Goal: Task Accomplishment & Management: Use online tool/utility

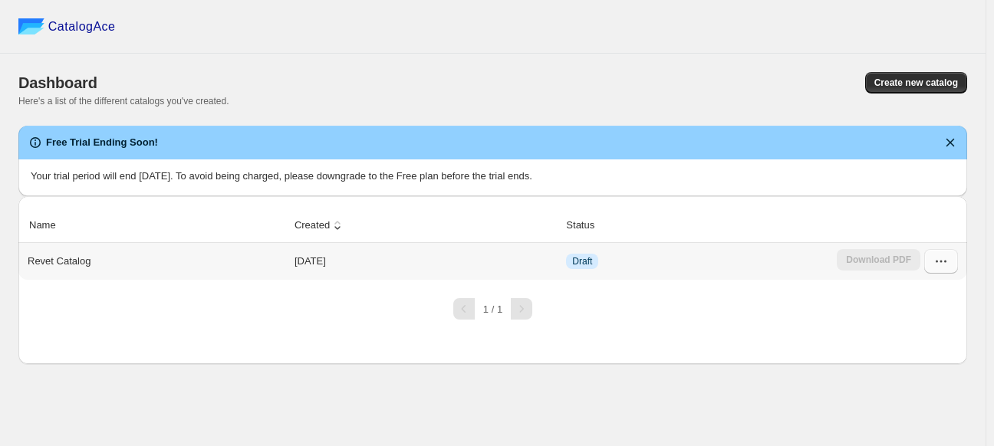
click at [941, 266] on icon "button" at bounding box center [941, 261] width 15 height 15
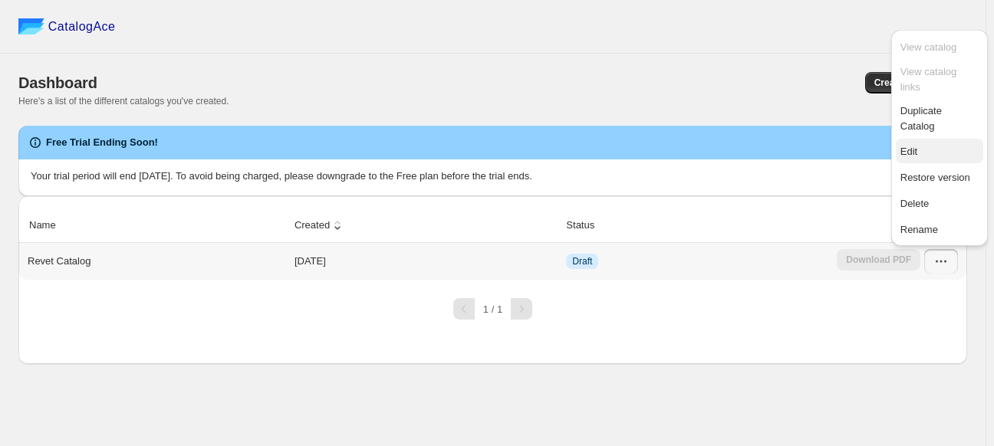
click at [919, 144] on span "Edit" at bounding box center [940, 151] width 78 height 15
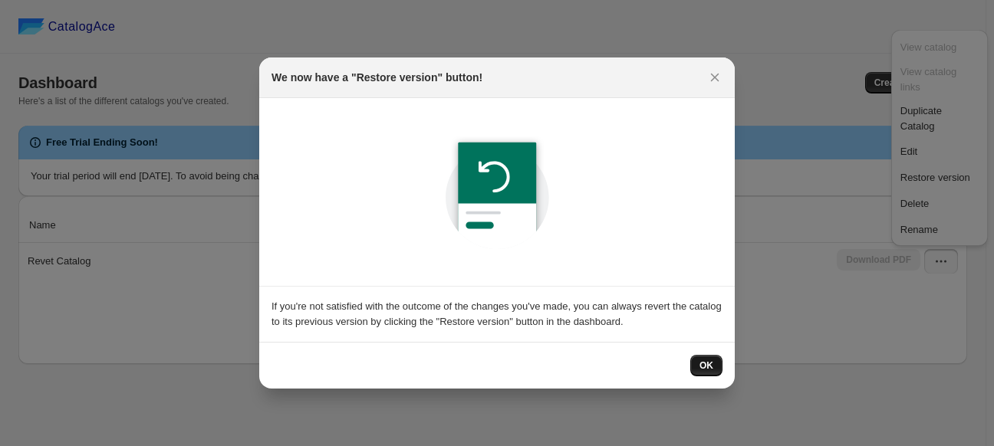
click at [715, 366] on button "OK" at bounding box center [706, 365] width 32 height 21
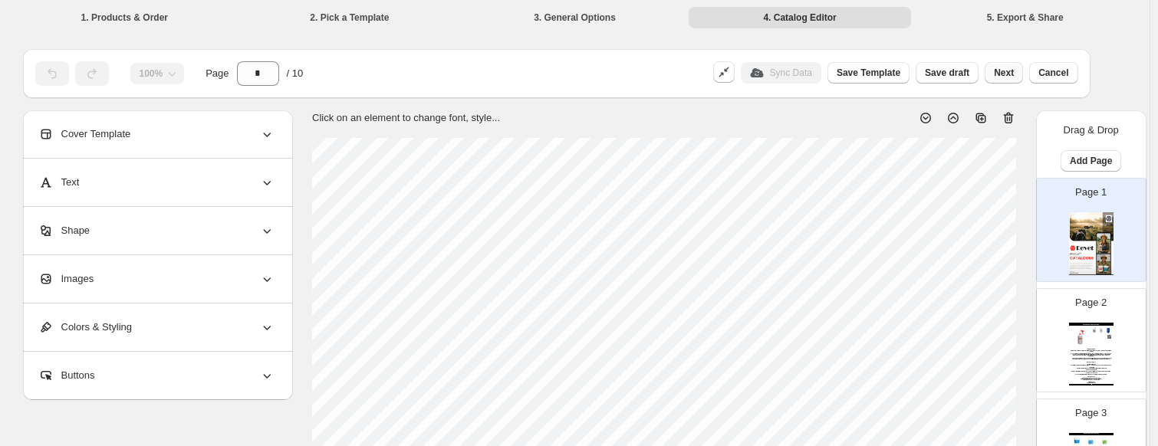
click at [993, 74] on span "Next" at bounding box center [1004, 73] width 20 height 12
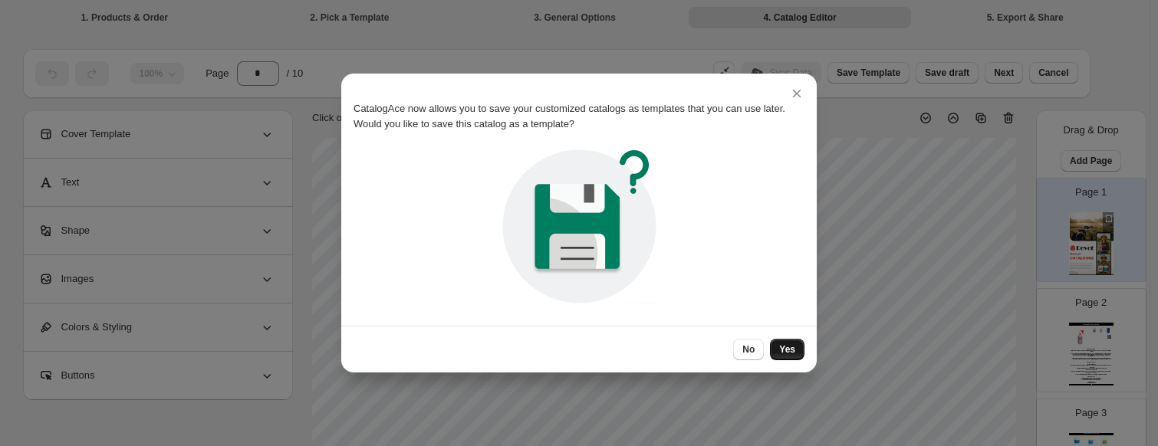
click at [787, 344] on span "Yes" at bounding box center [787, 350] width 16 height 12
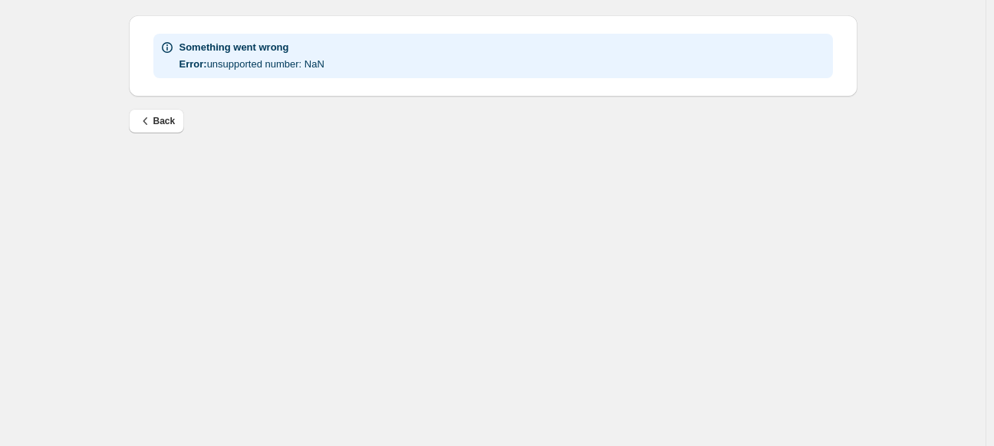
click at [152, 102] on div "Something went wrong Error: unsupported number: NaN Back" at bounding box center [487, 68] width 741 height 130
click at [152, 111] on button "Back" at bounding box center [157, 121] width 56 height 25
select select "**********"
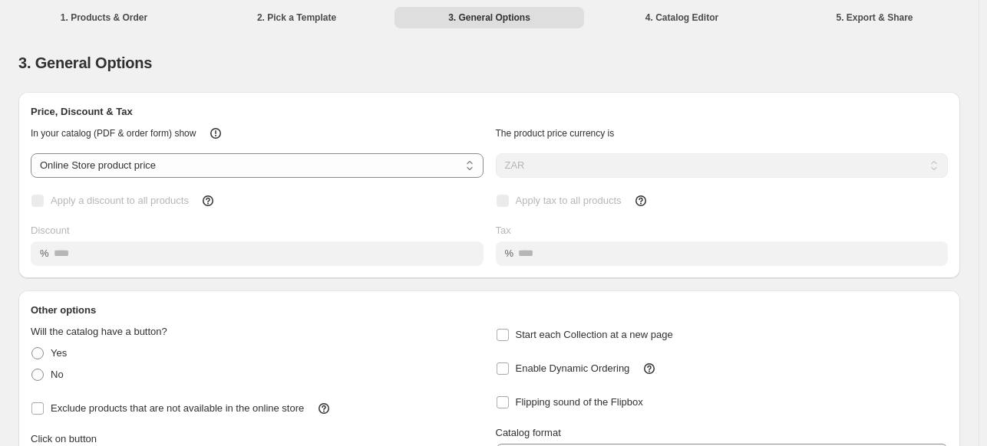
click at [129, 20] on li "1. Products & Order" at bounding box center [103, 16] width 189 height 21
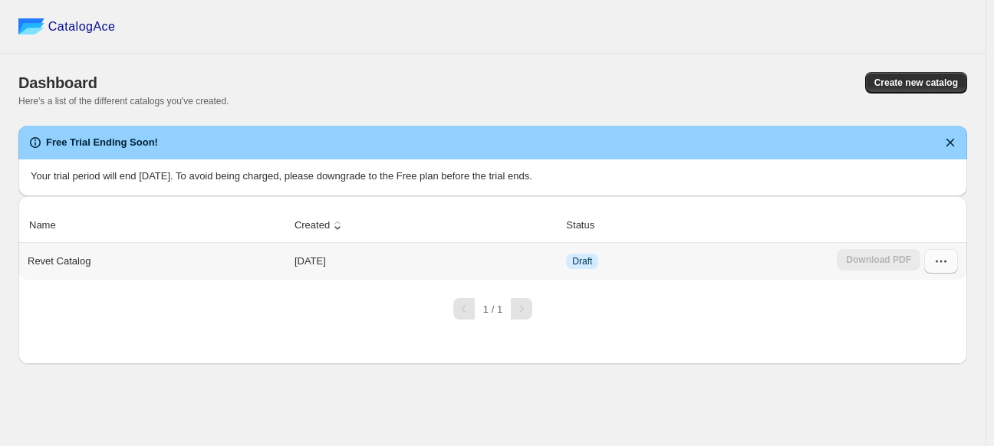
click at [942, 264] on icon "button" at bounding box center [941, 261] width 15 height 15
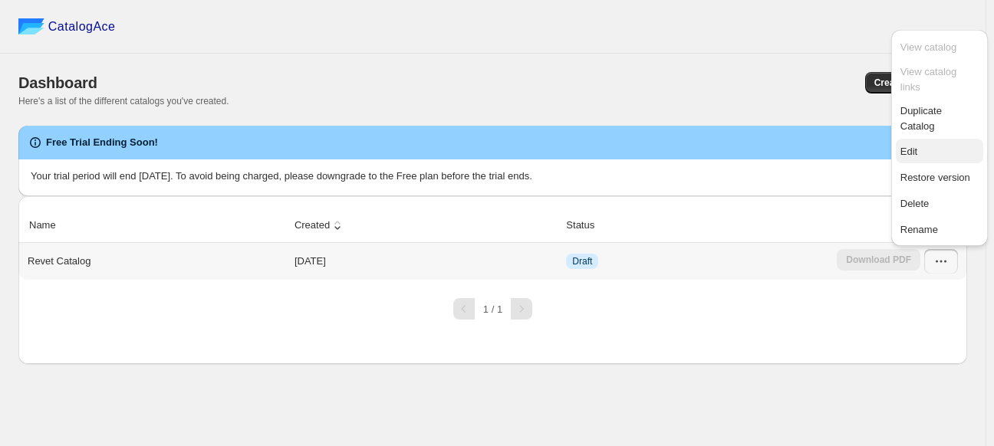
click at [927, 144] on span "Edit" at bounding box center [940, 151] width 78 height 15
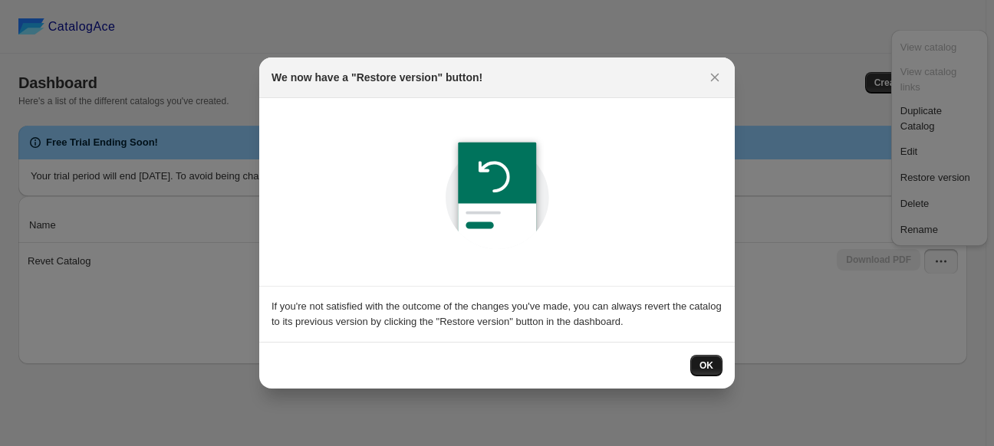
click at [704, 371] on span "OK" at bounding box center [707, 366] width 14 height 12
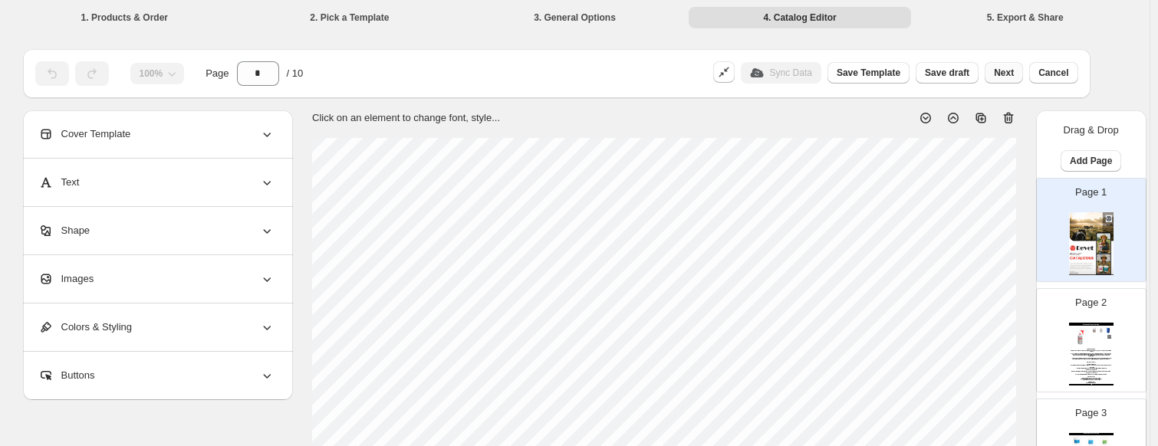
click at [993, 73] on span "Next" at bounding box center [1004, 73] width 20 height 12
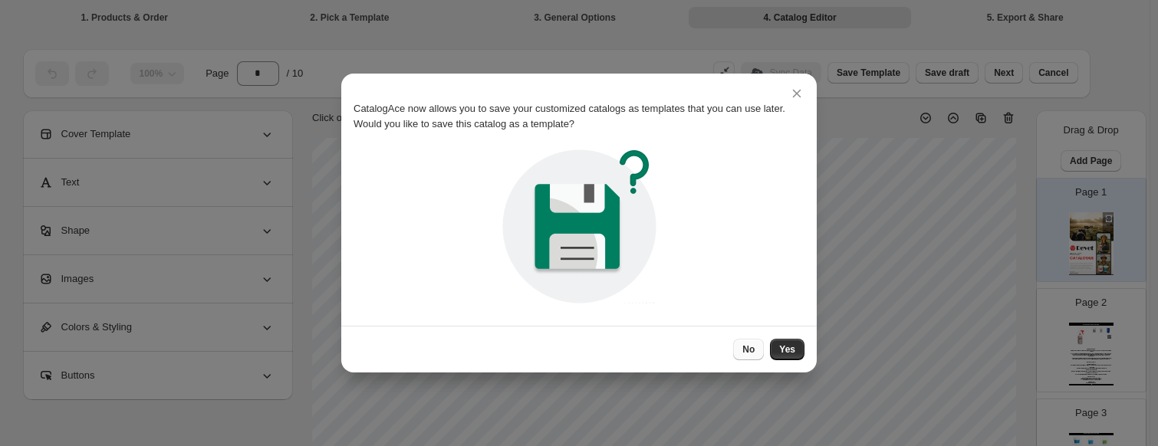
click at [749, 348] on span "No" at bounding box center [749, 350] width 12 height 12
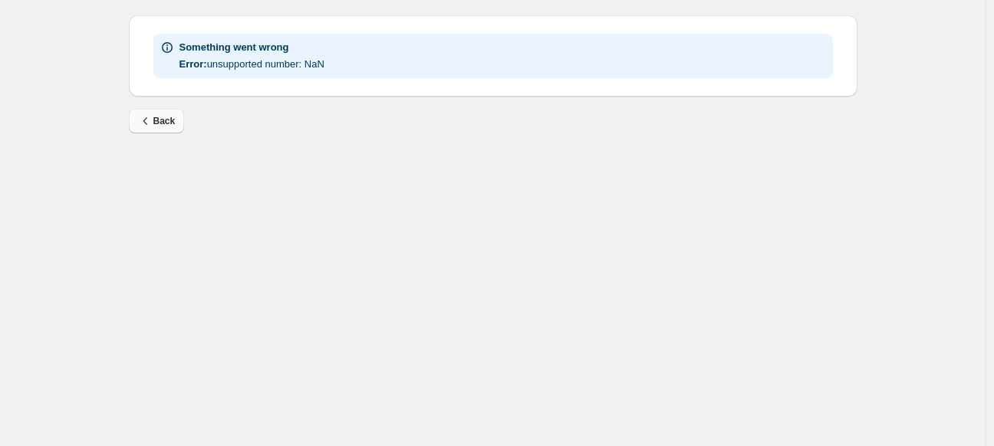
click at [155, 126] on span "Back" at bounding box center [157, 121] width 38 height 15
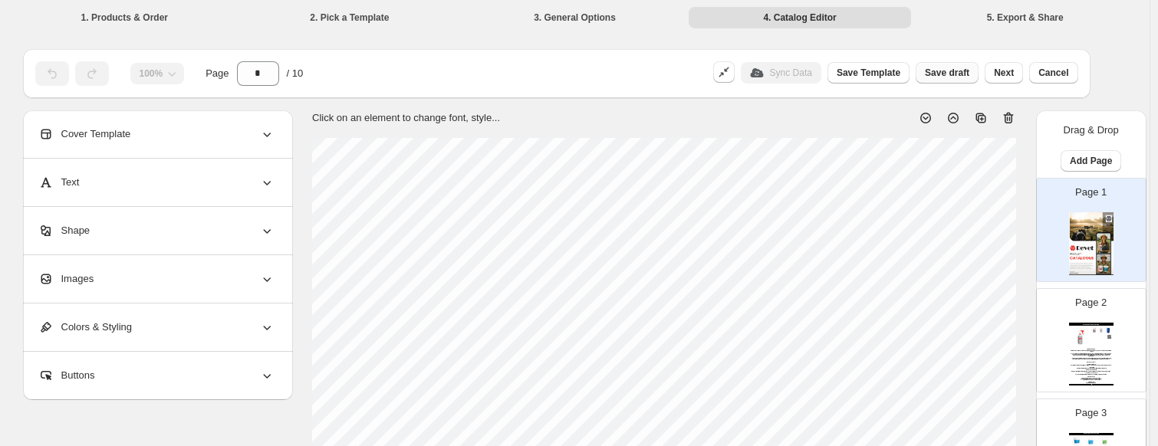
click at [955, 76] on span "Save draft" at bounding box center [947, 73] width 44 height 12
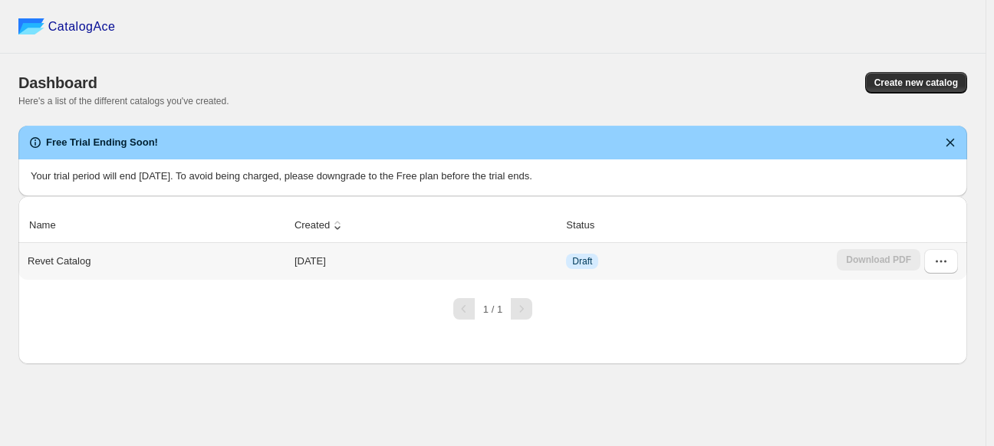
click at [950, 248] on td "Download PDF" at bounding box center [899, 261] width 135 height 37
click at [951, 257] on button "button" at bounding box center [941, 261] width 34 height 25
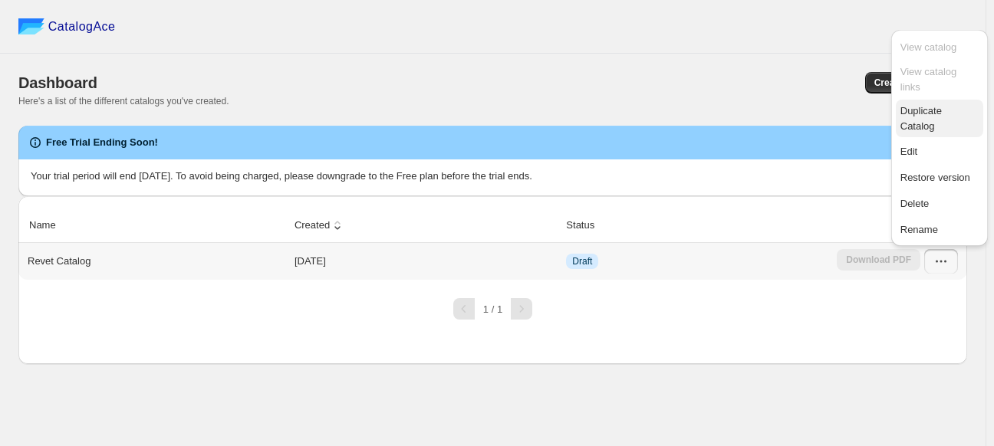
click at [912, 105] on span "Duplicate Catalog" at bounding box center [921, 118] width 41 height 27
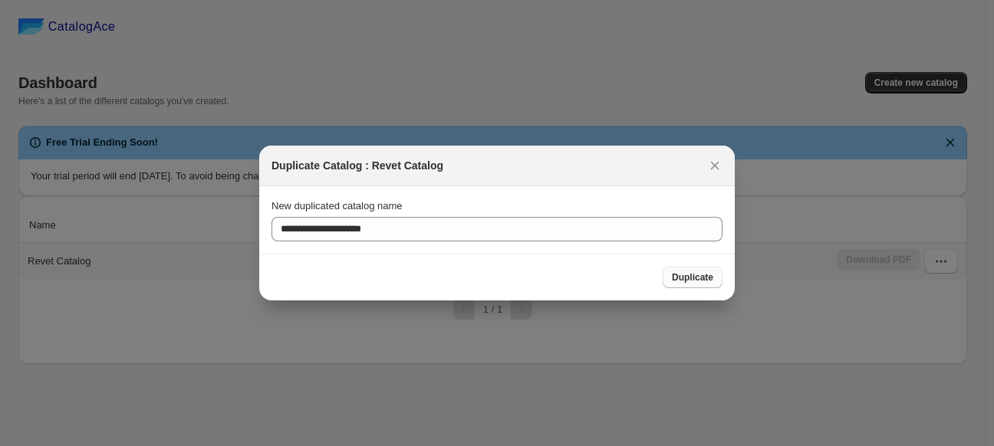
click at [716, 279] on button "Duplicate" at bounding box center [693, 277] width 60 height 21
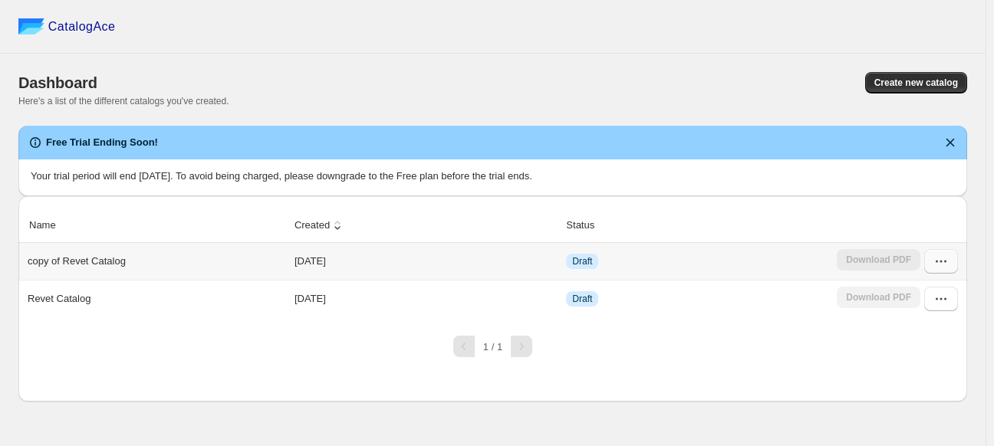
click at [941, 262] on icon "button" at bounding box center [941, 262] width 2 height 2
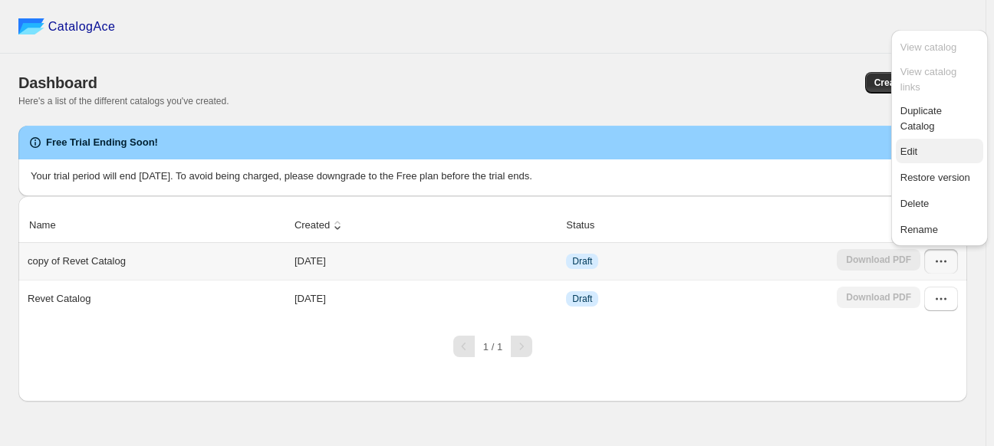
click at [930, 139] on button "Edit" at bounding box center [939, 151] width 87 height 25
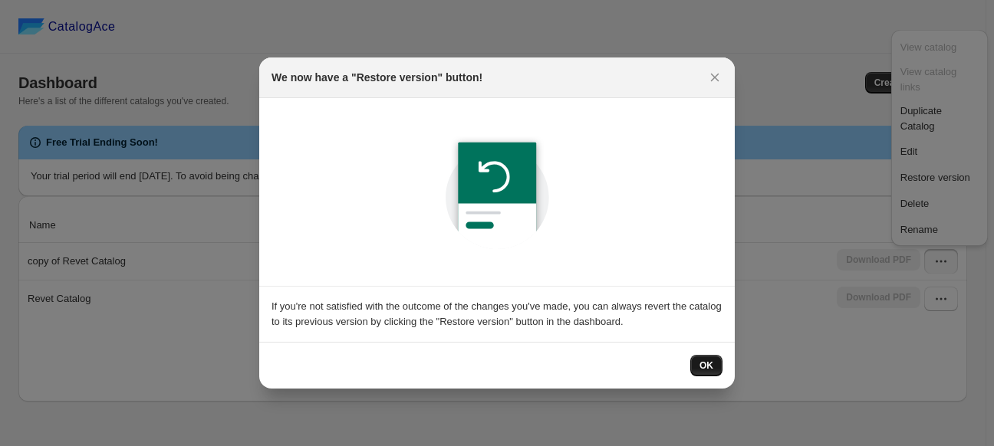
click at [716, 367] on button "OK" at bounding box center [706, 365] width 32 height 21
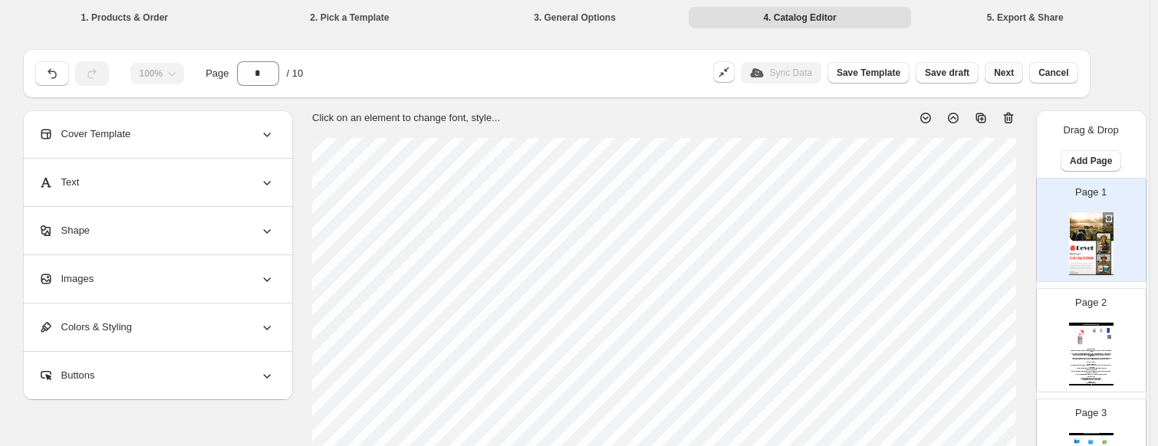
click at [993, 74] on span "Next" at bounding box center [1004, 73] width 20 height 12
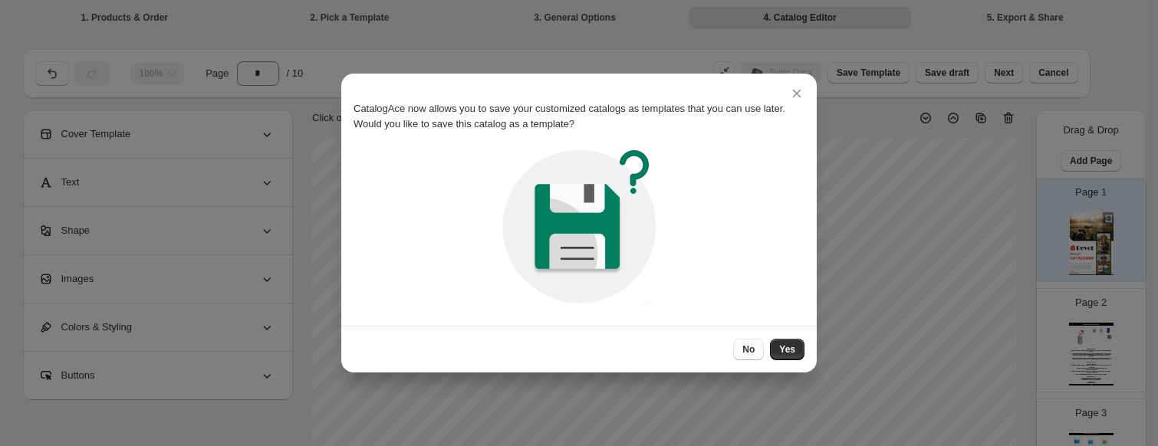
click at [759, 349] on button "No" at bounding box center [748, 349] width 31 height 21
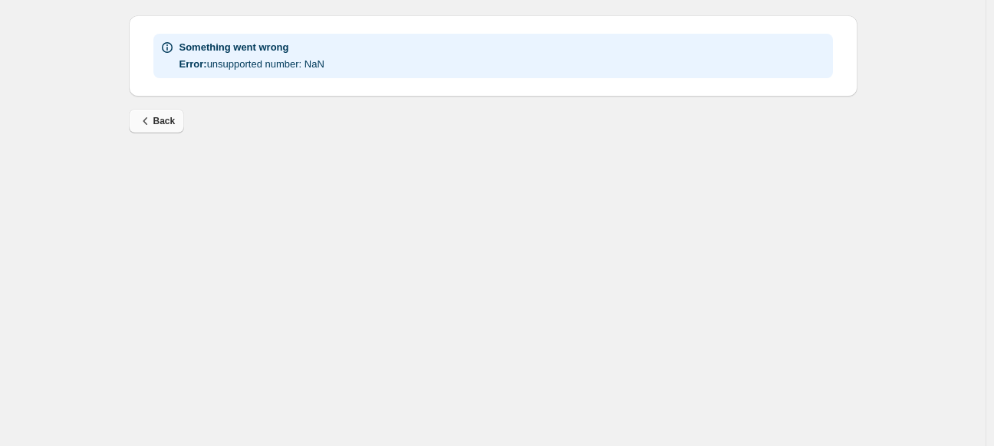
click at [153, 125] on span "Back" at bounding box center [157, 121] width 38 height 15
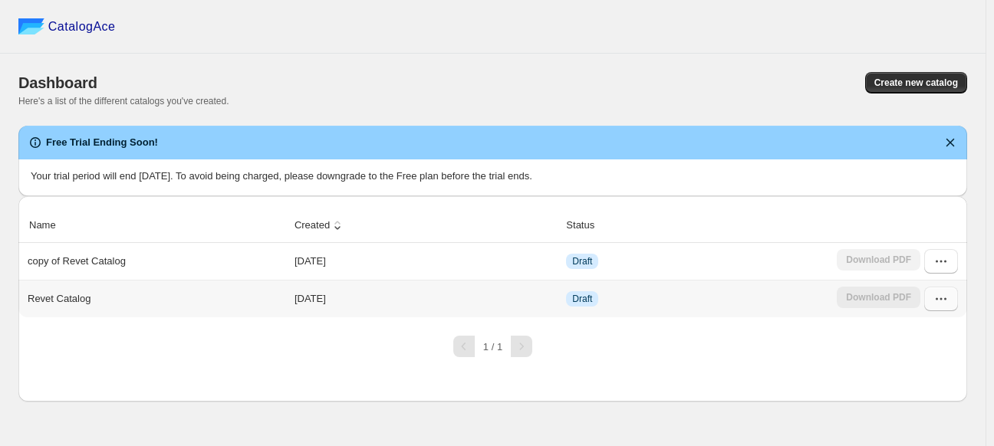
click at [942, 304] on icon "button" at bounding box center [941, 299] width 15 height 15
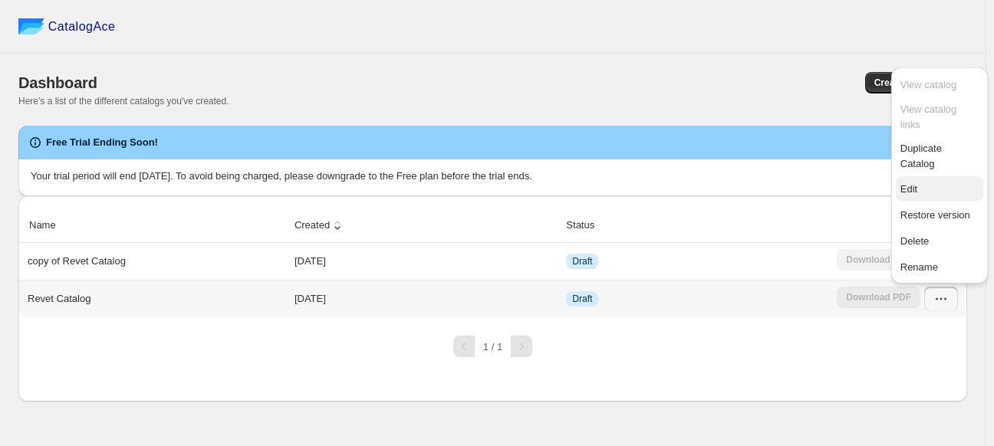
click at [917, 182] on span "Edit" at bounding box center [940, 189] width 78 height 15
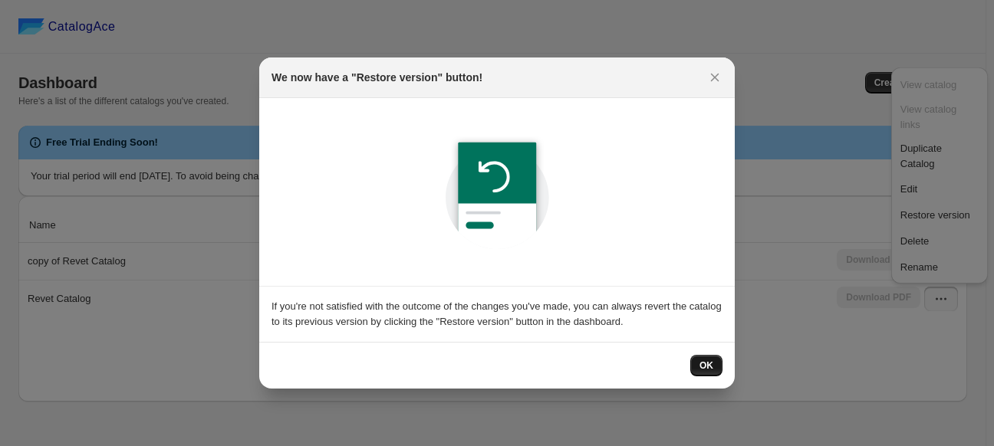
click at [710, 364] on span "OK" at bounding box center [707, 366] width 14 height 12
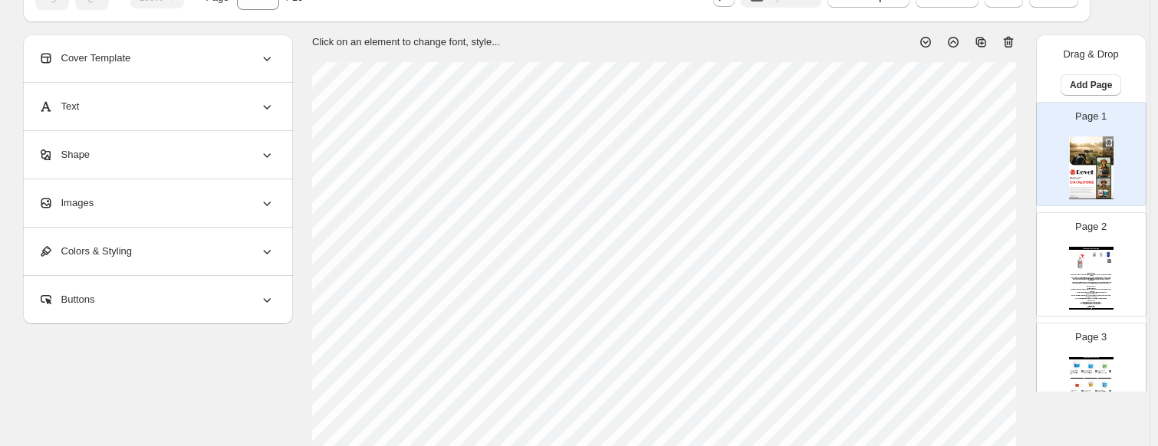
scroll to position [77, 0]
click at [993, 288] on div at bounding box center [1091, 290] width 41 height 36
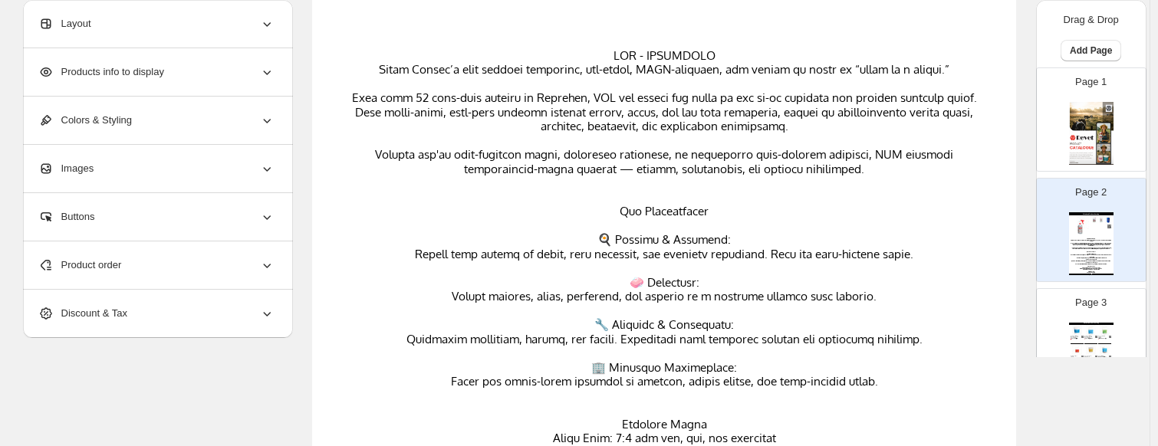
scroll to position [665, 0]
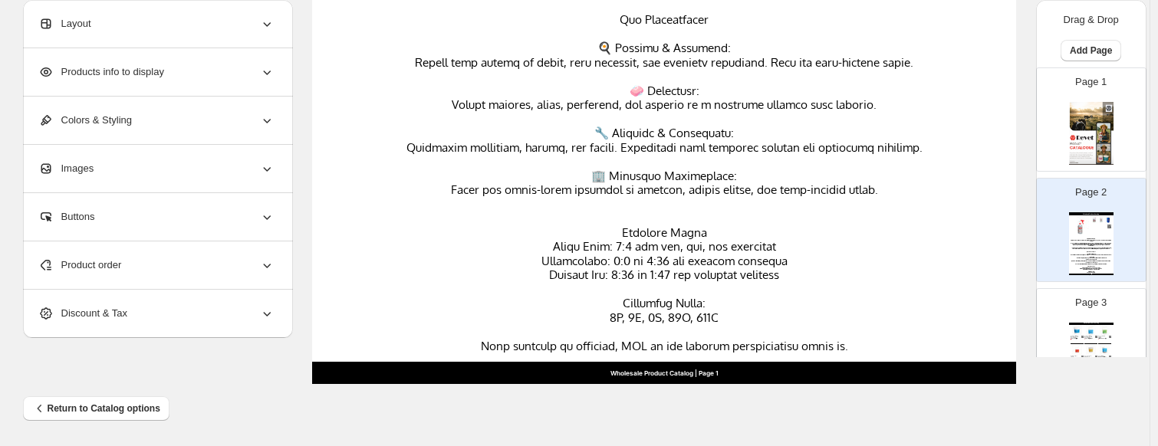
click at [993, 338] on div "Detergent Milking Machines Low Foam SS 102 Revet Detergent Milking Machines Low…" at bounding box center [1091, 338] width 13 height 5
type input "*"
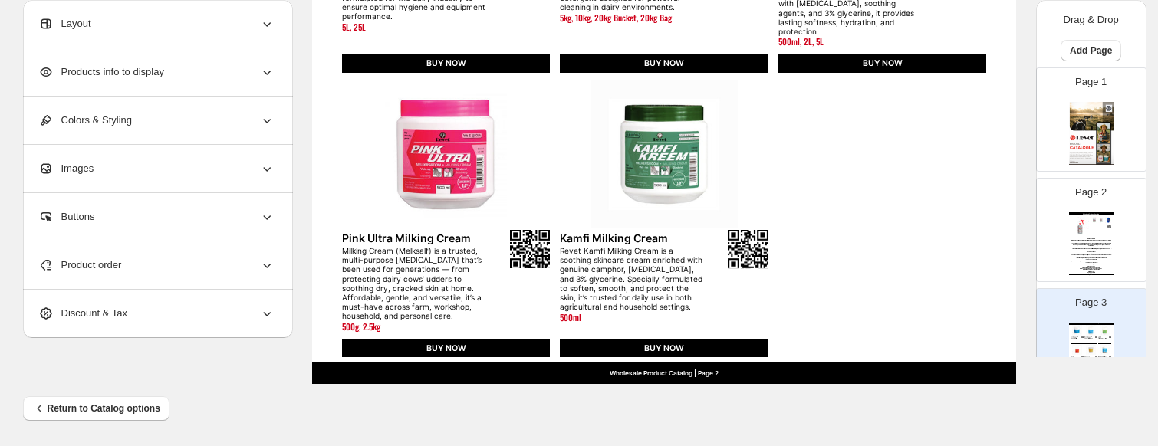
click at [716, 374] on div "Wholesale Product Catalog | Page 2" at bounding box center [664, 373] width 704 height 22
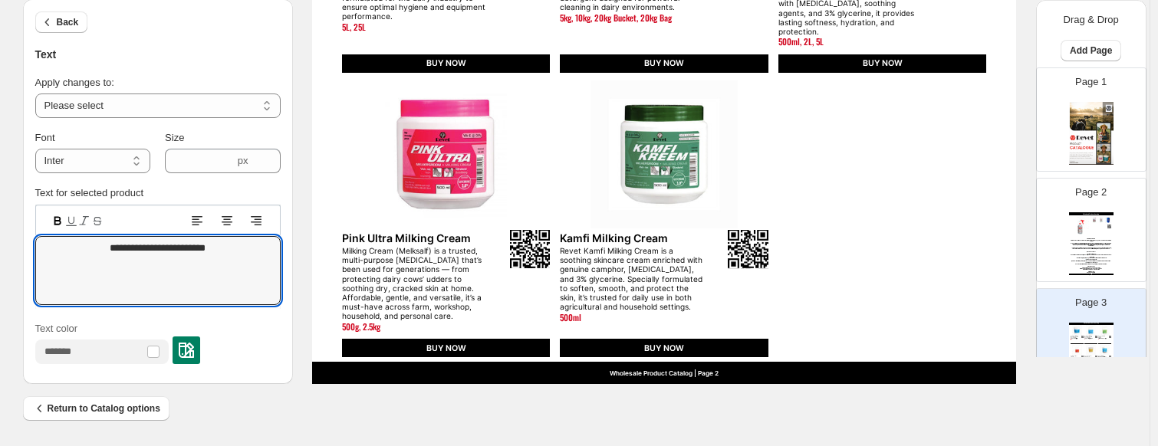
drag, startPoint x: 249, startPoint y: 246, endPoint x: 18, endPoint y: 235, distance: 230.4
click at [150, 251] on textarea "**********" at bounding box center [157, 270] width 245 height 69
drag, startPoint x: 144, startPoint y: 251, endPoint x: 50, endPoint y: 245, distance: 94.5
click at [50, 245] on textarea "**********" at bounding box center [157, 270] width 245 height 69
type textarea "**********"
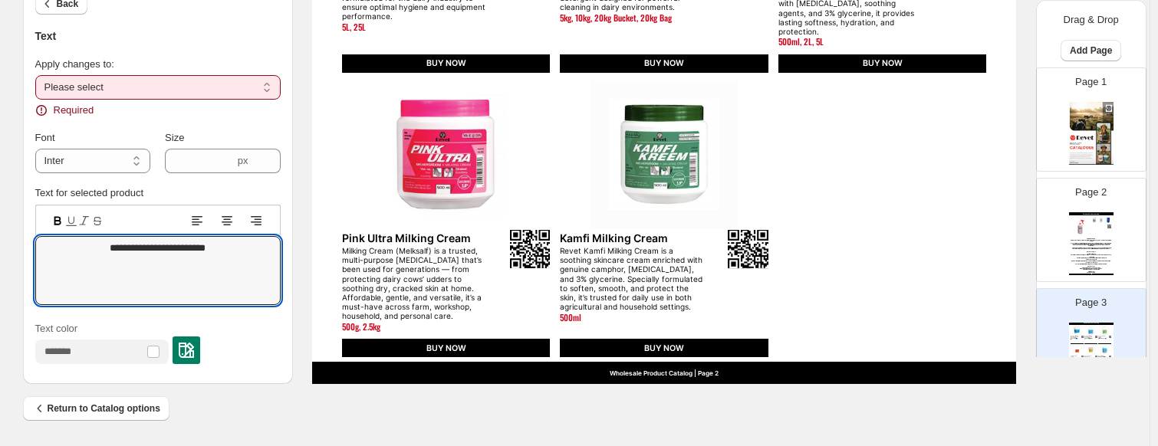
click at [130, 91] on select "**********" at bounding box center [157, 87] width 245 height 25
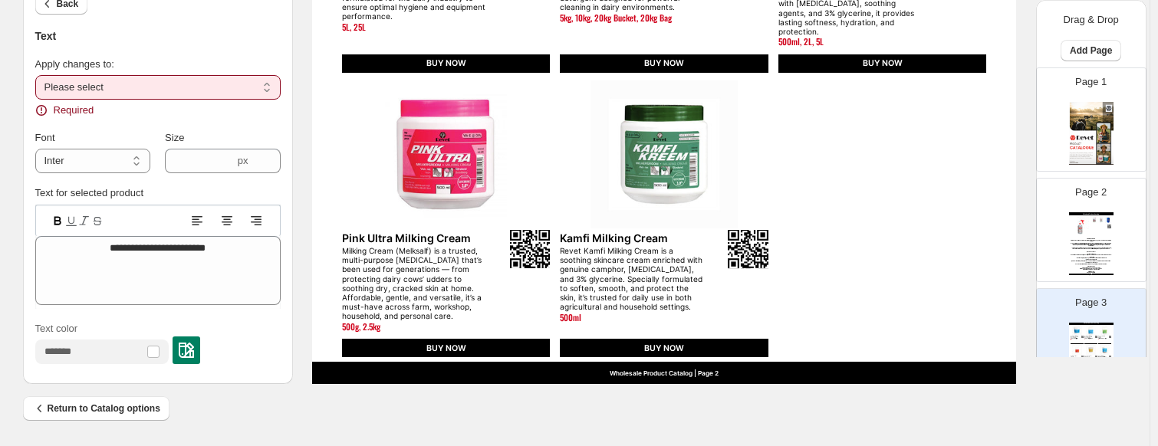
select select "**********"
click at [38, 93] on select "**********" at bounding box center [157, 87] width 245 height 25
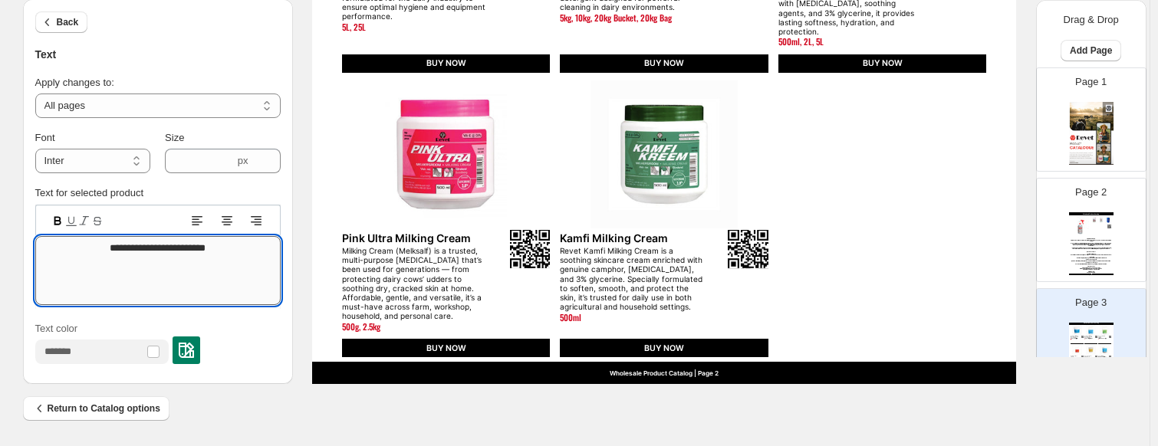
drag, startPoint x: 147, startPoint y: 254, endPoint x: 59, endPoint y: 245, distance: 87.9
click at [59, 245] on textarea "**********" at bounding box center [157, 270] width 245 height 69
type textarea "**********"
click at [236, 351] on div "Text color" at bounding box center [157, 342] width 245 height 43
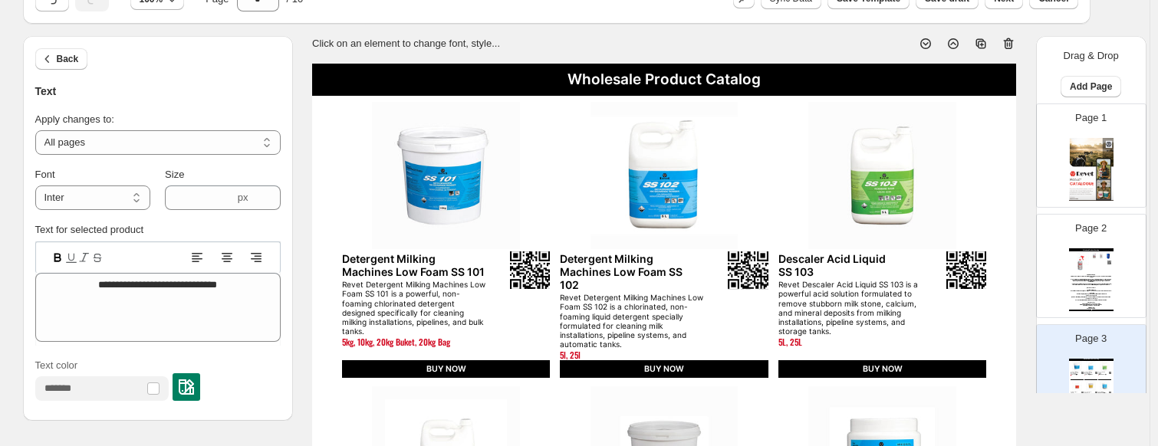
scroll to position [0, 0]
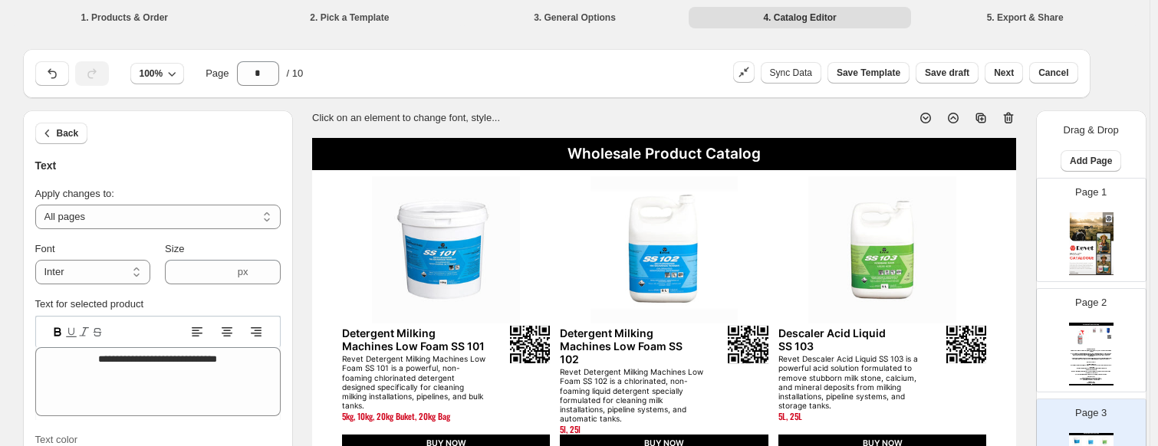
click at [600, 155] on div "Wholesale Product Catalog" at bounding box center [664, 154] width 704 height 32
type input "****"
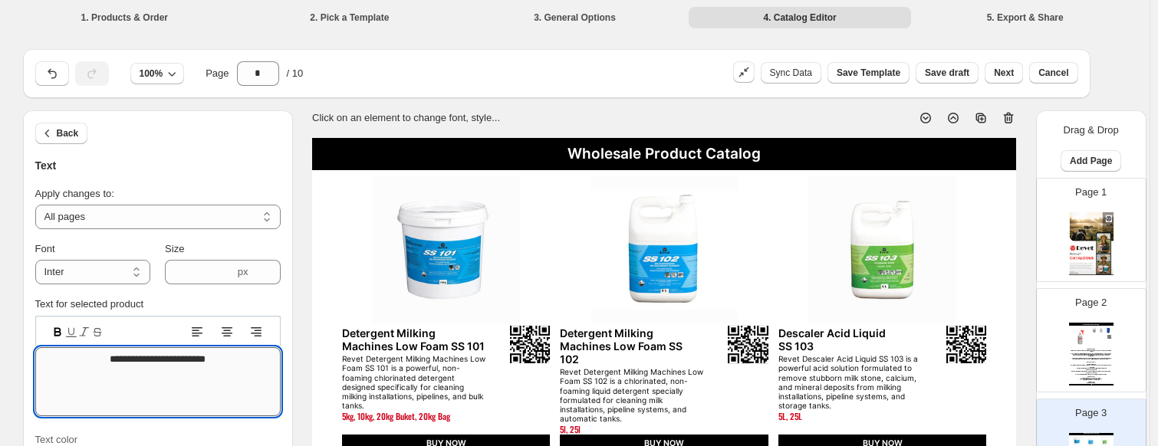
drag, startPoint x: 150, startPoint y: 355, endPoint x: 94, endPoint y: 356, distance: 56.0
click at [94, 356] on textarea "**********" at bounding box center [157, 382] width 245 height 69
type textarea "**********"
click at [520, 116] on div "Click on an element to change font, style..." at bounding box center [658, 112] width 716 height 28
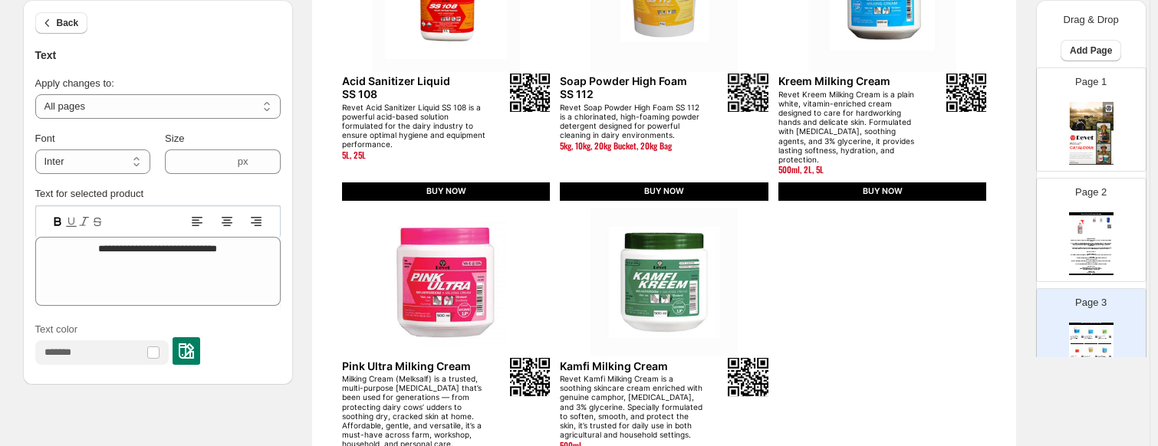
scroll to position [665, 0]
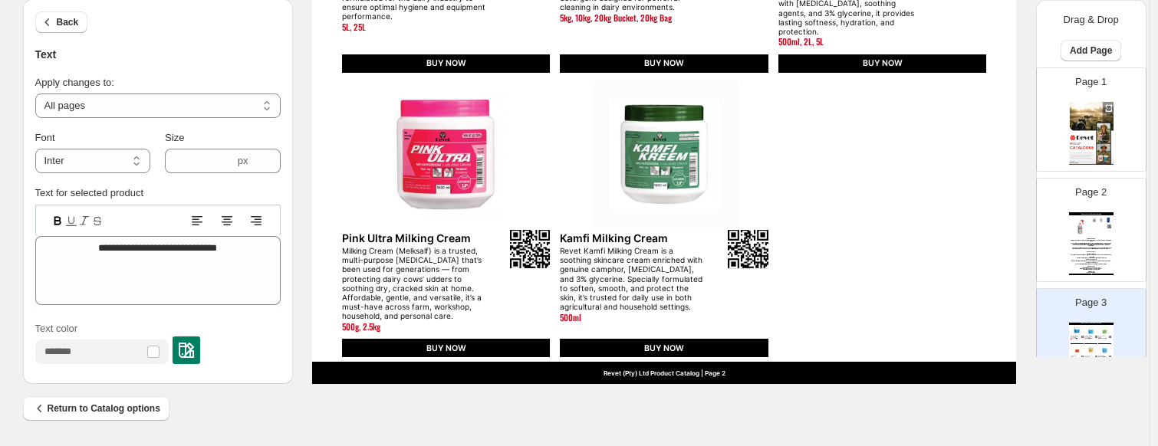
click at [993, 323] on div "Revet (Pty) Ltd Product Catalog" at bounding box center [1091, 324] width 44 height 2
click at [993, 234] on img at bounding box center [1081, 227] width 20 height 20
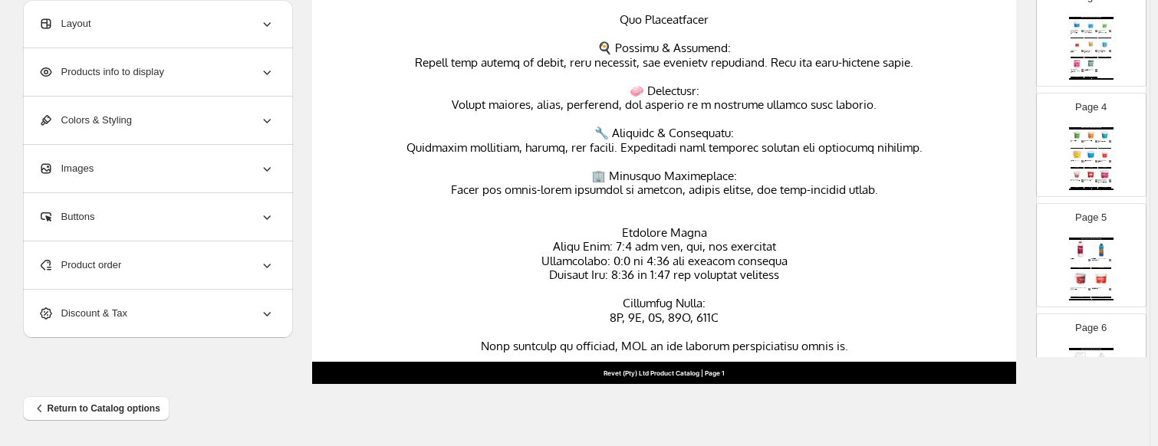
scroll to position [307, 0]
click at [993, 237] on div "Revet (Pty) Ltd Product Catalog" at bounding box center [1091, 238] width 44 height 2
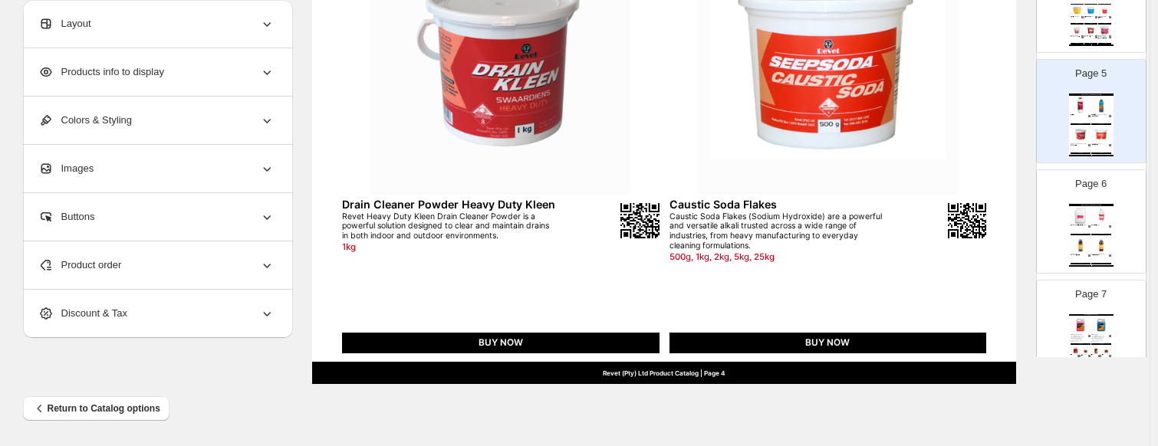
scroll to position [460, 0]
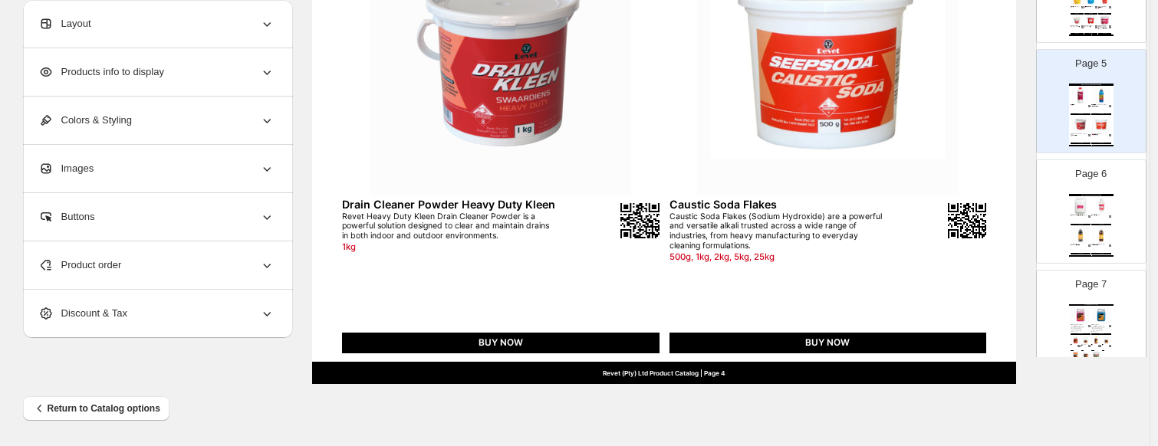
click at [993, 234] on img at bounding box center [1081, 235] width 20 height 18
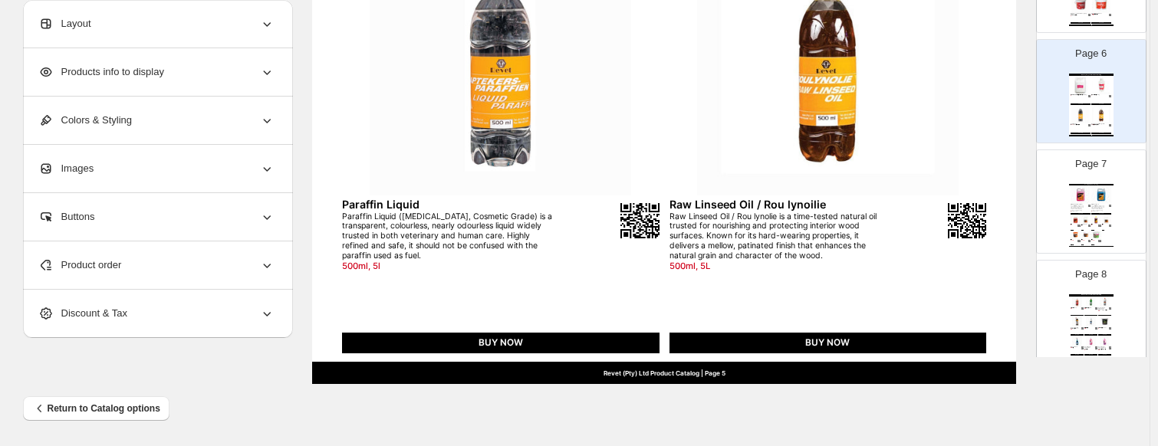
scroll to position [614, 0]
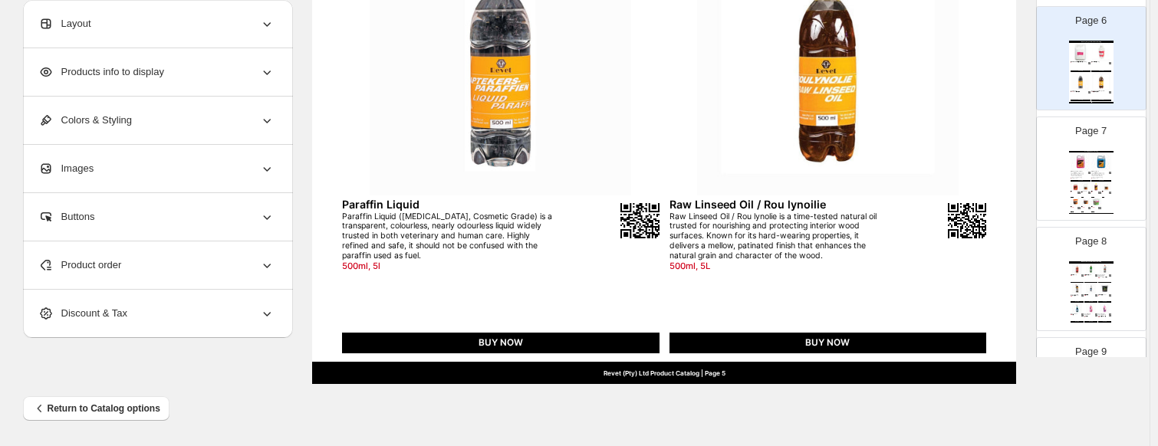
click at [993, 234] on p "Page 8" at bounding box center [1091, 241] width 31 height 15
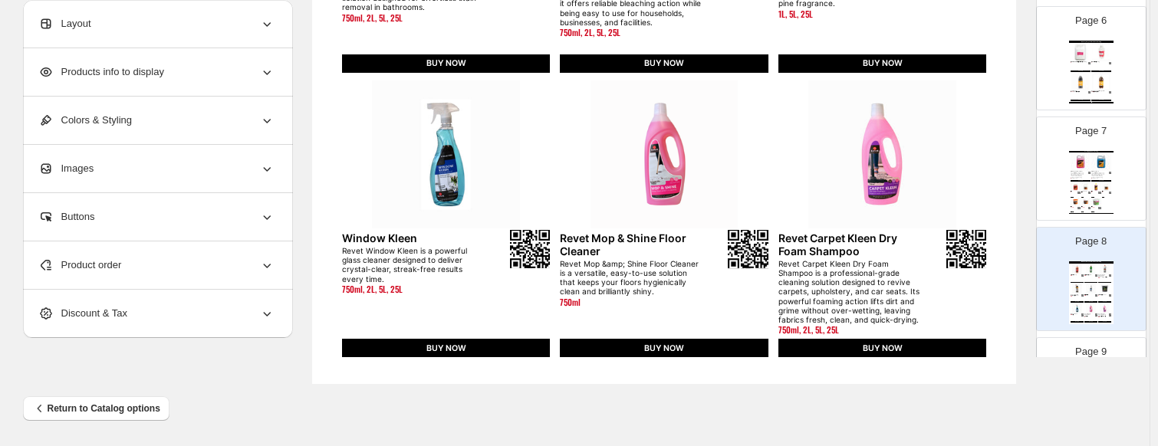
click at [993, 183] on img at bounding box center [1087, 187] width 10 height 8
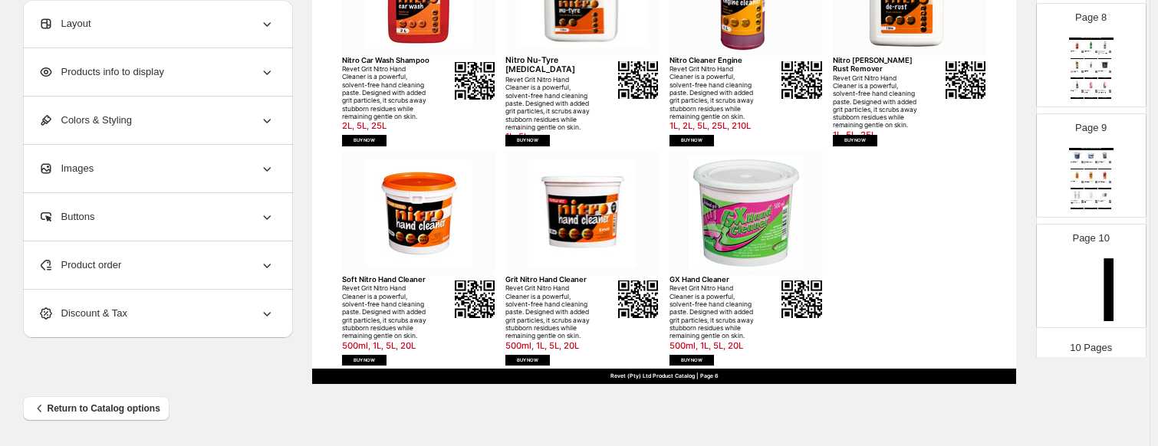
scroll to position [845, 0]
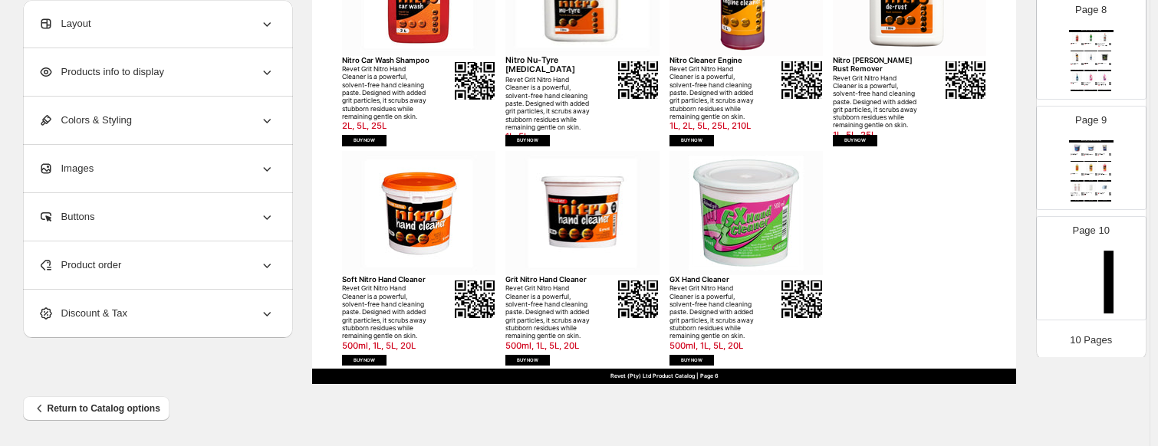
click at [993, 282] on img at bounding box center [1091, 282] width 44 height 63
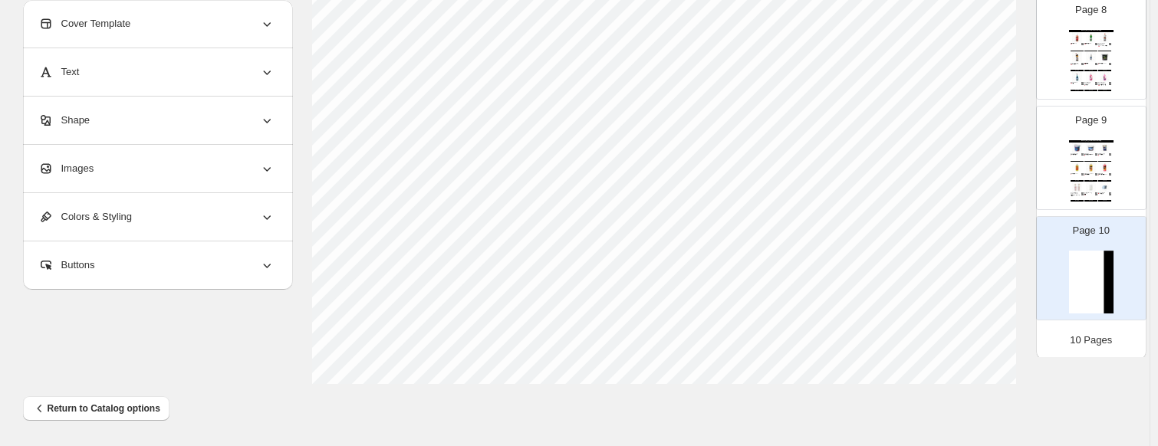
click at [993, 163] on img at bounding box center [1091, 168] width 13 height 10
type input "*"
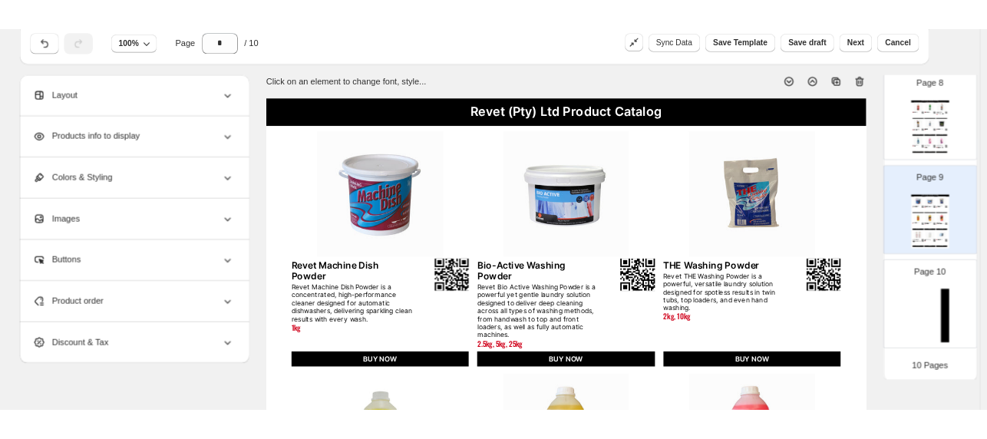
scroll to position [0, 0]
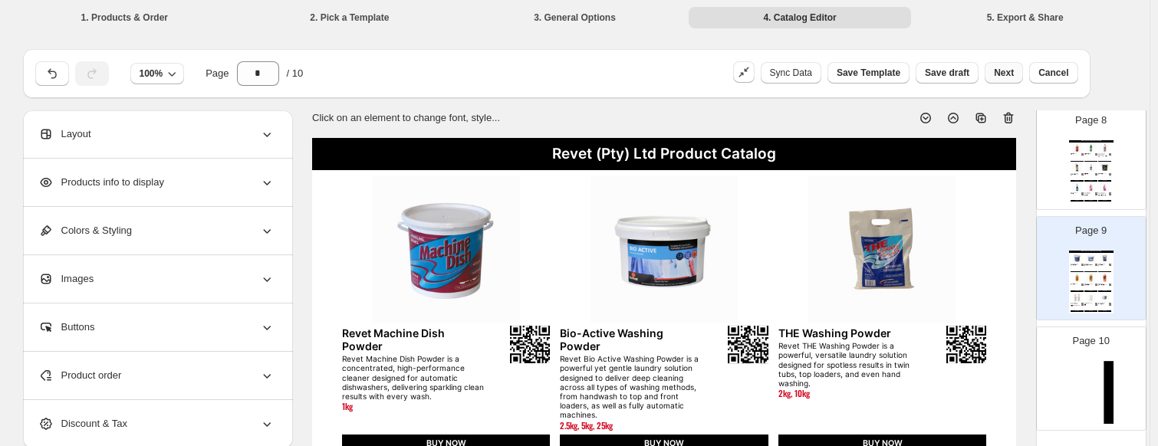
click at [993, 79] on button "Next" at bounding box center [1004, 72] width 38 height 21
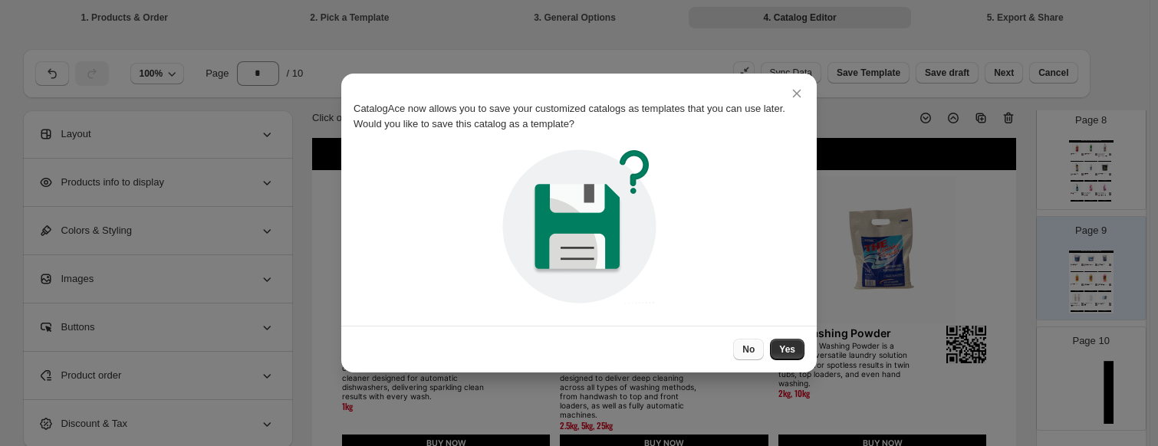
click at [761, 339] on button "No" at bounding box center [748, 349] width 31 height 21
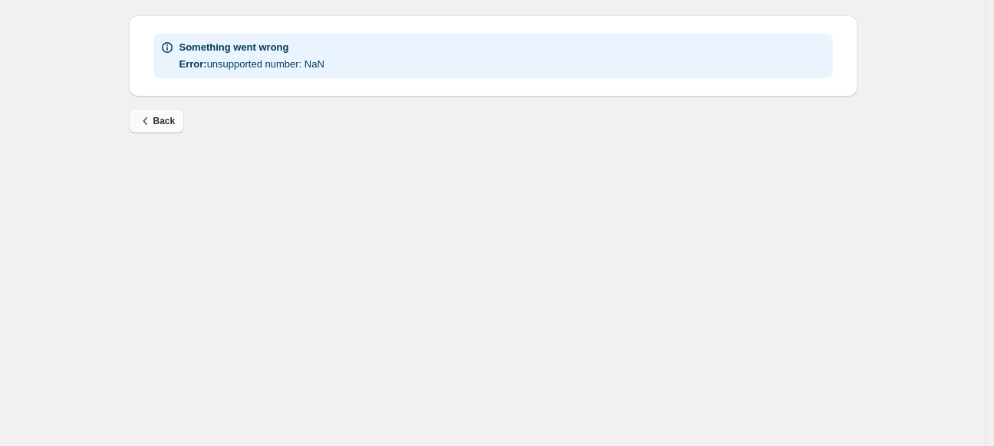
click at [153, 126] on span "Back" at bounding box center [157, 121] width 38 height 15
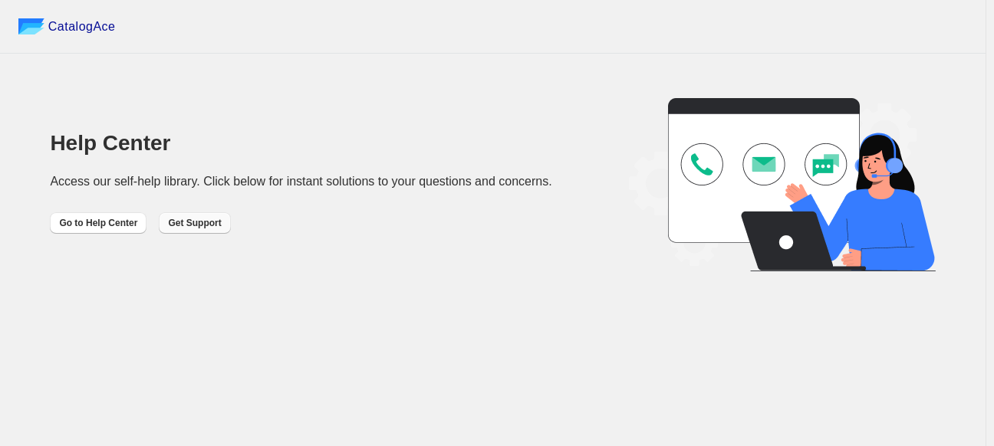
click at [174, 226] on span "Get Support" at bounding box center [194, 223] width 53 height 12
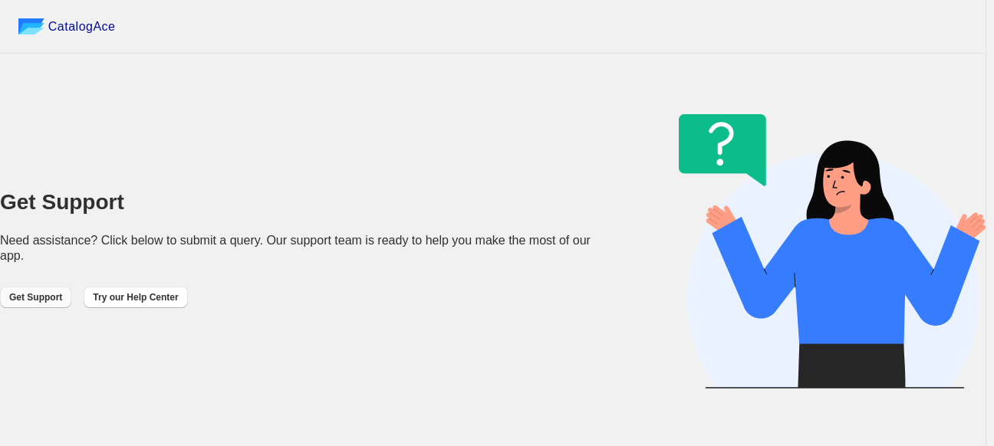
click at [39, 294] on span "Get Support" at bounding box center [35, 298] width 53 height 12
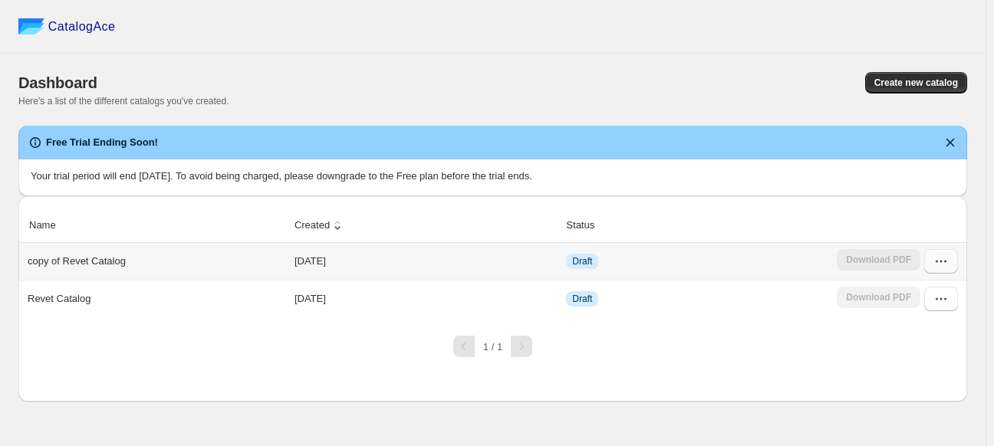
click at [950, 264] on button "button" at bounding box center [941, 261] width 34 height 25
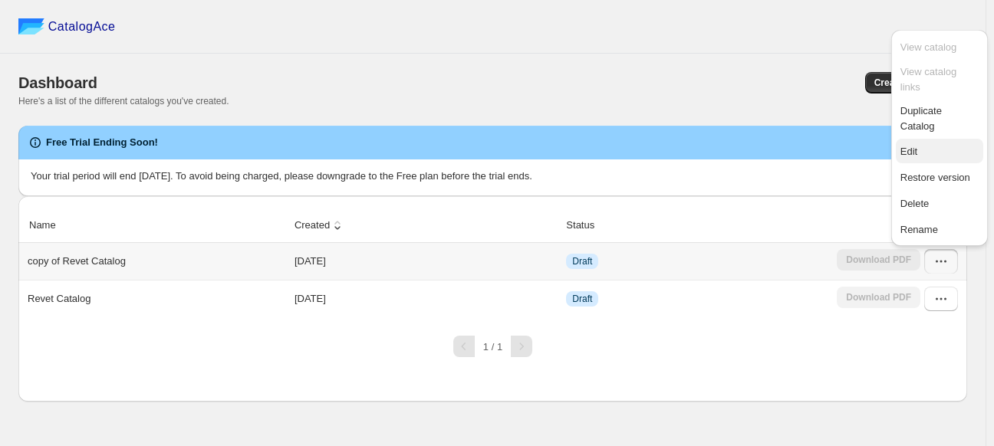
click at [936, 144] on span "Edit" at bounding box center [940, 151] width 78 height 15
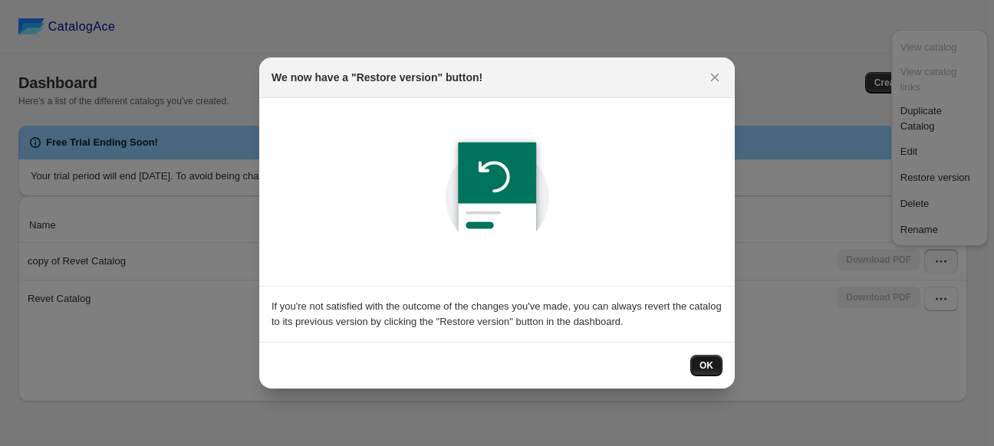
click at [691, 367] on button "OK" at bounding box center [706, 365] width 32 height 21
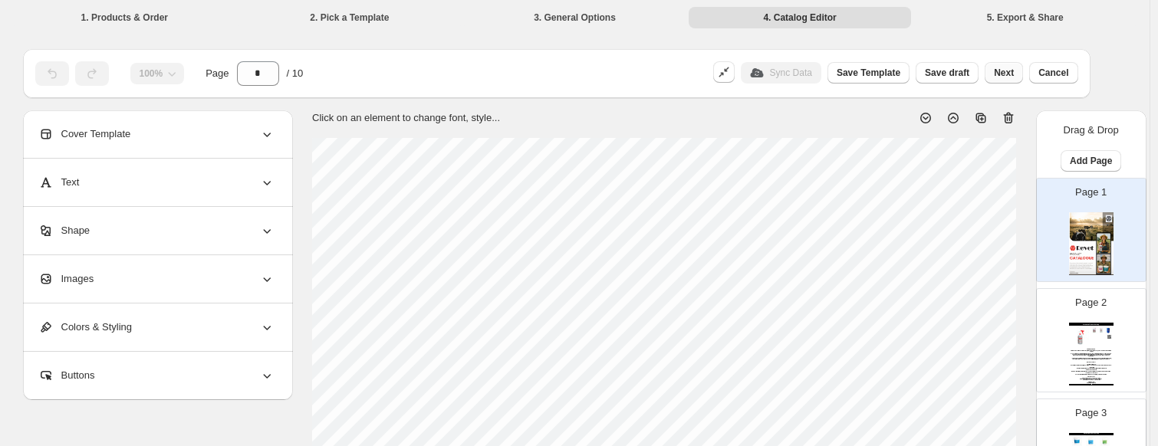
click at [993, 74] on span "Next" at bounding box center [1004, 73] width 20 height 12
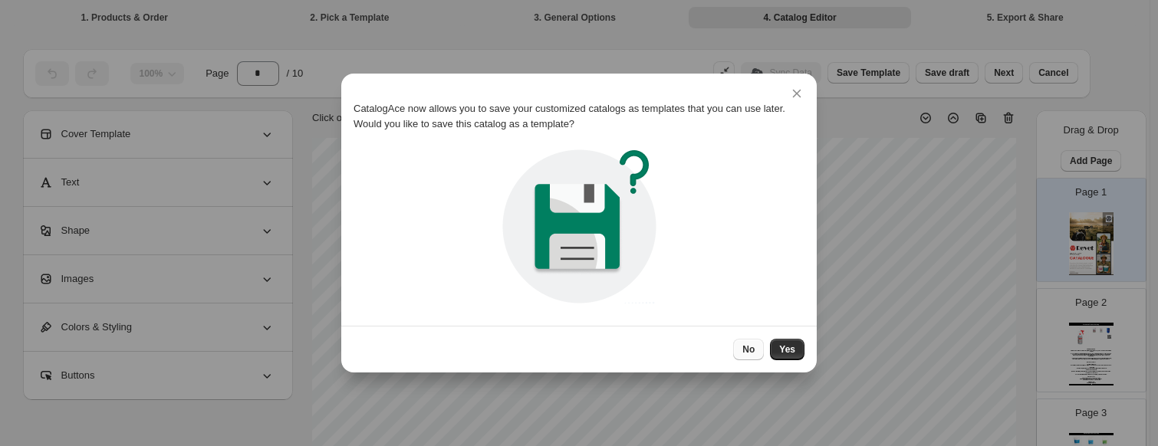
click at [746, 356] on button "No" at bounding box center [748, 349] width 31 height 21
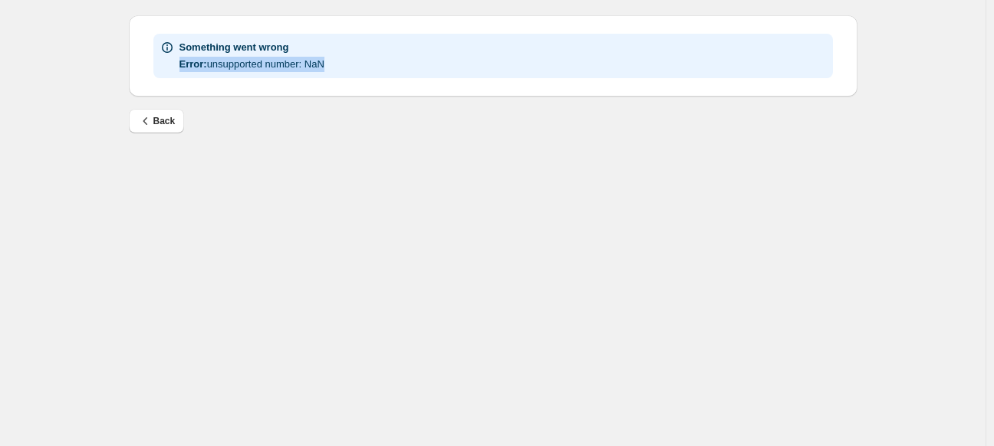
drag, startPoint x: 344, startPoint y: 67, endPoint x: 168, endPoint y: 70, distance: 175.7
click at [168, 70] on div "Something went wrong Error: unsupported number: NaN" at bounding box center [493, 56] width 667 height 32
copy p "Error: unsupported number: NaN"
drag, startPoint x: 304, startPoint y: 48, endPoint x: 110, endPoint y: 48, distance: 193.3
click at [110, 48] on div "Something went wrong Error: unsupported number: NaN Back" at bounding box center [493, 70] width 766 height 140
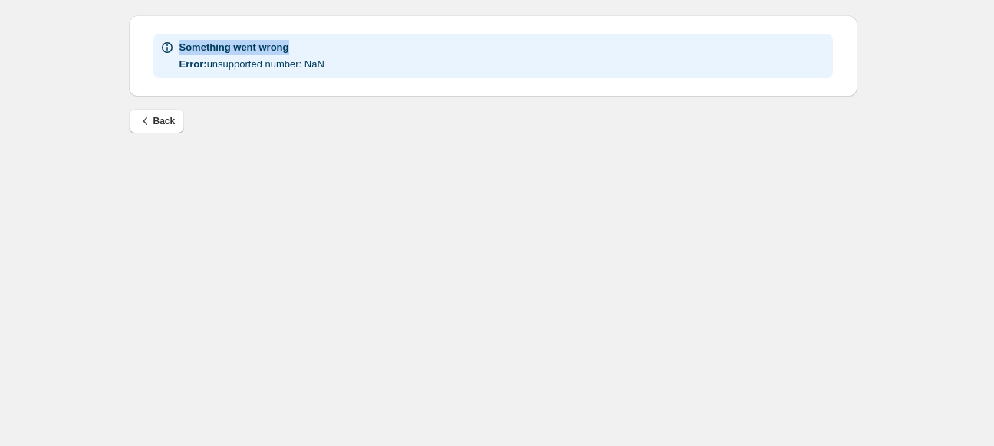
copy h2 "Something went wrong"
click at [170, 128] on span "Back" at bounding box center [157, 121] width 38 height 15
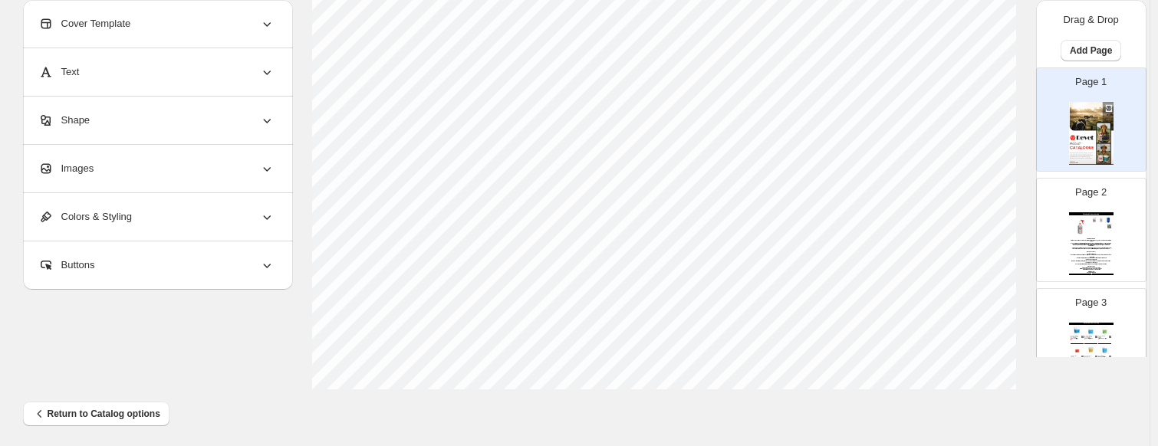
scroll to position [665, 0]
click at [110, 81] on div "Text" at bounding box center [156, 72] width 236 height 48
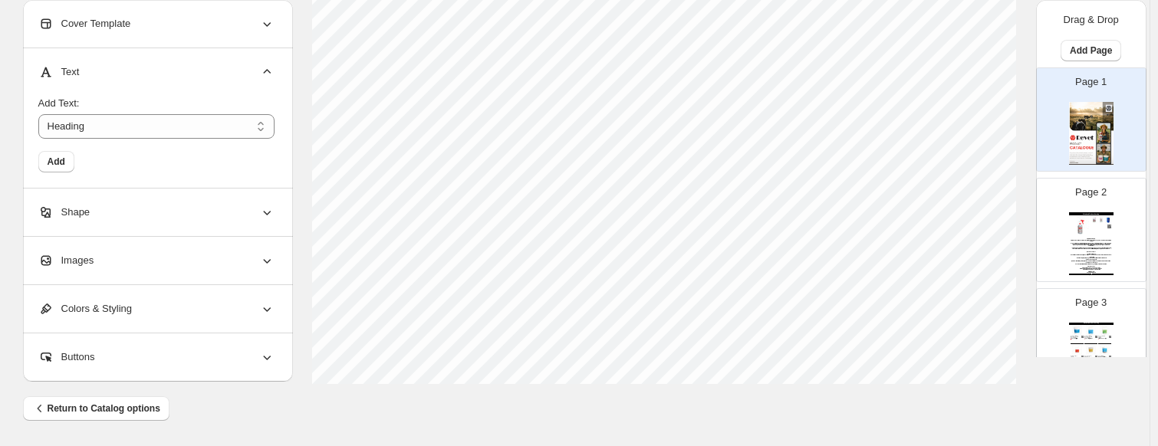
click at [117, 18] on span "Cover Template" at bounding box center [84, 23] width 93 height 15
click at [993, 212] on div "Page 2 Wholesale Product Catalog Wholesale Product Catalog | Page undefined" at bounding box center [1085, 224] width 97 height 103
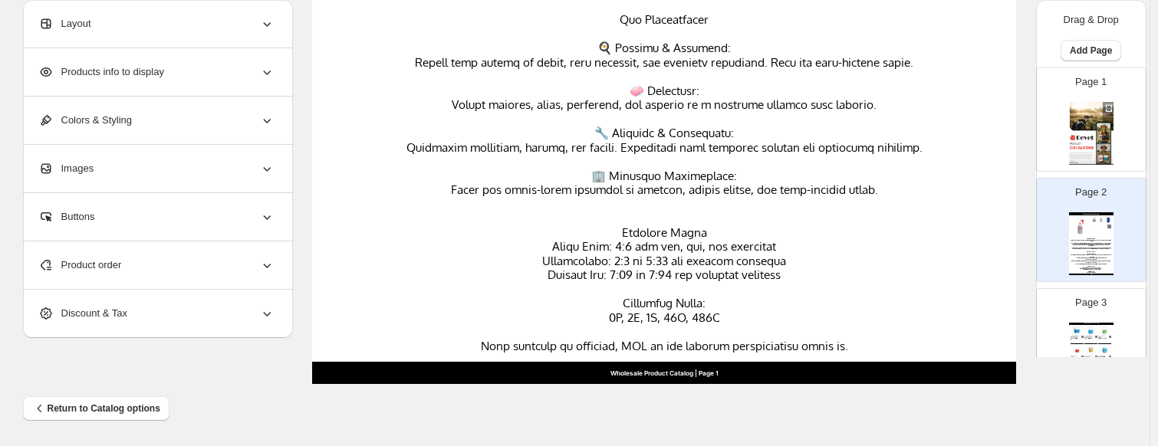
click at [993, 309] on p "Page 3" at bounding box center [1091, 302] width 31 height 15
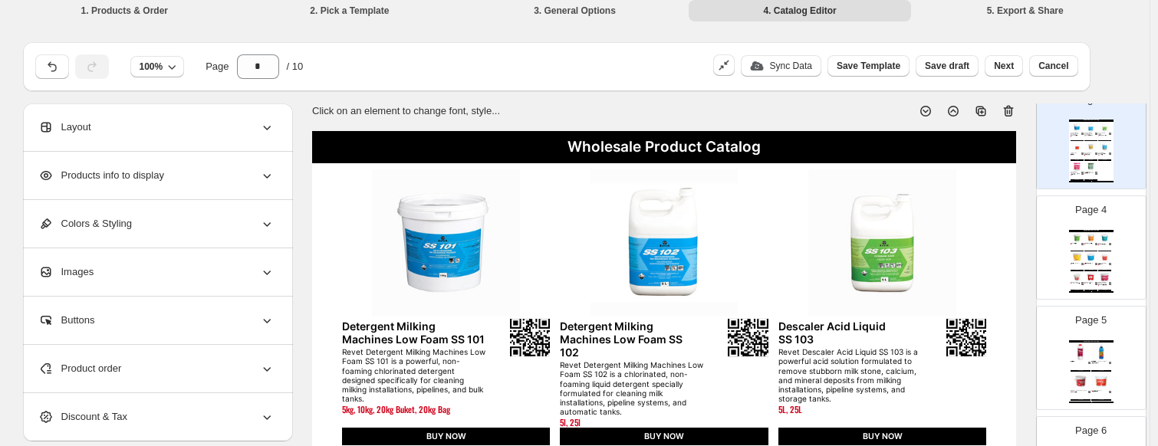
scroll to position [0, 0]
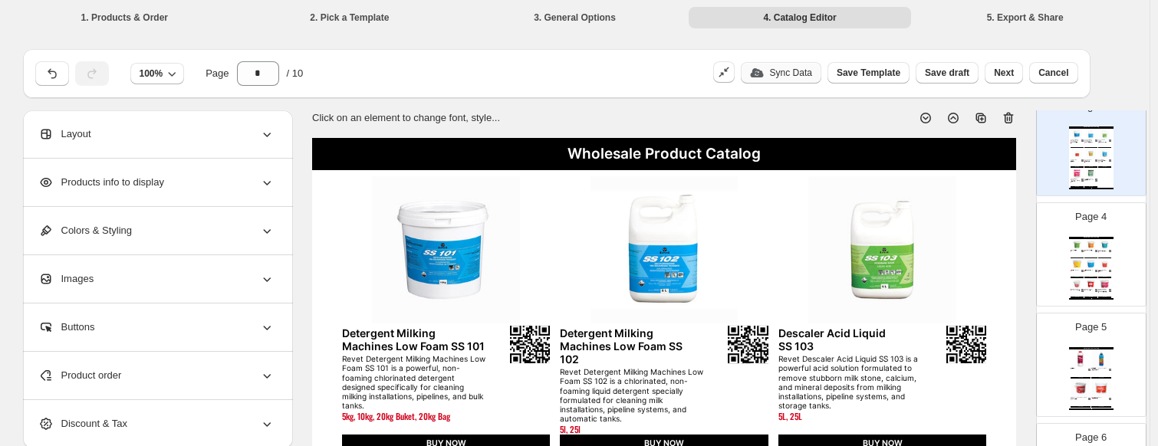
click at [789, 74] on p "Sync Data" at bounding box center [791, 73] width 42 height 12
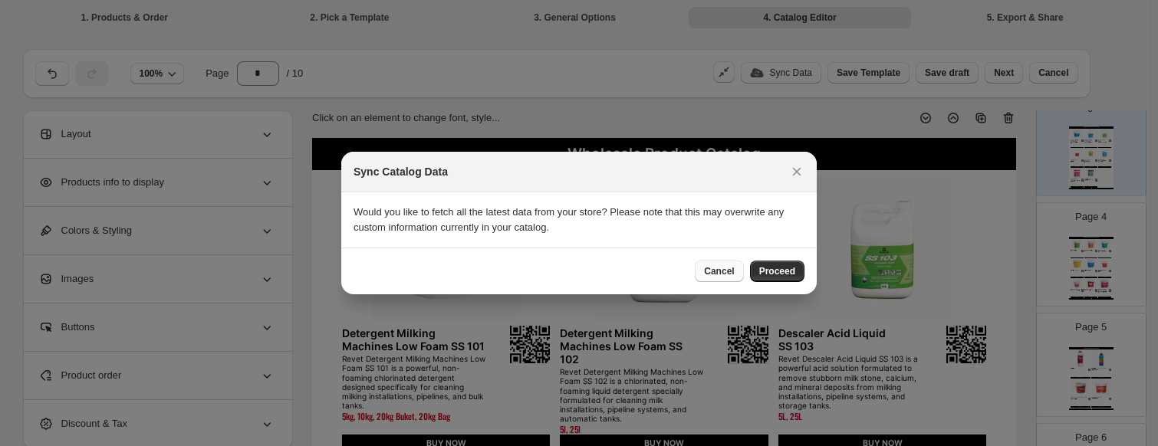
click at [724, 276] on span "Cancel" at bounding box center [719, 271] width 30 height 12
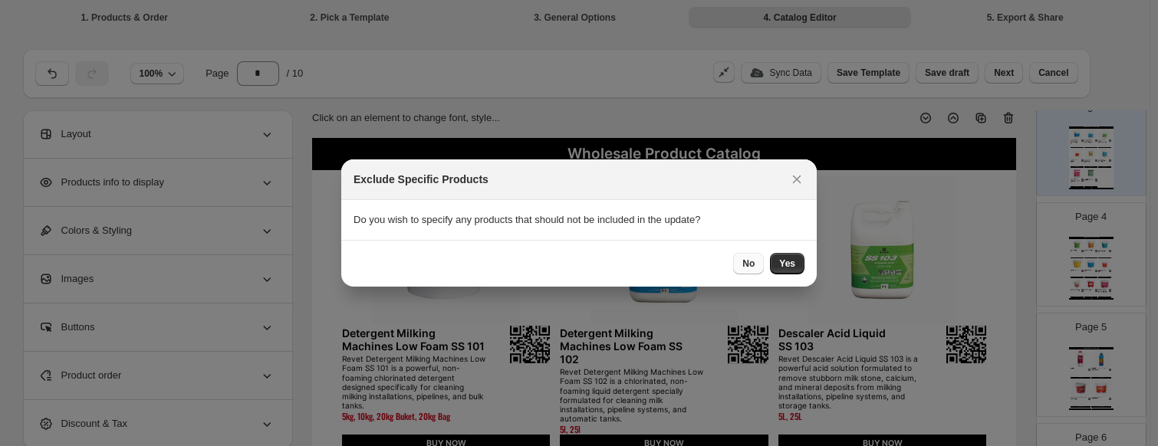
click at [752, 262] on span "No" at bounding box center [749, 264] width 12 height 12
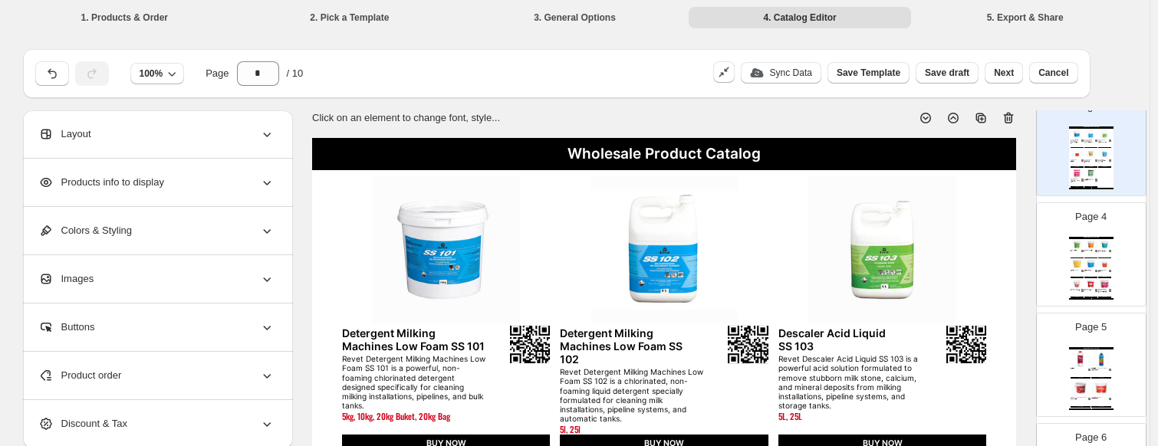
click at [993, 227] on div "Page 4 Wholesale Product Catalog Epsom Salts Revet Epsom Salts (Magnesium Sulph…" at bounding box center [1085, 248] width 97 height 103
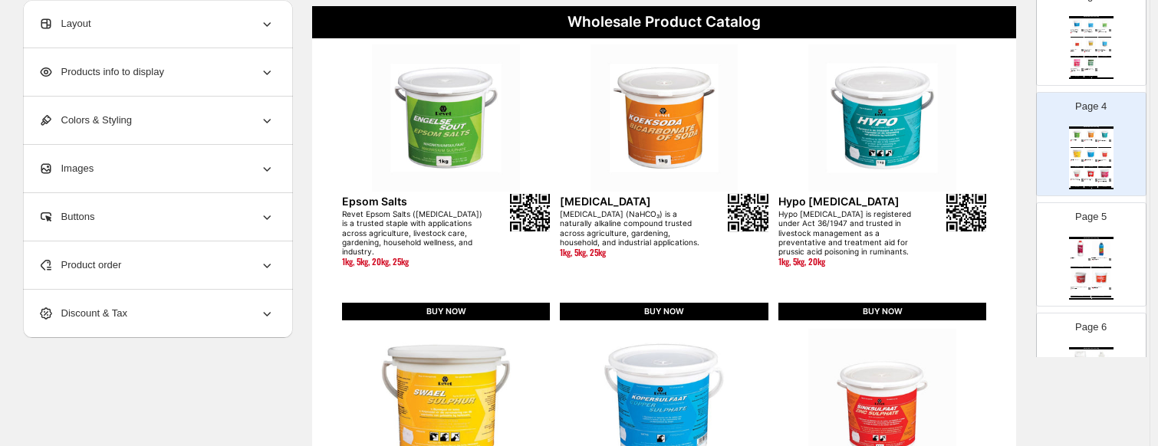
scroll to position [384, 0]
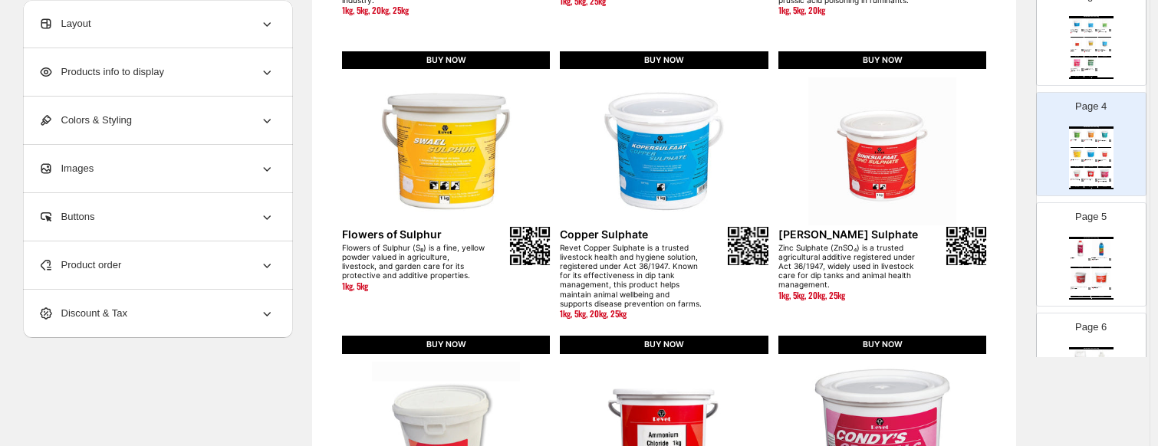
click at [993, 286] on div "Page 5 Wholesale Product Catalog Free Flow Revet Free Flow is a powerful, fast-…" at bounding box center [1085, 248] width 97 height 103
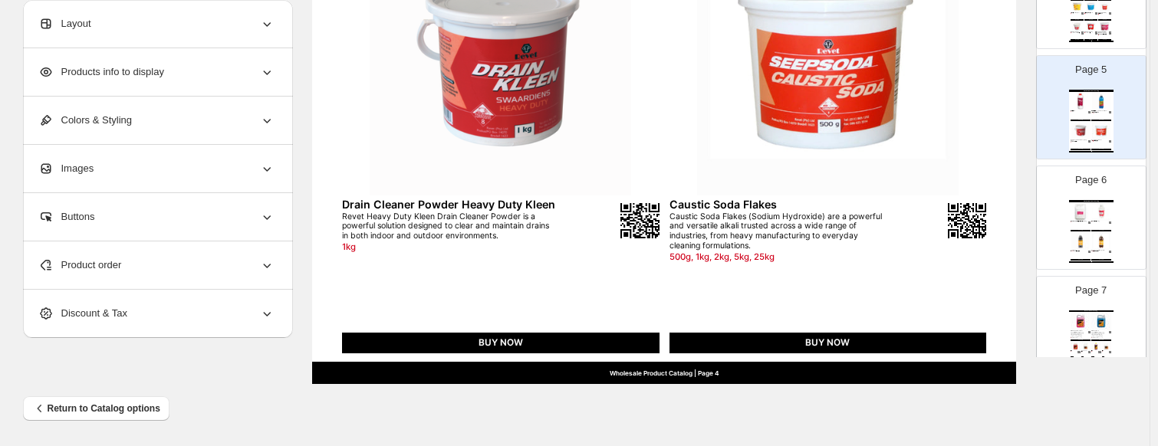
scroll to position [460, 0]
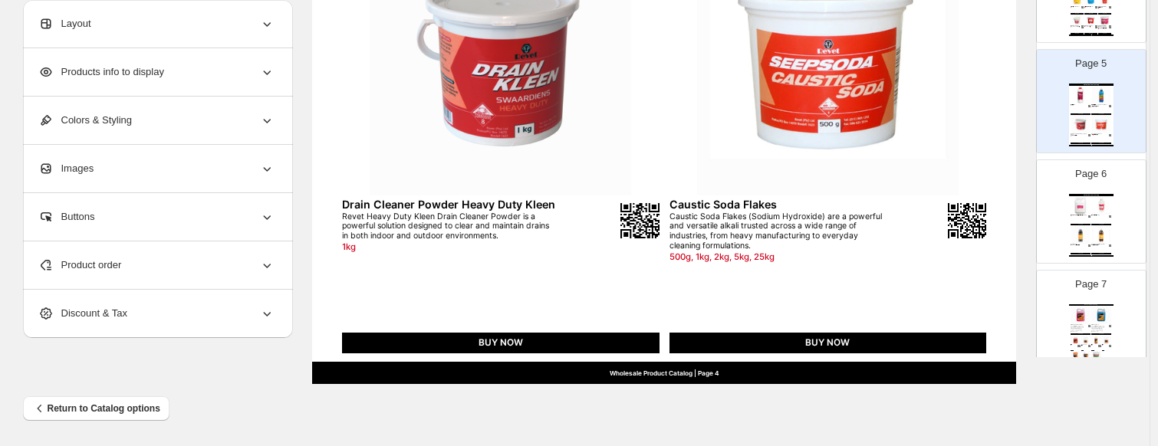
click at [993, 238] on img at bounding box center [1081, 235] width 20 height 18
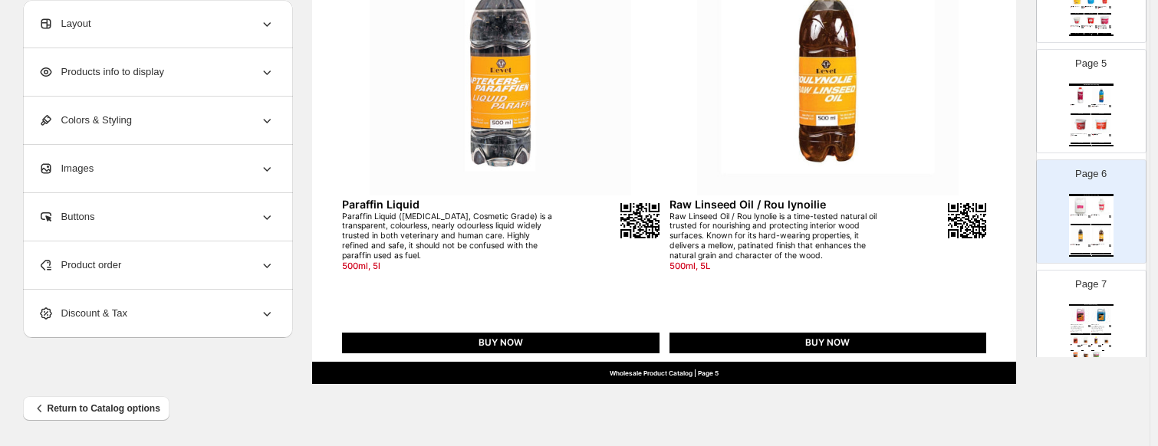
click at [993, 313] on div "Page 7 Wholesale Product Catalog Nitro Shine Car Wash & Wax Revet Grit Nitro Ha…" at bounding box center [1085, 316] width 97 height 103
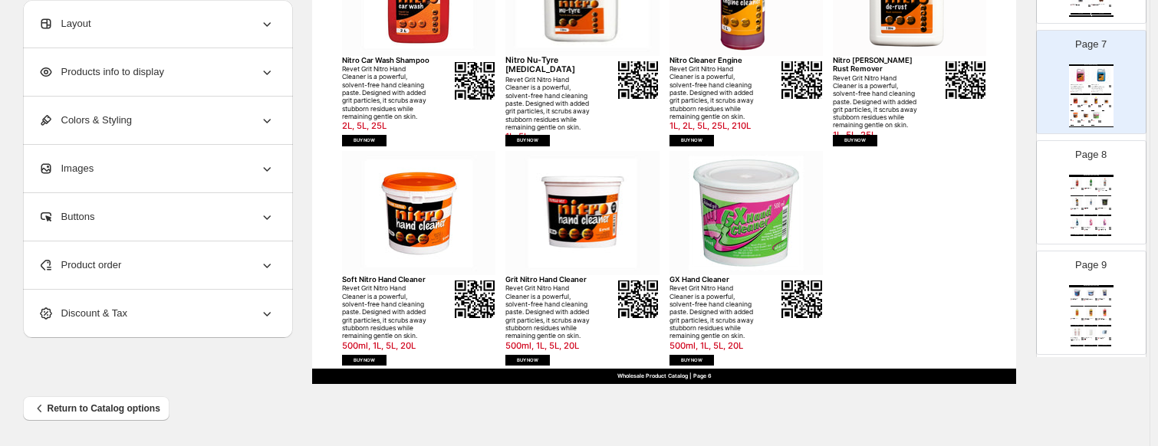
scroll to position [767, 0]
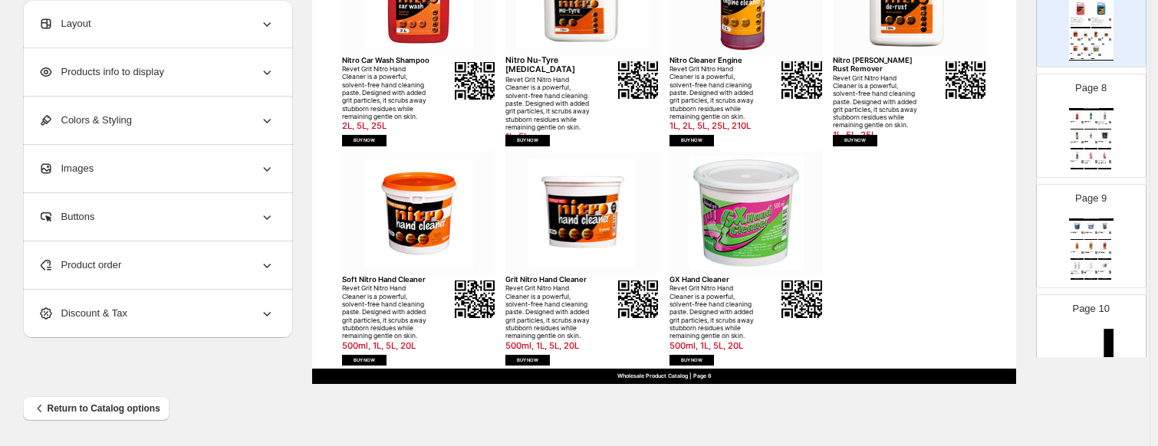
click at [993, 131] on img at bounding box center [1077, 135] width 13 height 10
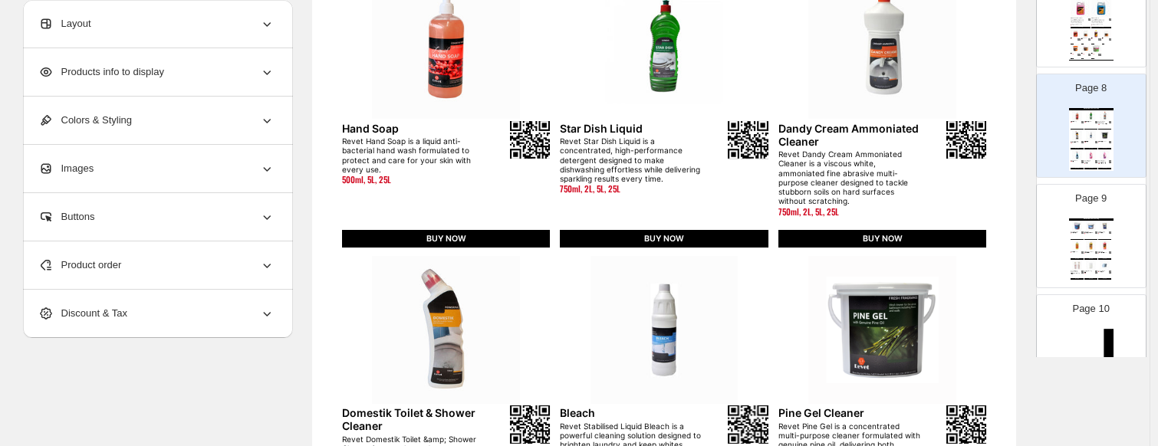
scroll to position [0, 0]
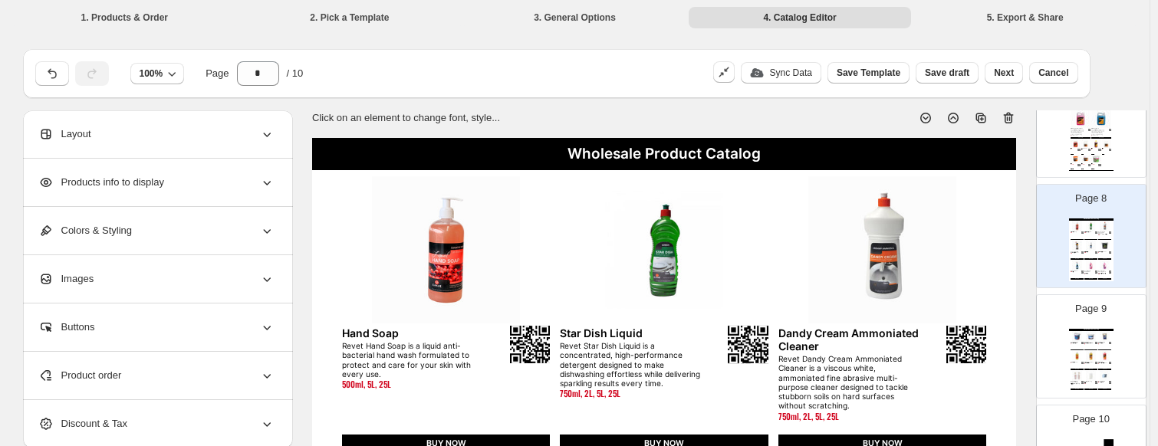
click at [993, 375] on img at bounding box center [1091, 376] width 13 height 10
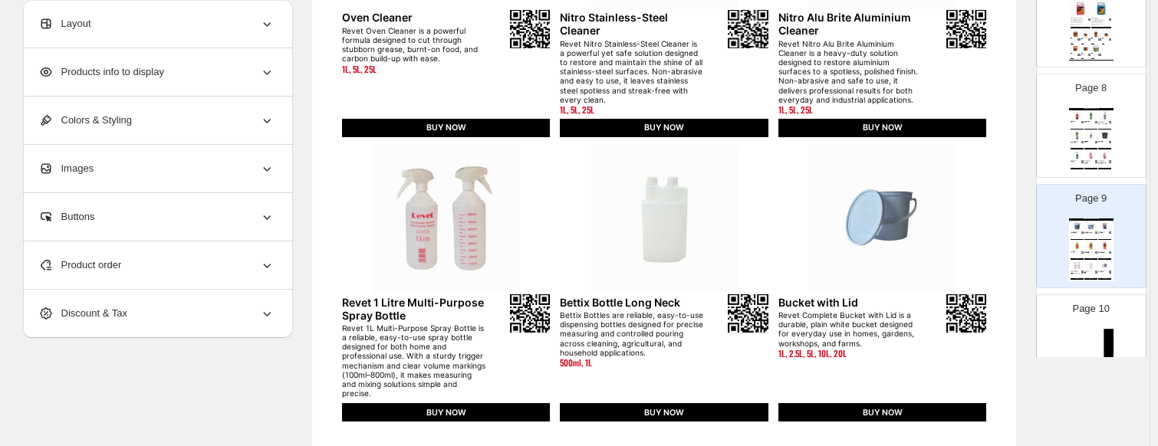
scroll to position [665, 0]
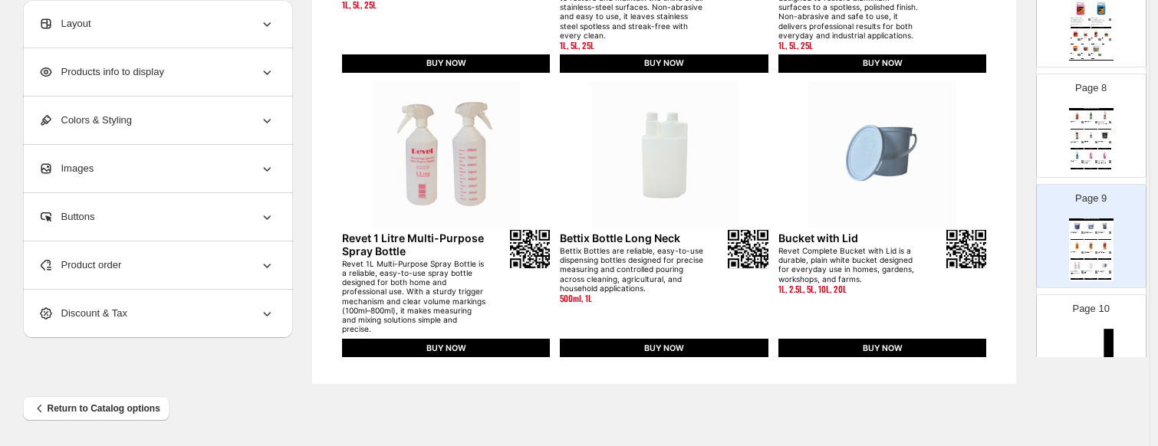
click at [993, 320] on div "Page 10" at bounding box center [1085, 340] width 97 height 103
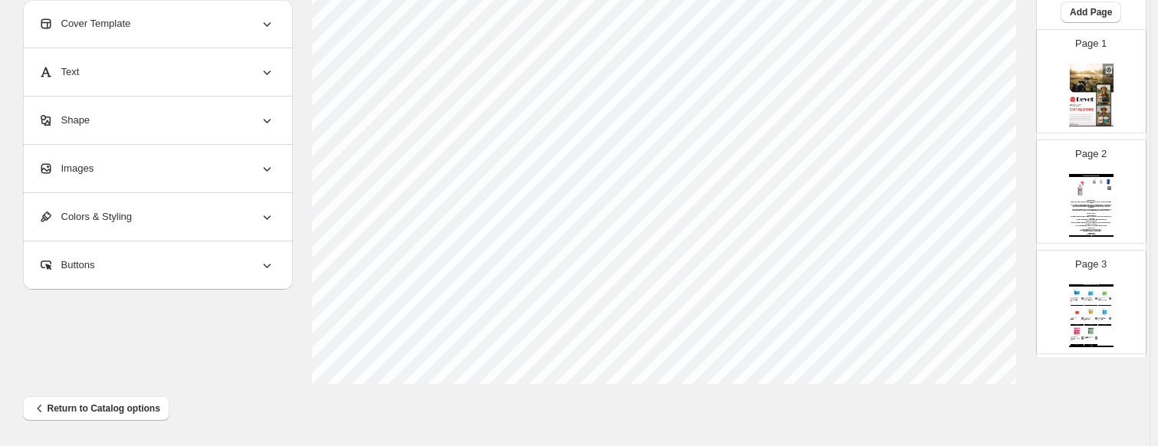
scroll to position [0, 0]
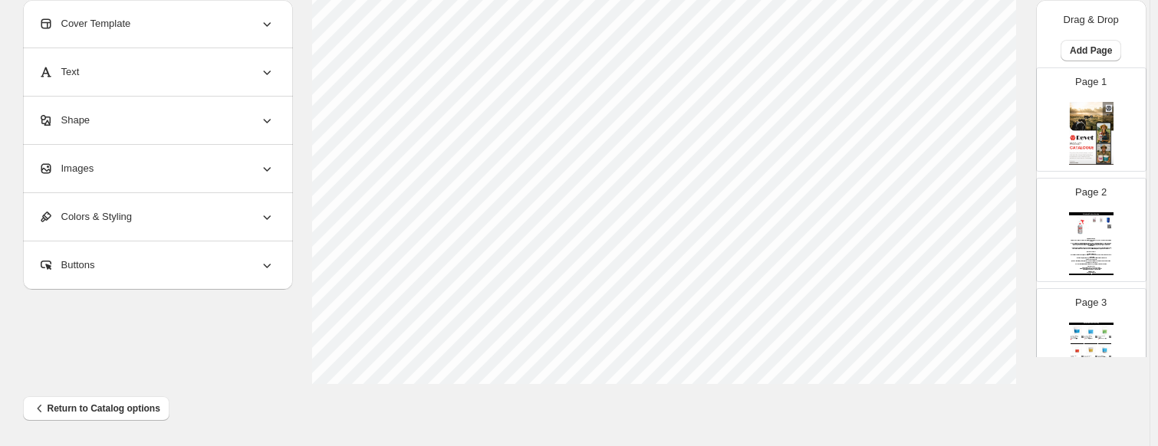
click at [993, 320] on div "Page 3 Wholesale Product Catalog Detergent Milking Machines Low Foam SS 101 Rev…" at bounding box center [1085, 334] width 97 height 103
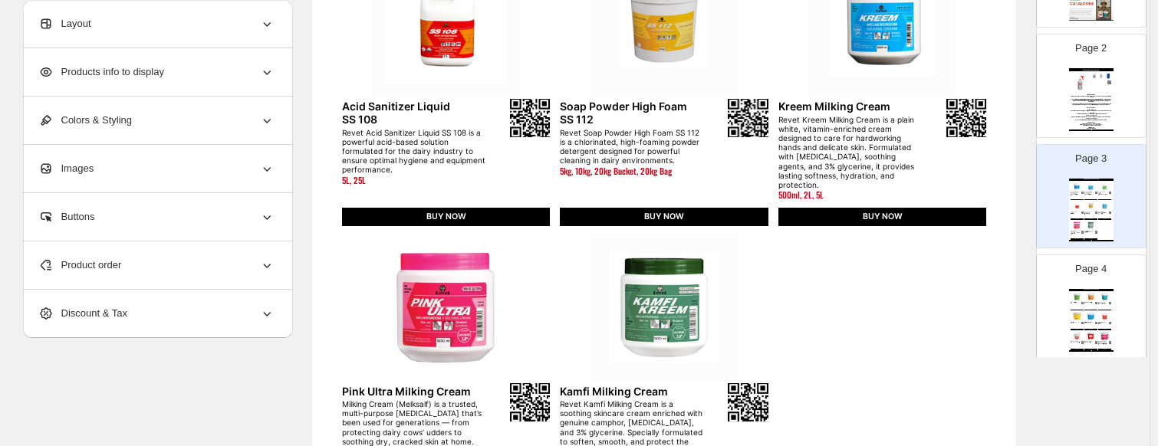
scroll to position [153, 0]
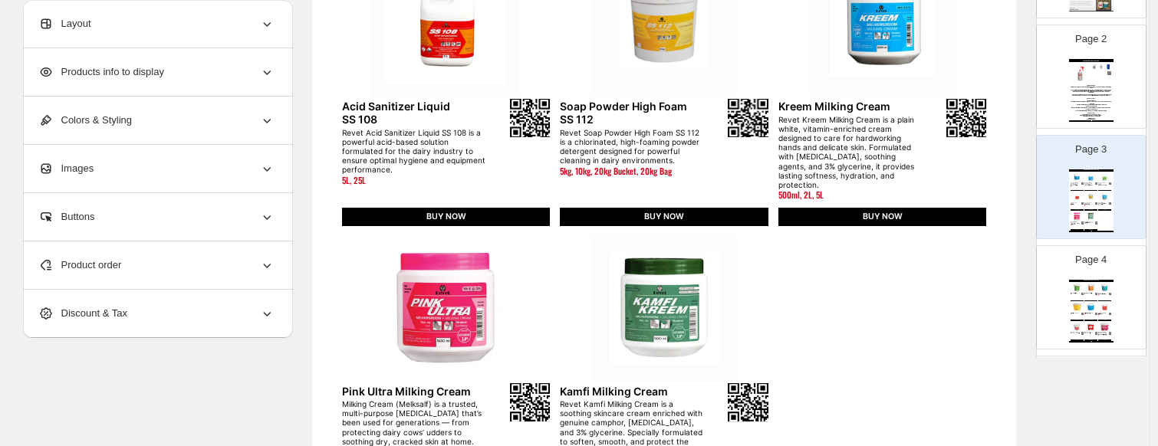
click at [993, 280] on div "Wholesale Product Catalog" at bounding box center [1091, 281] width 44 height 2
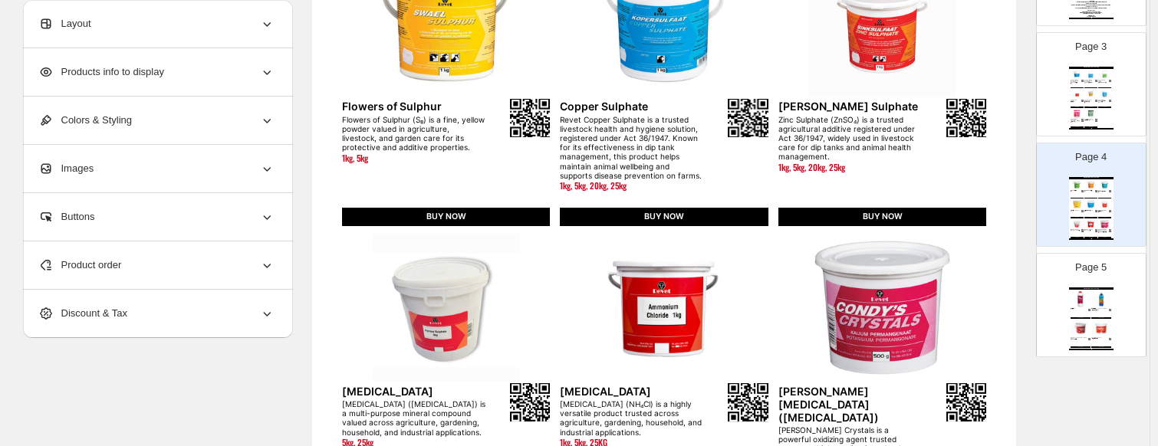
scroll to position [307, 0]
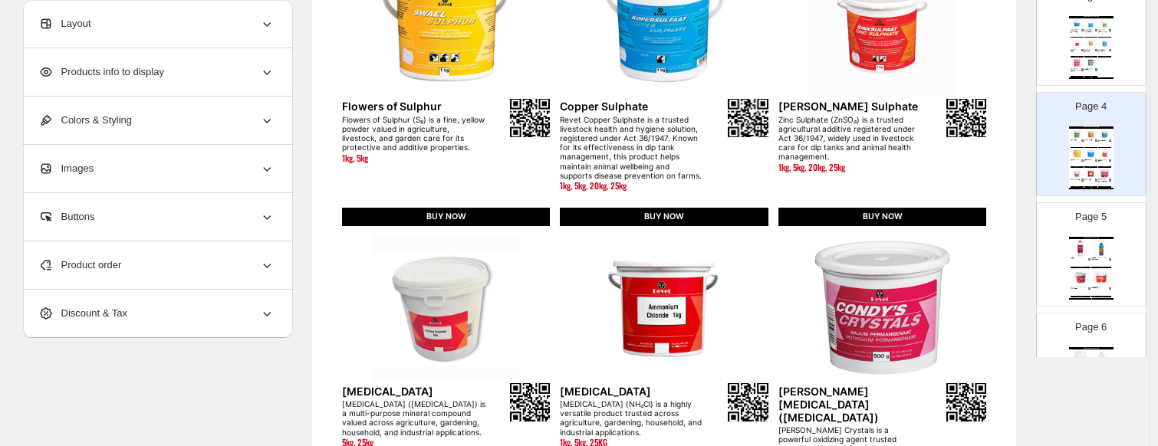
click at [993, 272] on div "Wholesale Product Catalog Free Flow Revet Free Flow is a powerful, fast-acting …" at bounding box center [1091, 268] width 44 height 63
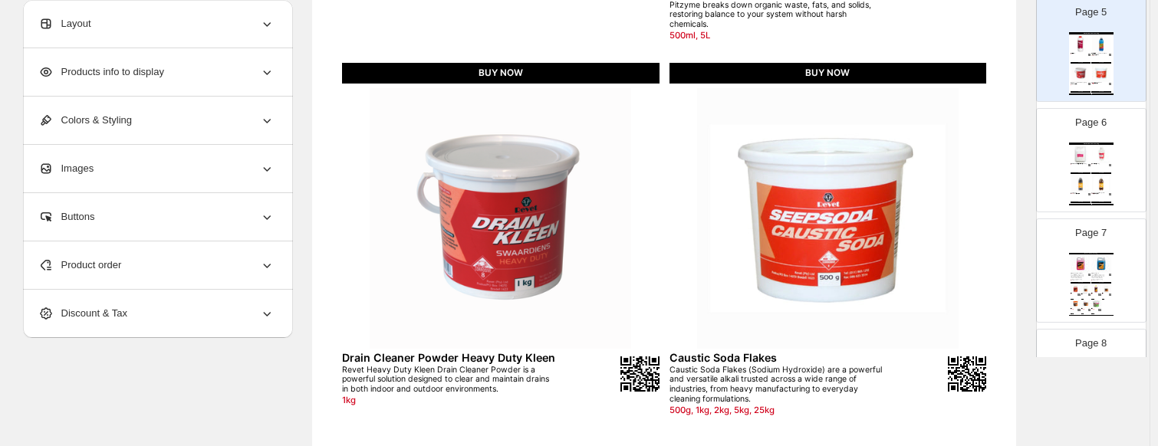
scroll to position [537, 0]
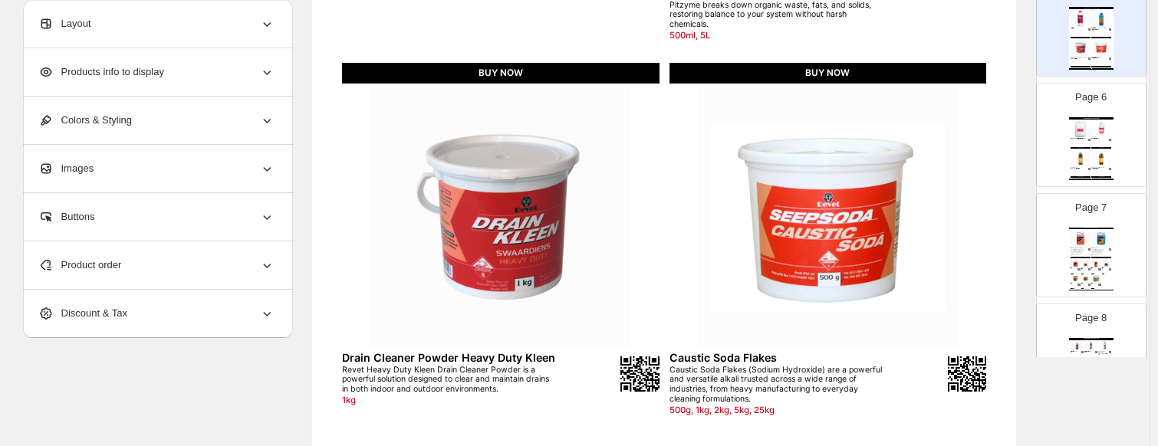
click at [993, 130] on img at bounding box center [1102, 129] width 20 height 18
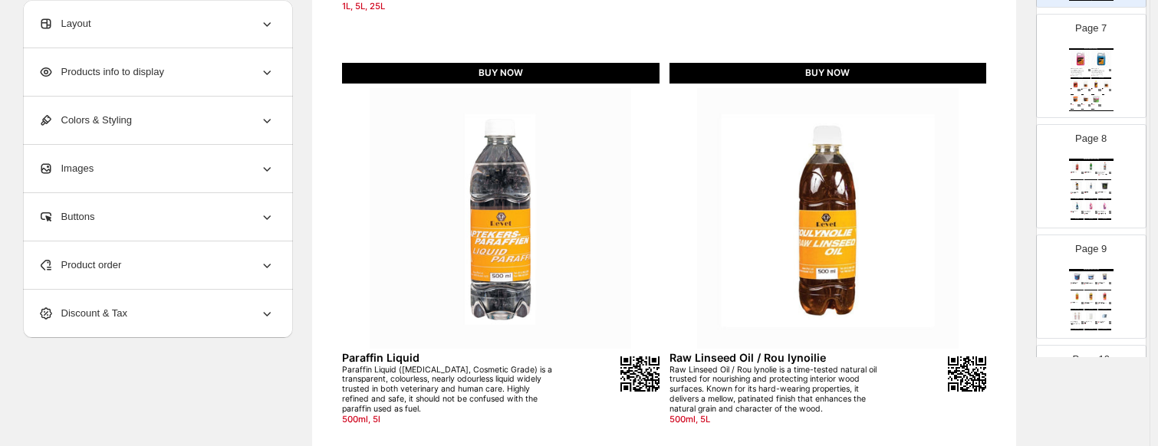
scroll to position [690, 0]
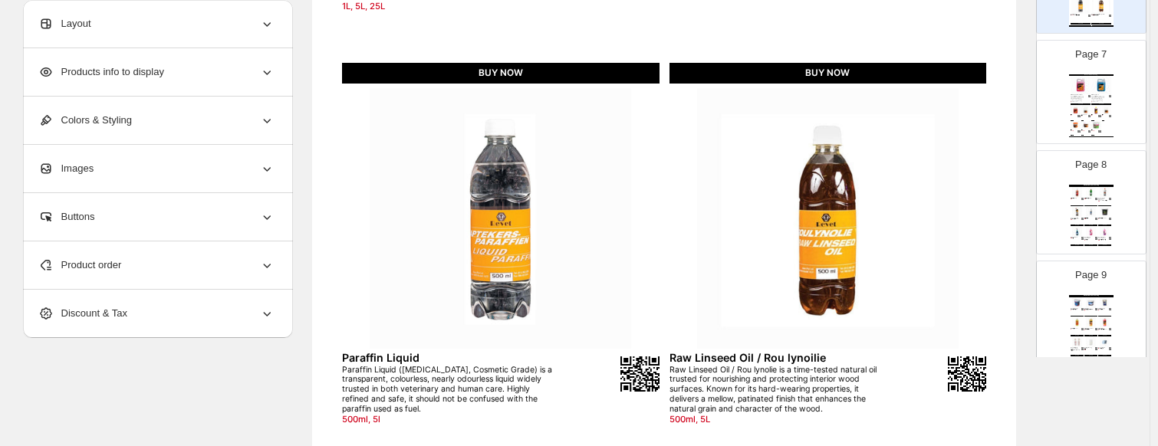
click at [993, 107] on img at bounding box center [1097, 110] width 10 height 8
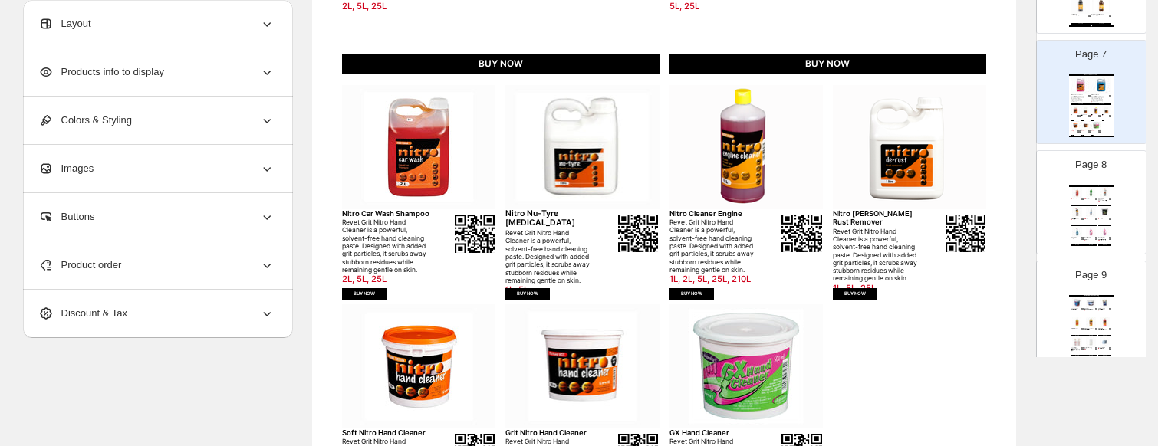
scroll to position [767, 0]
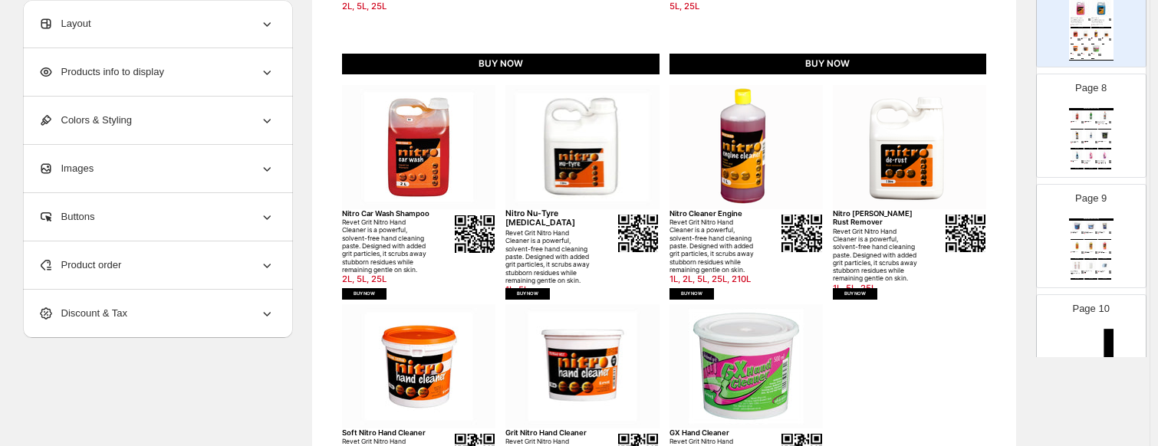
click at [993, 117] on img at bounding box center [1105, 115] width 13 height 10
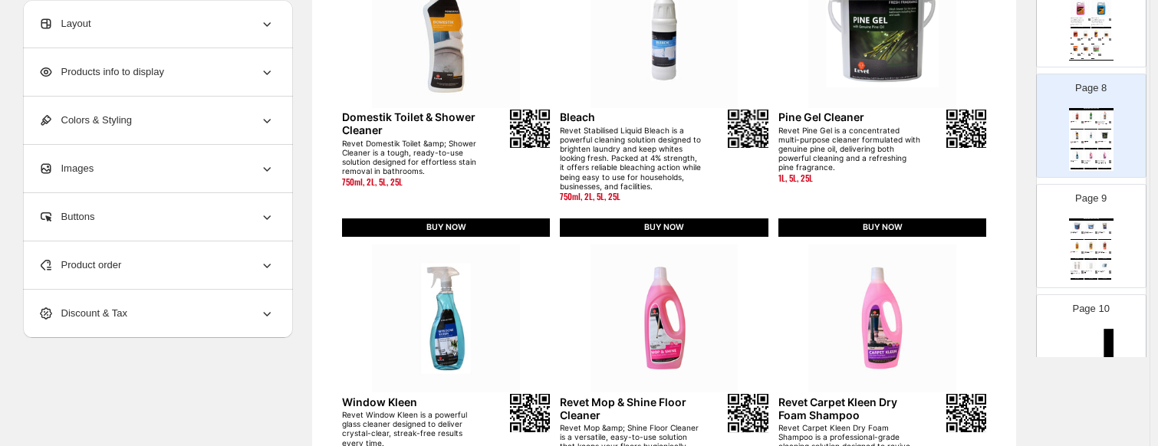
scroll to position [665, 0]
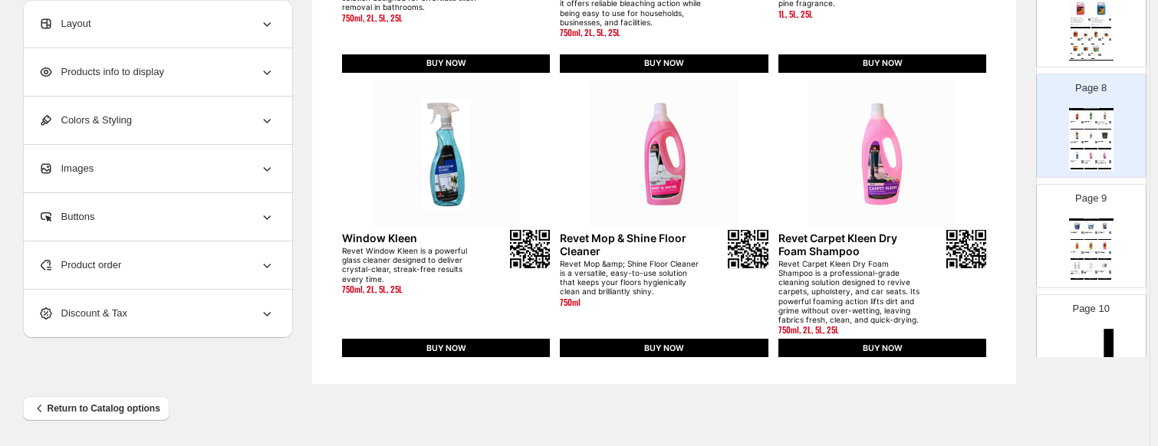
click at [993, 241] on div "Wholesale Product Catalog Revet Machine Dish Powder Revet Machine Dish Powder i…" at bounding box center [1091, 250] width 44 height 63
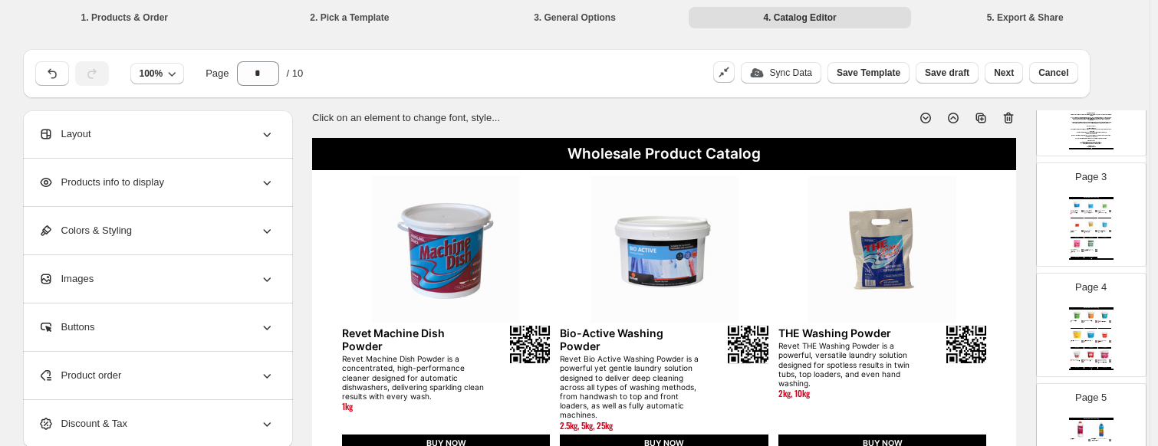
scroll to position [230, 0]
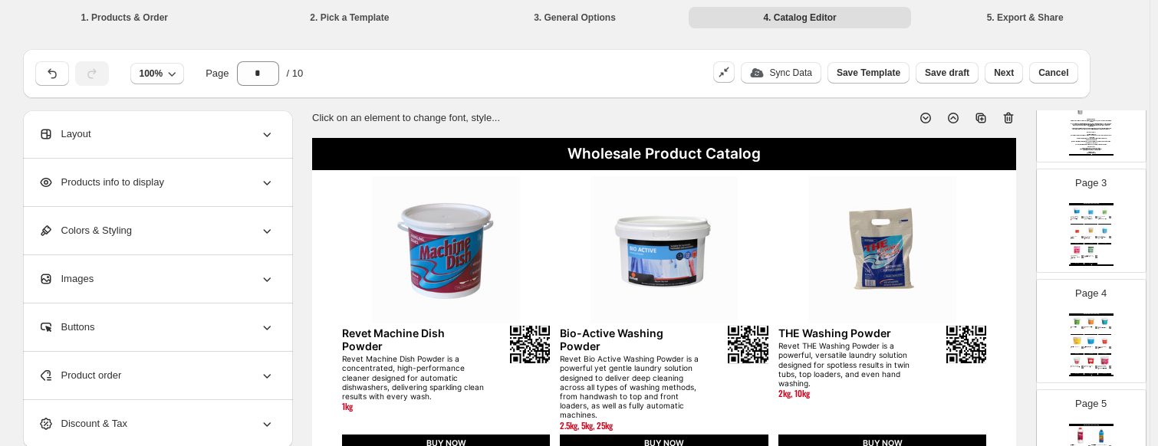
click at [993, 238] on div "Revet Kreem Milking Cream is a plain white, vitamin-enriched cream designed to …" at bounding box center [1103, 239] width 9 height 2
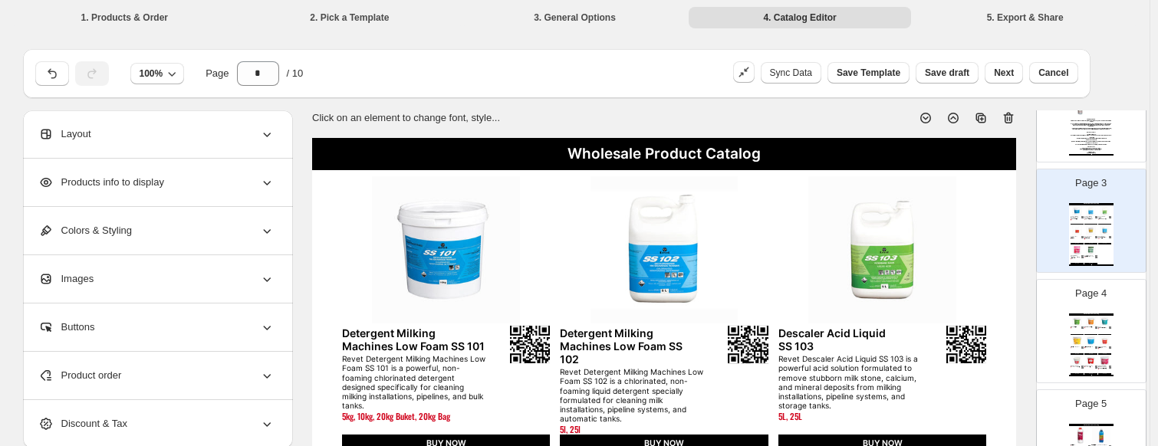
click at [993, 354] on div "BUY NOW" at bounding box center [1105, 355] width 13 height 2
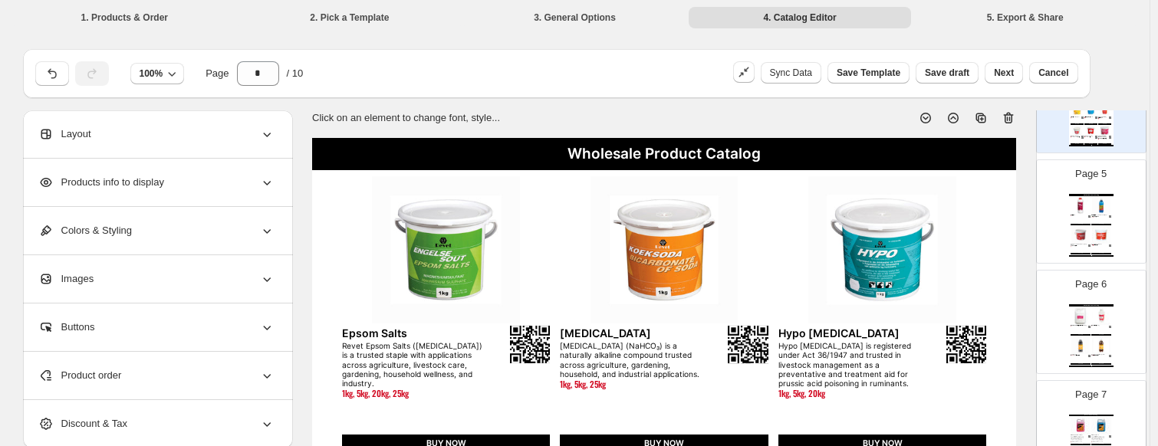
scroll to position [537, 0]
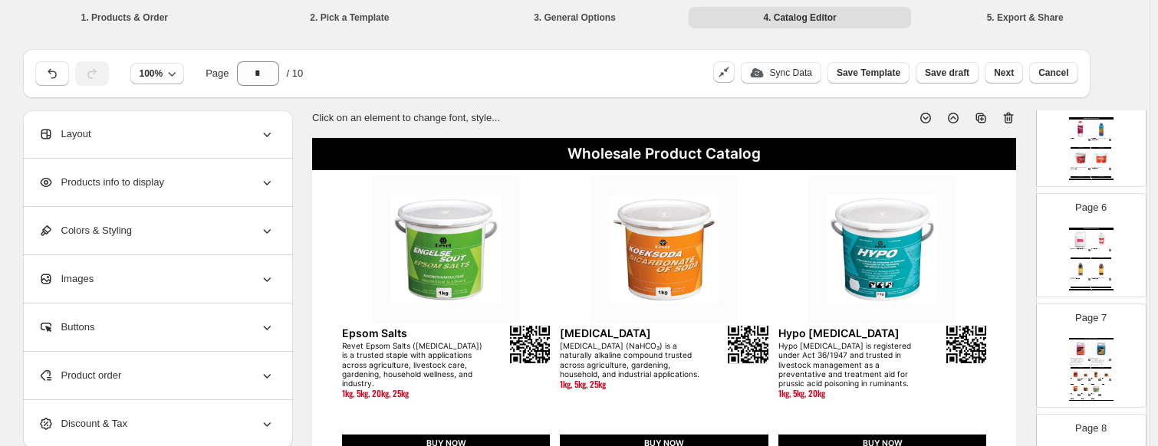
click at [993, 353] on img at bounding box center [1102, 350] width 20 height 18
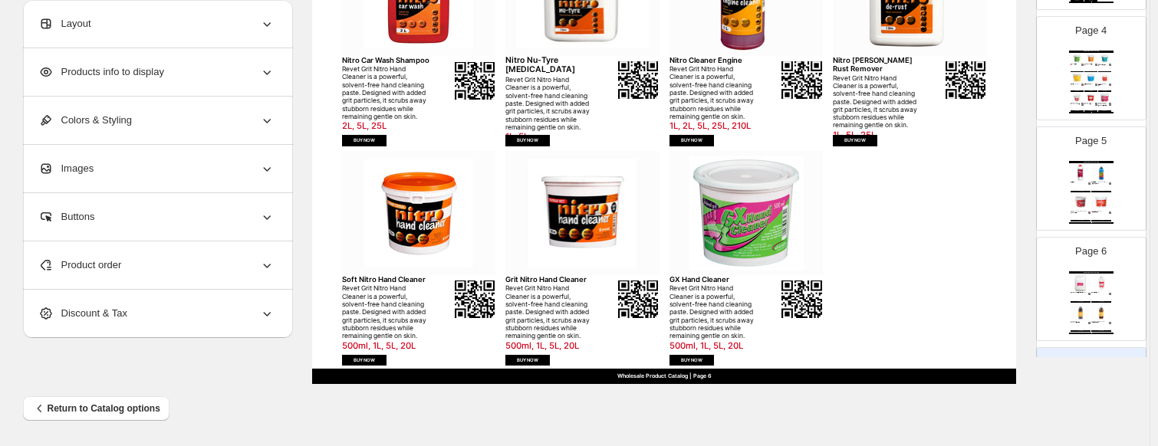
scroll to position [308, 0]
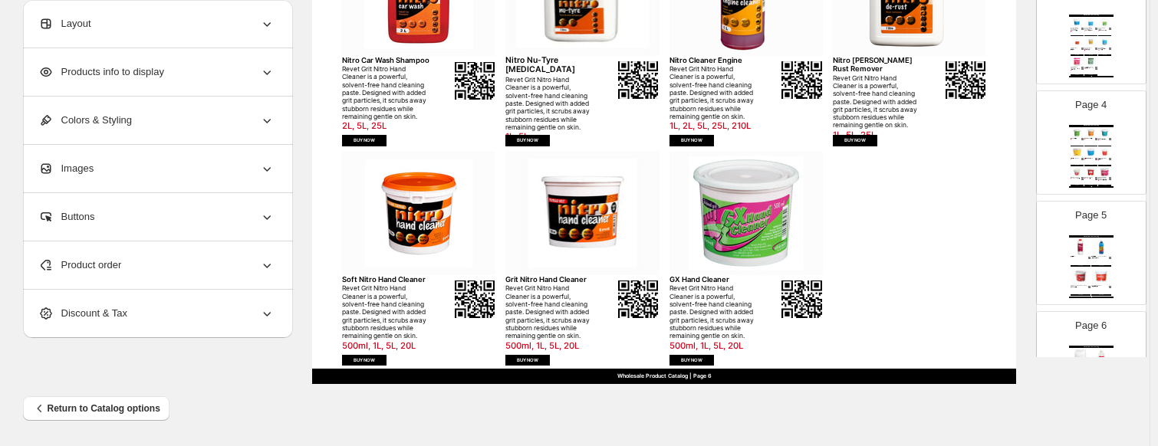
click at [993, 61] on div "Wholesale Product Catalog Detergent Milking Machines Low Foam SS 101 Revet Dete…" at bounding box center [1091, 46] width 44 height 63
type input "*"
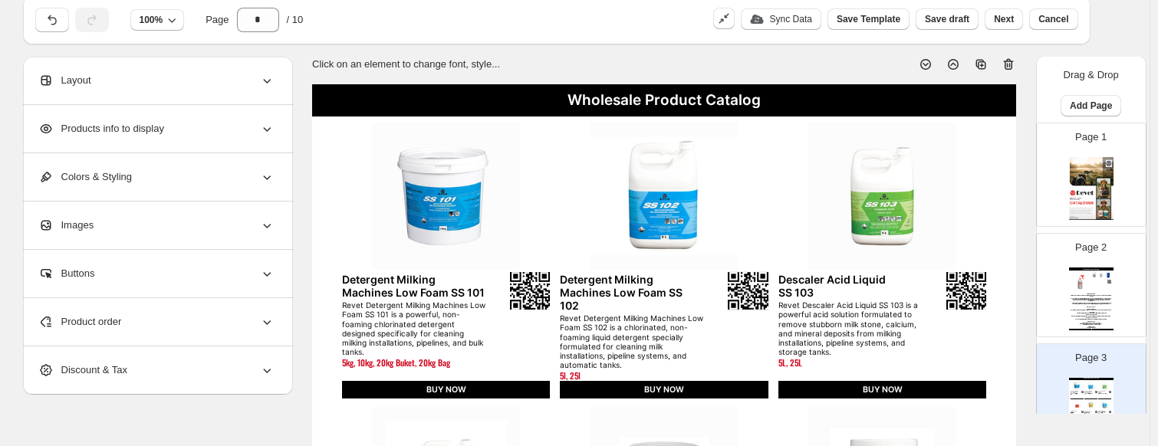
scroll to position [51, 0]
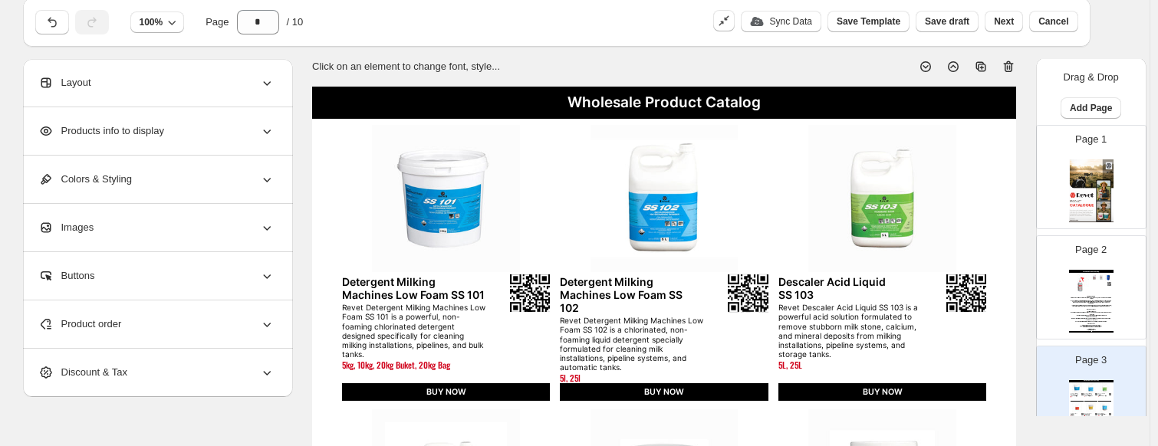
click at [641, 91] on div "Wholesale Product Catalog" at bounding box center [664, 103] width 704 height 32
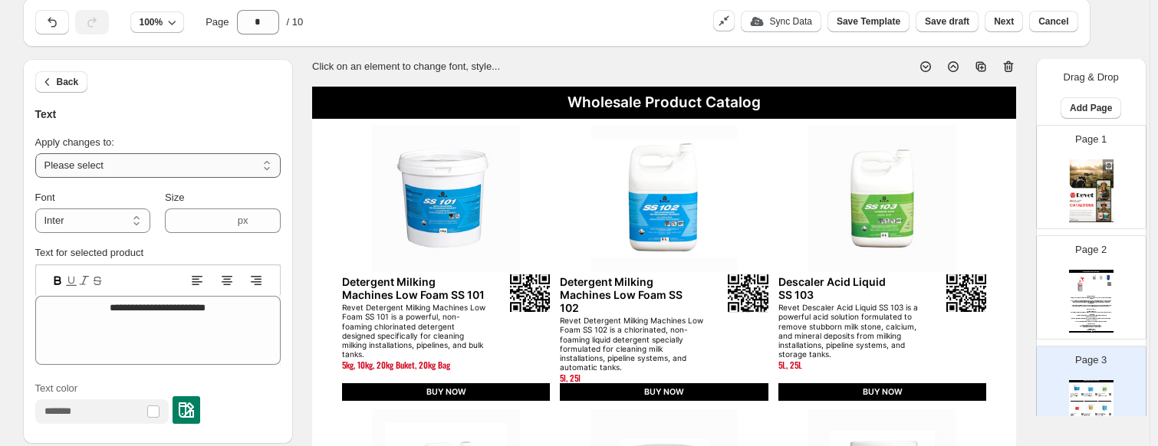
click at [119, 172] on select "**********" at bounding box center [157, 165] width 245 height 25
select select "**********"
click at [38, 153] on select "**********" at bounding box center [157, 165] width 245 height 25
click at [567, 103] on div "Wholesale Product Catalog" at bounding box center [664, 103] width 704 height 32
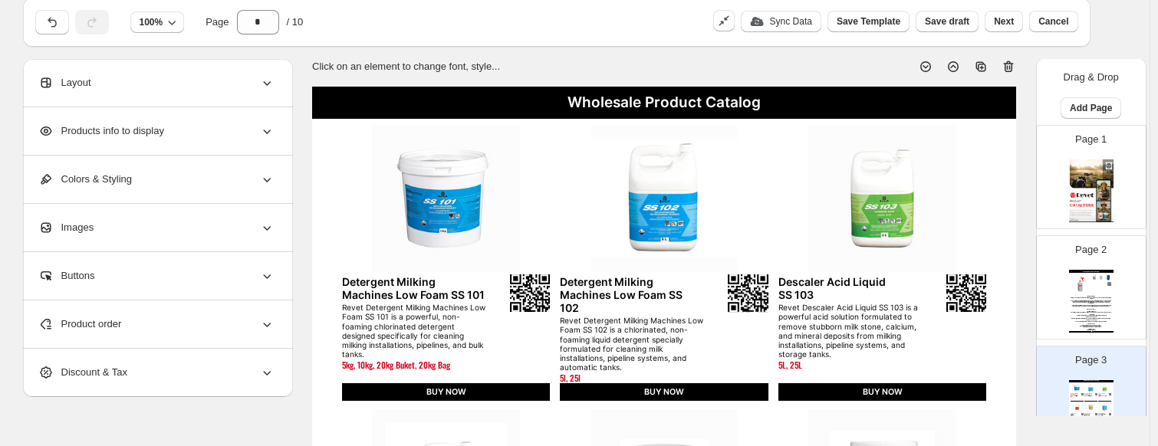
click at [772, 109] on div "Wholesale Product Catalog" at bounding box center [664, 103] width 704 height 32
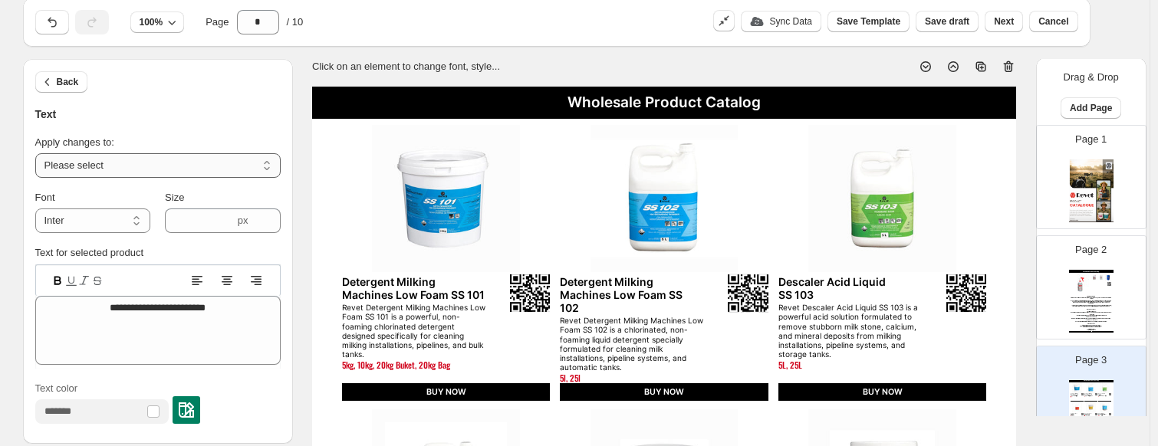
click at [156, 164] on select "**********" at bounding box center [157, 165] width 245 height 25
click at [38, 153] on select "**********" at bounding box center [157, 165] width 245 height 25
click at [144, 164] on select "**********" at bounding box center [157, 165] width 245 height 25
select select "**********"
click at [38, 153] on select "**********" at bounding box center [157, 165] width 245 height 25
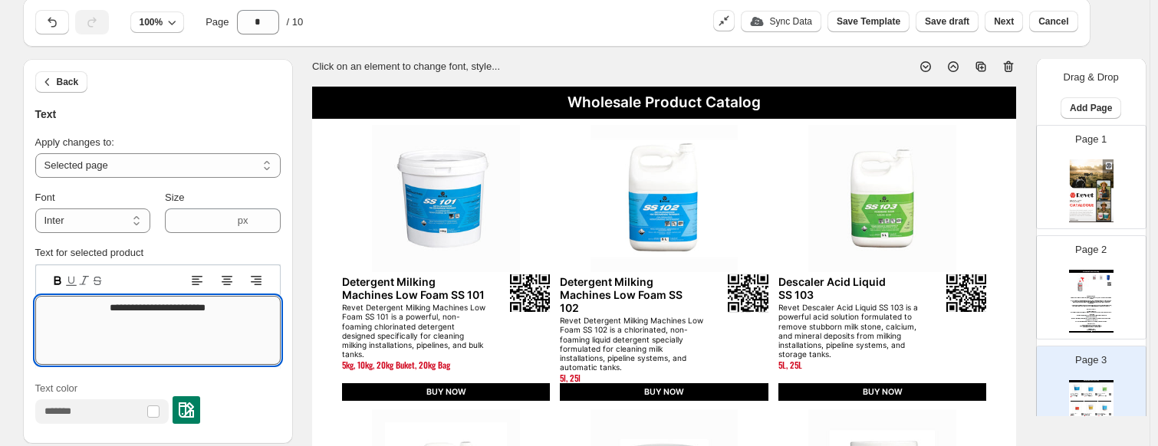
drag, startPoint x: 231, startPoint y: 315, endPoint x: 48, endPoint y: 301, distance: 183.1
type textarea "*"
type textarea "**********"
click at [636, 100] on div "Dairy Farm Needs" at bounding box center [664, 103] width 704 height 32
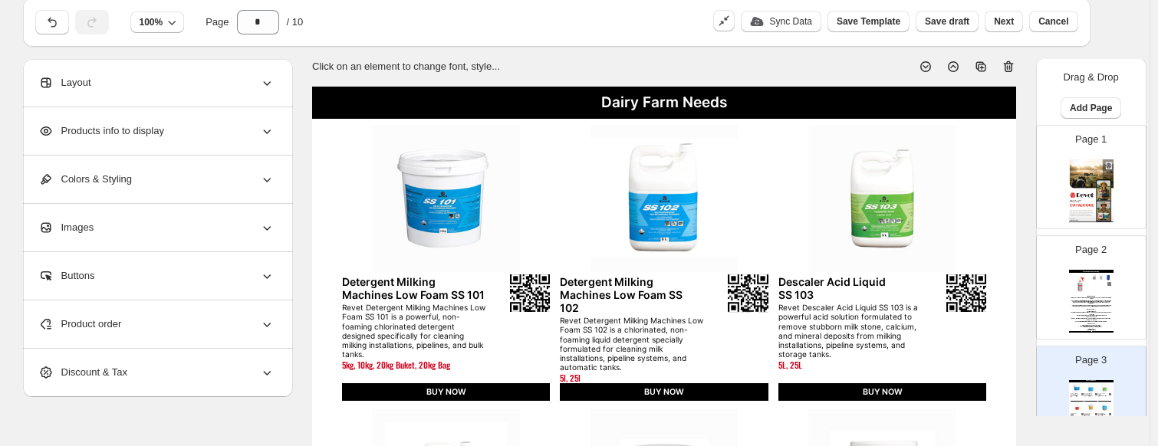
click at [647, 99] on div "Dairy Farm Needs" at bounding box center [664, 103] width 704 height 32
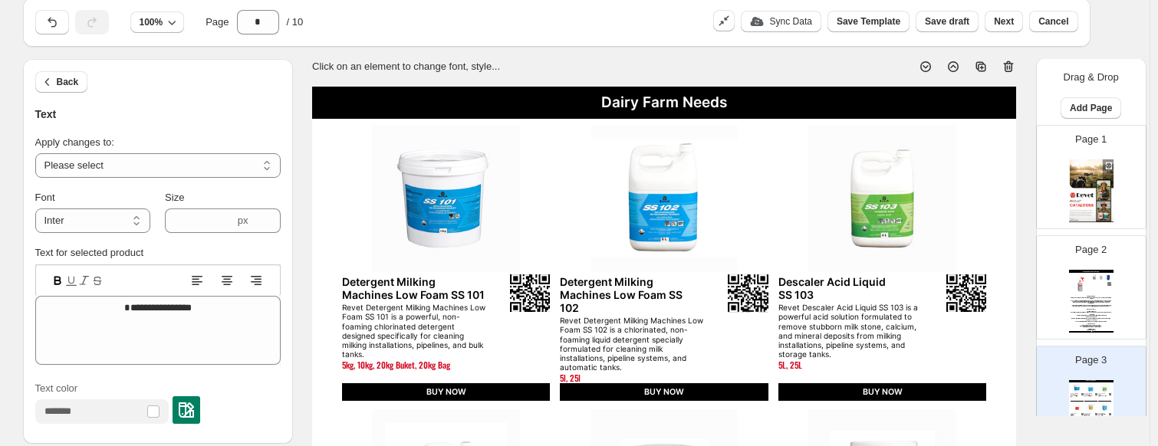
click at [587, 41] on div "100% Page * / 10 Sync Data Save Template Save draft Next Cancel" at bounding box center [557, 22] width 1068 height 49
click at [166, 164] on select "**********" at bounding box center [157, 165] width 245 height 25
select select "**********"
click at [38, 153] on select "**********" at bounding box center [157, 165] width 245 height 25
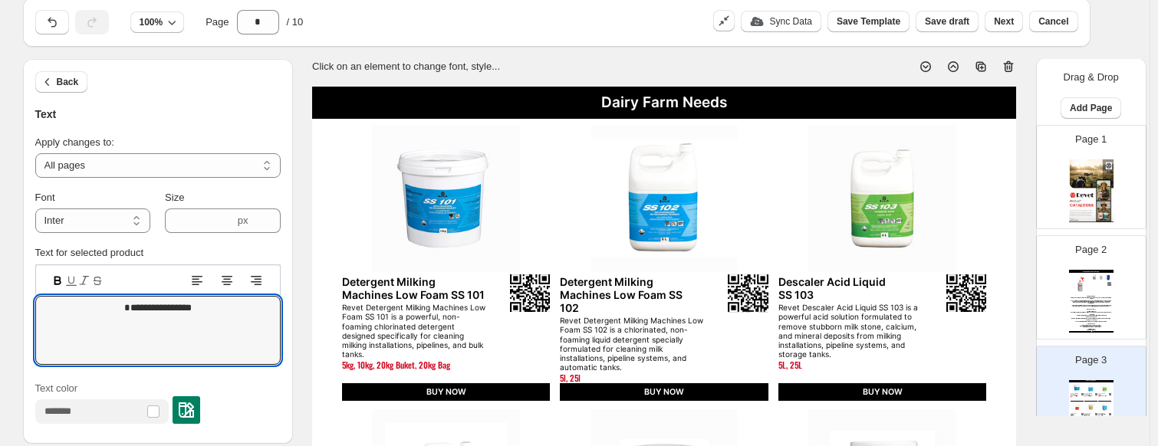
drag, startPoint x: 212, startPoint y: 306, endPoint x: 104, endPoint y: 294, distance: 108.9
type textarea "**********"
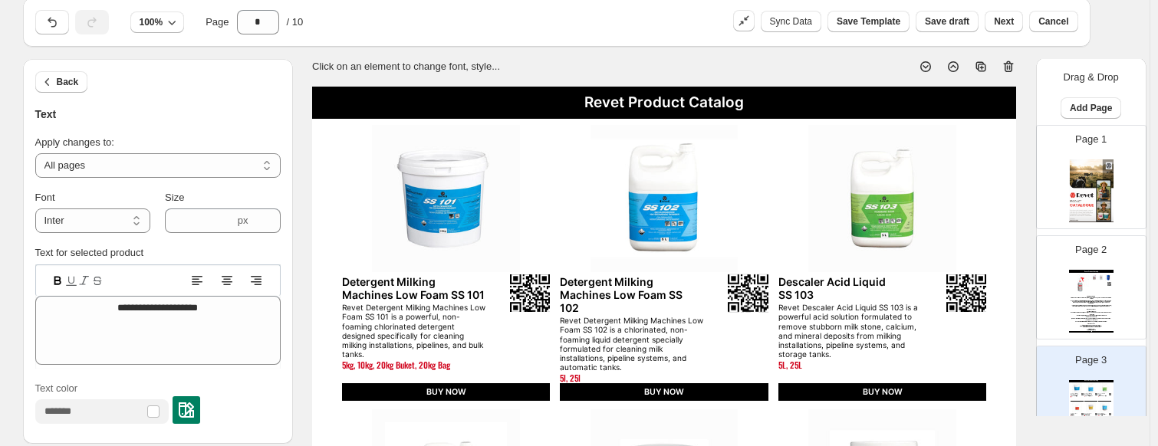
click at [828, 48] on div "Click on an element to change font, style..." at bounding box center [658, 61] width 716 height 28
click at [954, 25] on span "Save draft" at bounding box center [947, 21] width 44 height 12
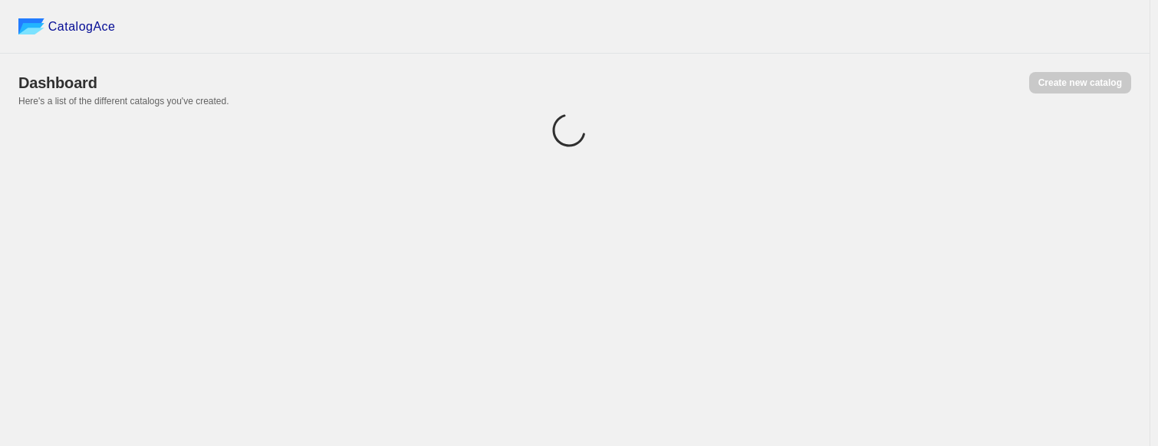
scroll to position [0, 0]
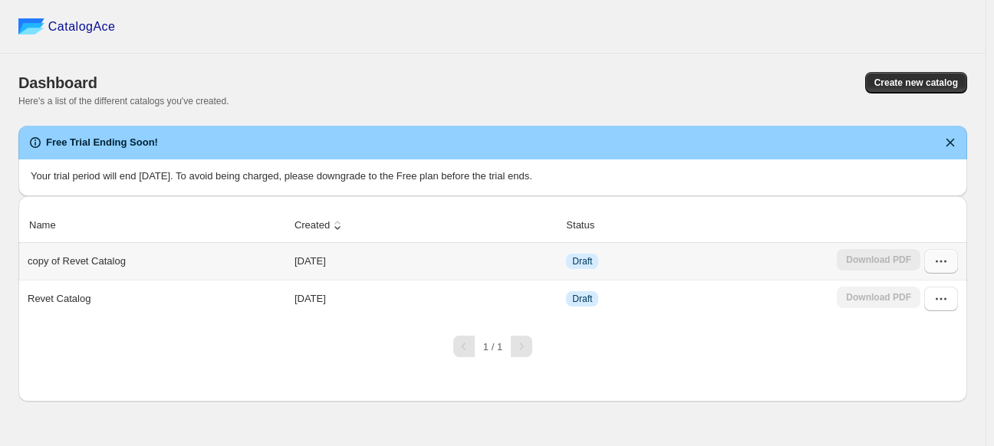
click at [948, 257] on icon "button" at bounding box center [941, 261] width 15 height 15
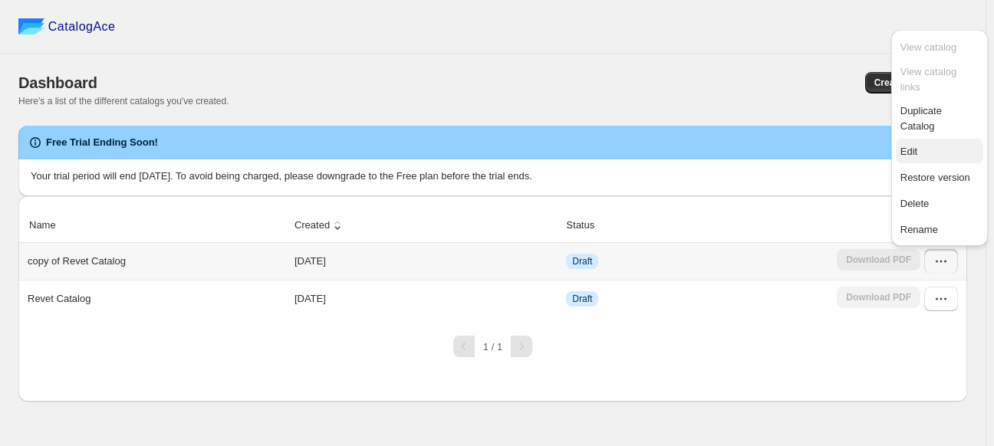
click at [913, 146] on span "Edit" at bounding box center [909, 152] width 17 height 12
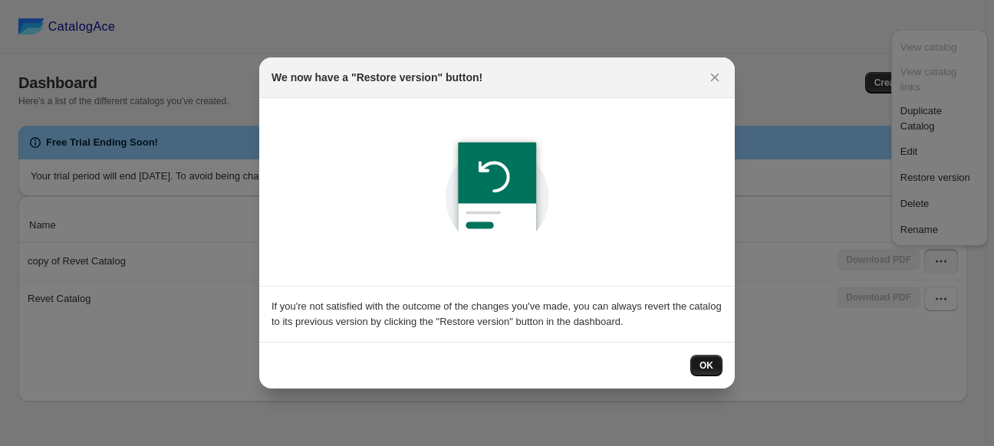
click at [714, 371] on button "OK" at bounding box center [706, 365] width 32 height 21
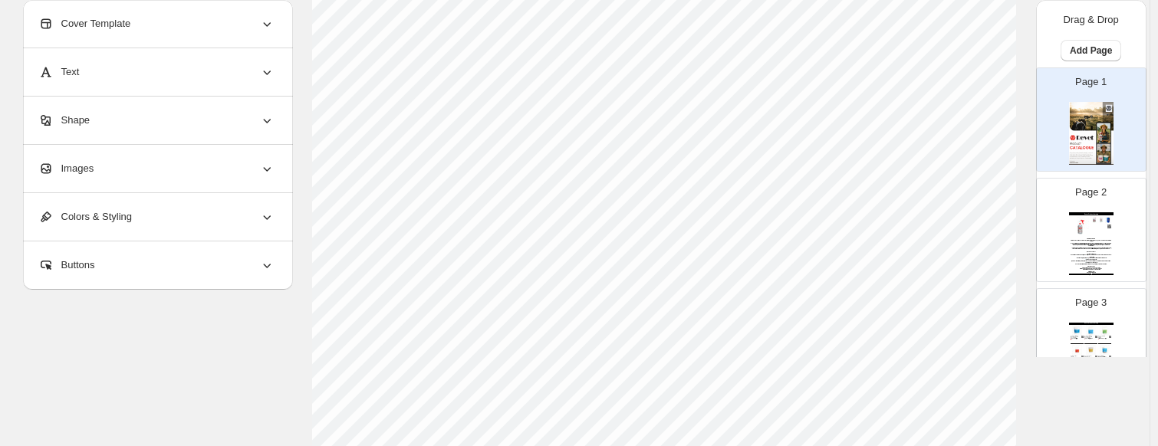
scroll to position [230, 0]
click at [993, 297] on div "Page 3 Revet Product Catalog Detergent Milking Machines Low Foam SS 101 Revet D…" at bounding box center [1085, 334] width 97 height 103
type input "*"
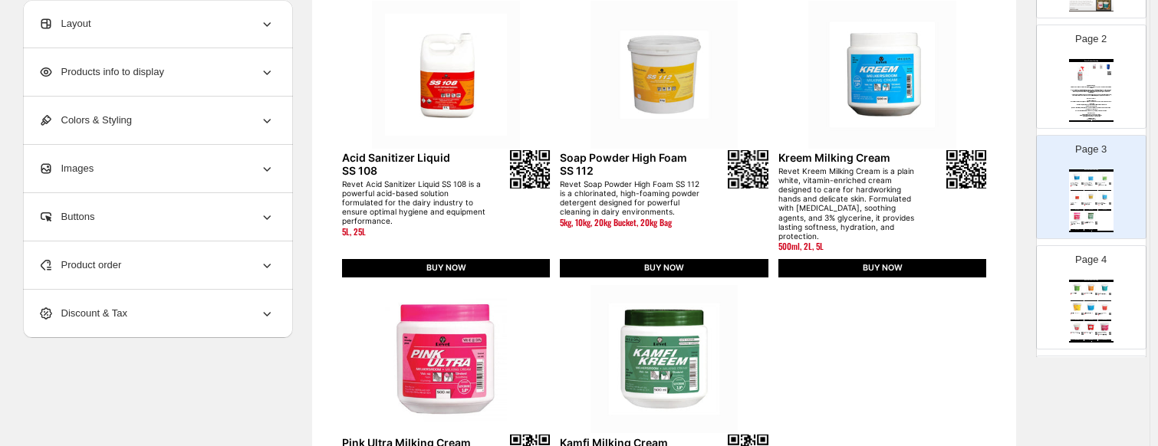
scroll to position [614, 0]
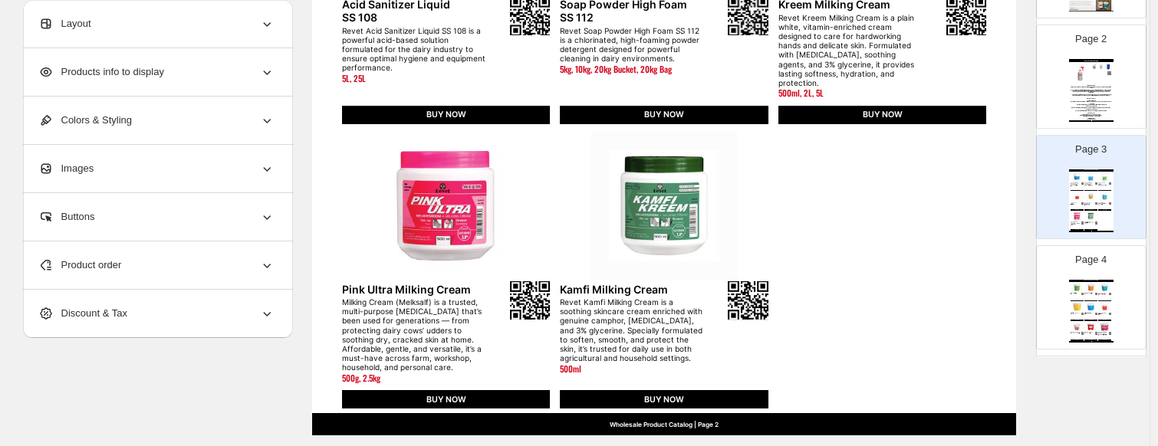
click at [172, 266] on div "Product order" at bounding box center [156, 266] width 236 height 48
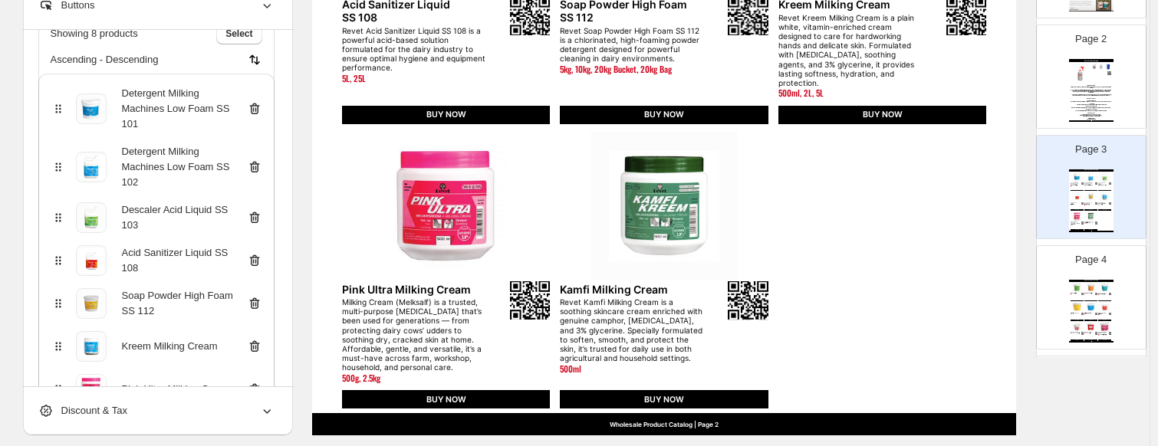
scroll to position [315, 0]
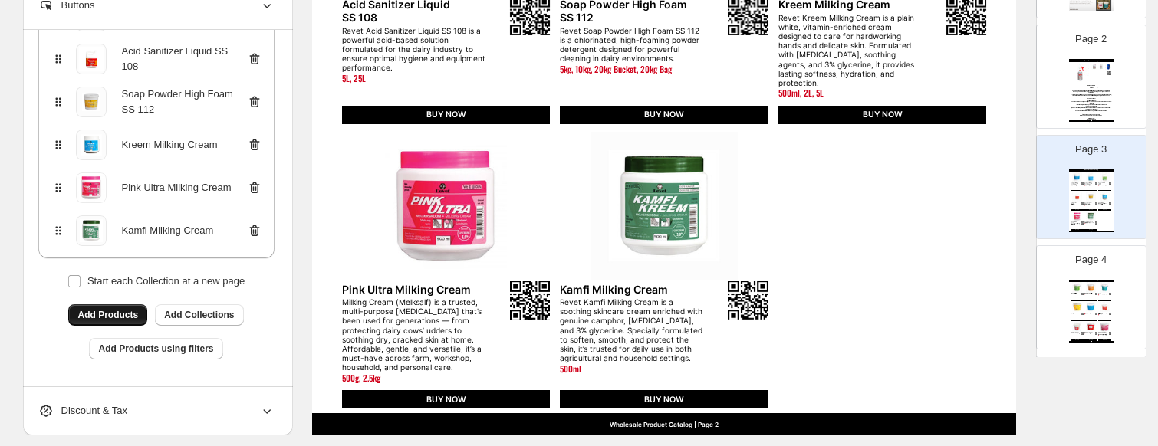
click at [111, 309] on span "Add Products" at bounding box center [107, 315] width 61 height 12
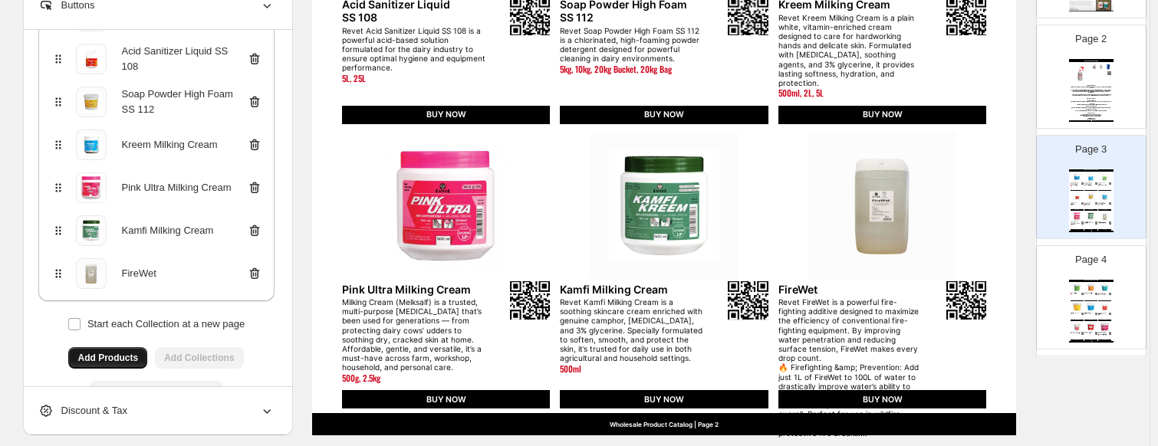
click at [835, 317] on div "Revet FireWet is a powerful fire-fighting additive designed to maximize the eff…" at bounding box center [850, 368] width 143 height 140
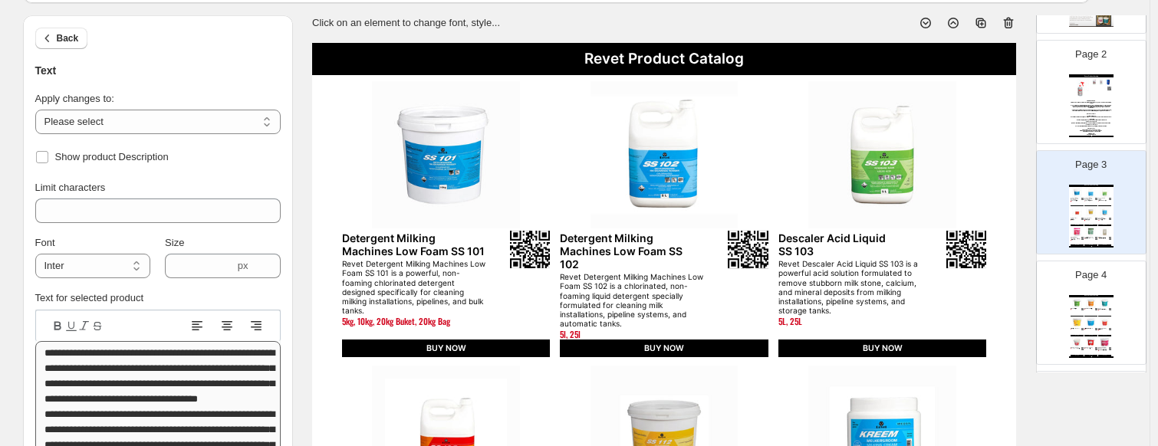
scroll to position [77, 0]
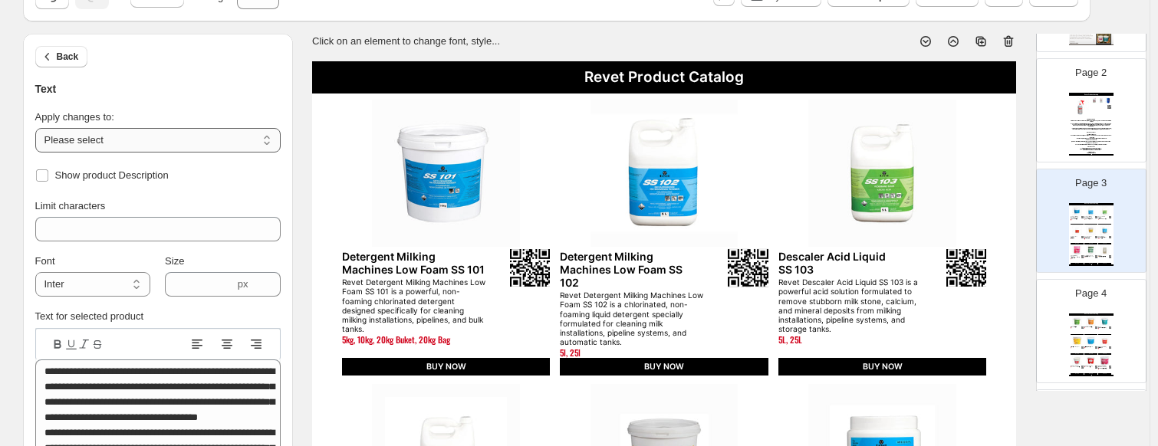
click at [104, 140] on select "**********" at bounding box center [157, 140] width 245 height 25
select select "**********"
click at [38, 128] on select "**********" at bounding box center [157, 140] width 245 height 25
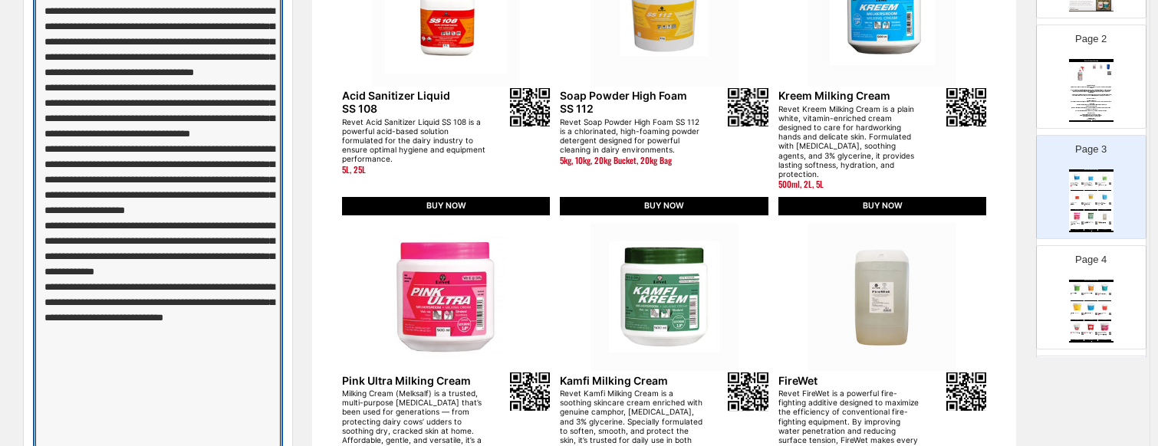
scroll to position [665, 0]
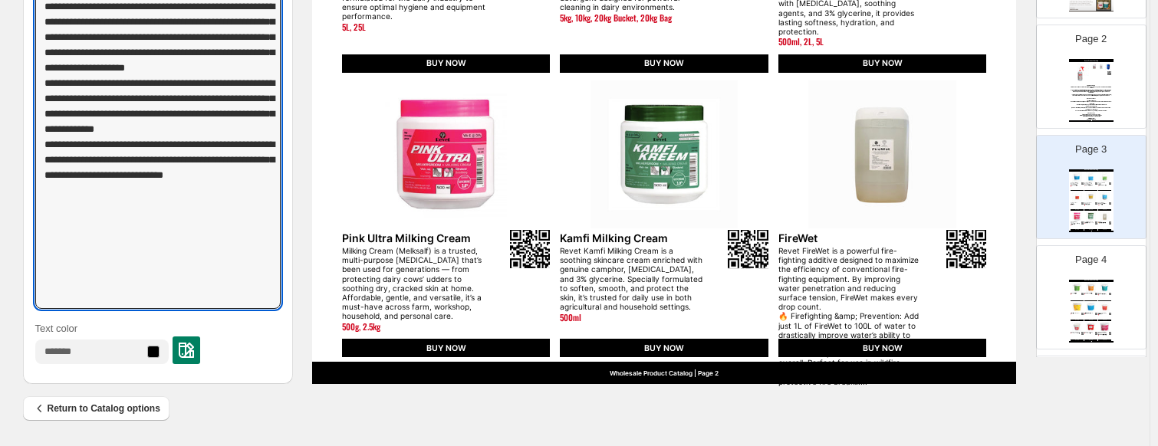
drag, startPoint x: 46, startPoint y: 166, endPoint x: 216, endPoint y: 466, distance: 345.6
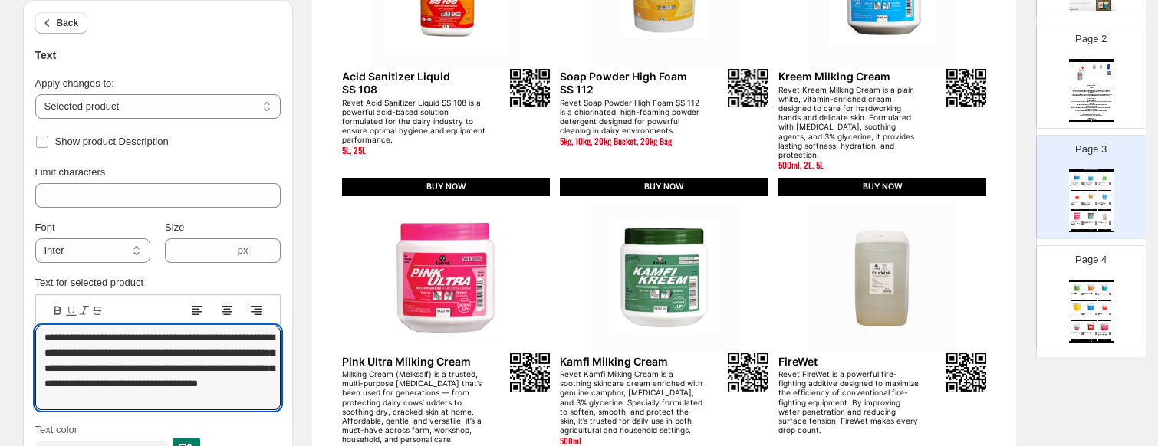
scroll to position [1, 0]
type textarea "**********"
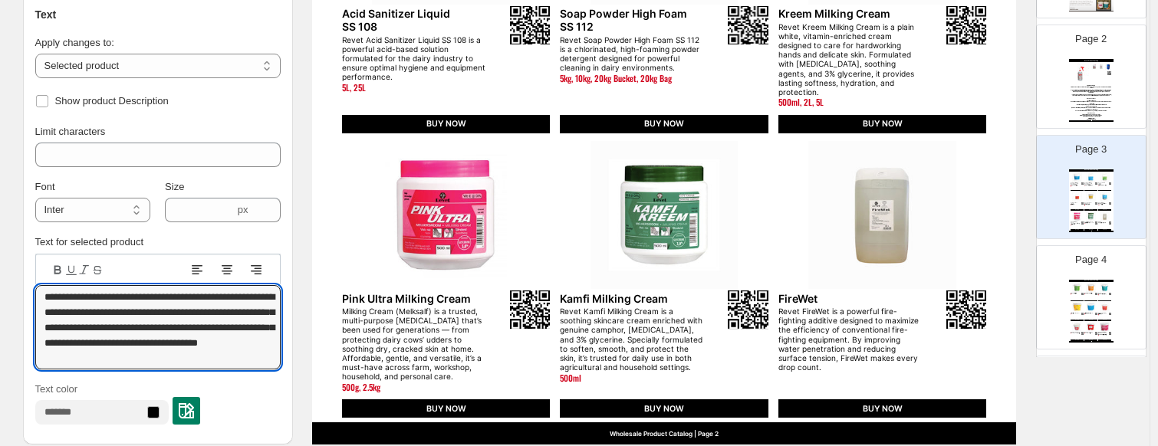
scroll to position [665, 0]
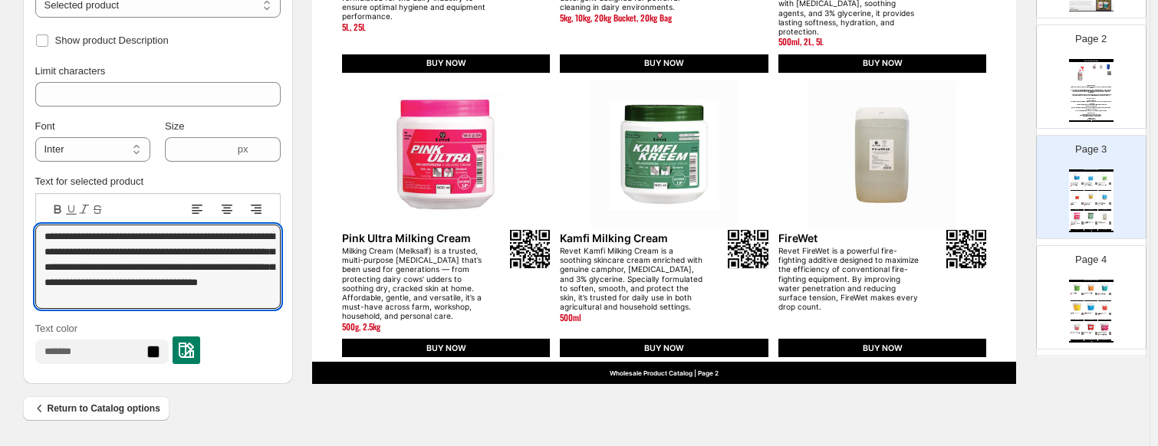
click at [993, 306] on div "Page 4 Revet Product Catalog Epsom Salts Revet Epsom Salts (Magnesium Sulphate)…" at bounding box center [1085, 291] width 97 height 103
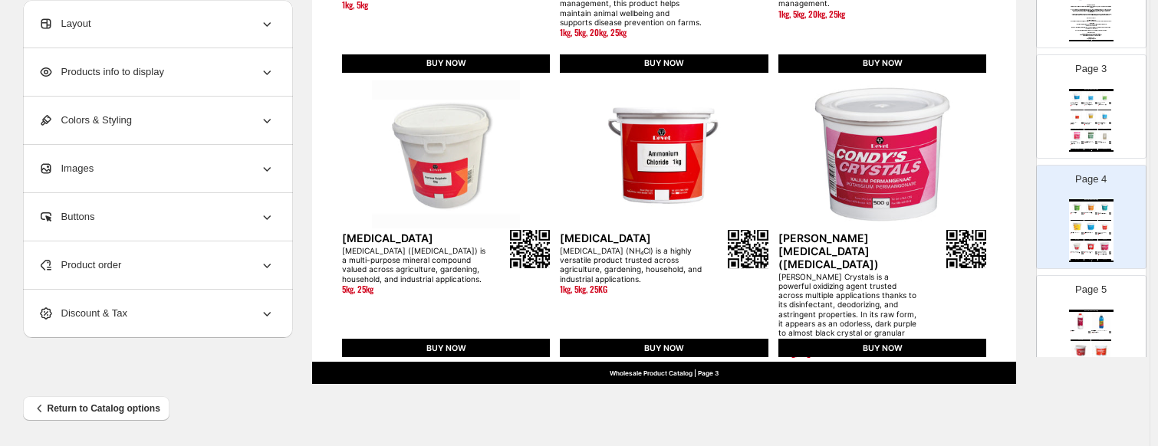
scroll to position [307, 0]
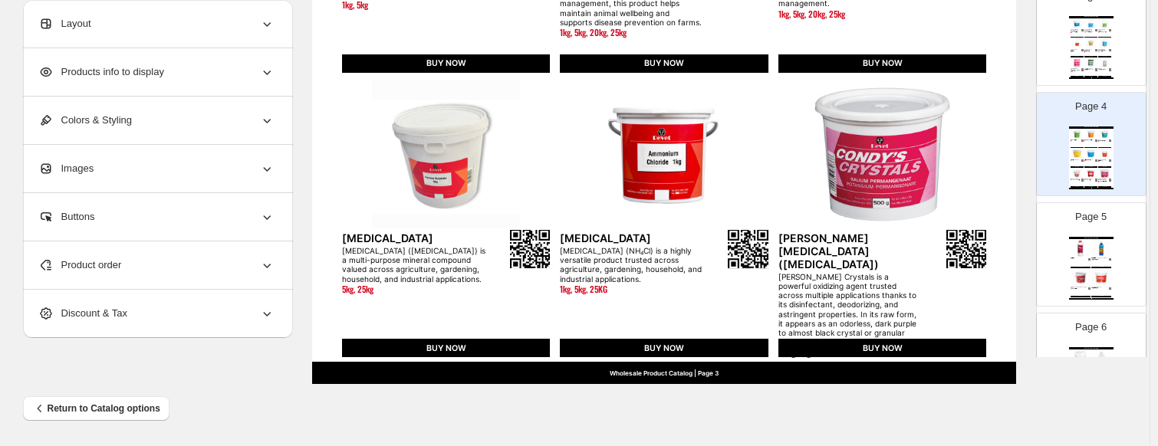
click at [993, 236] on div "Page 5 Revet Product Catalog Free Flow Revet Free Flow is a powerful, fast-acti…" at bounding box center [1085, 248] width 97 height 103
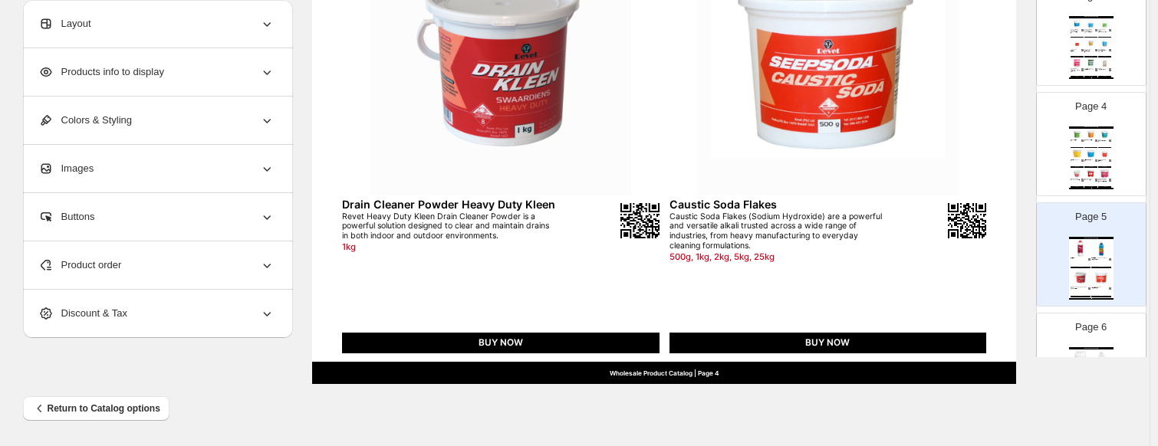
scroll to position [460, 0]
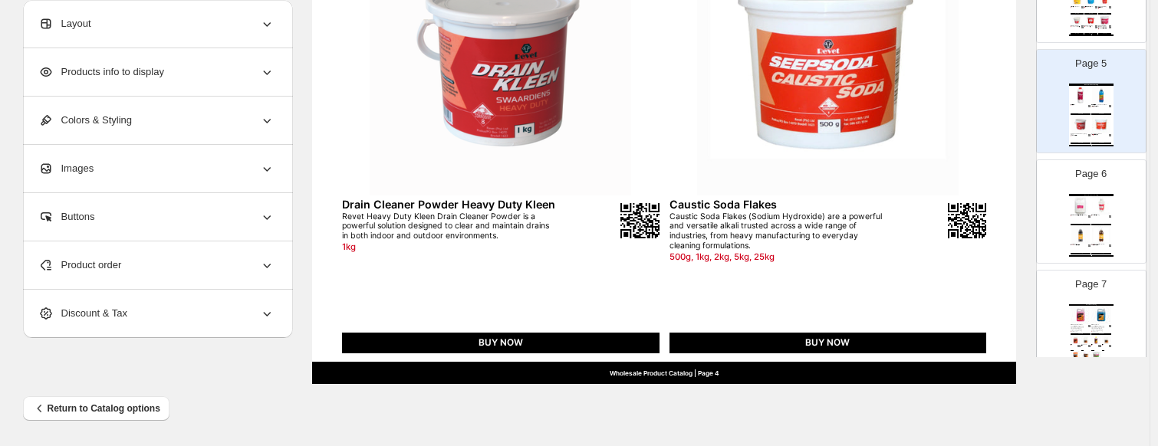
click at [993, 226] on img at bounding box center [1081, 235] width 20 height 18
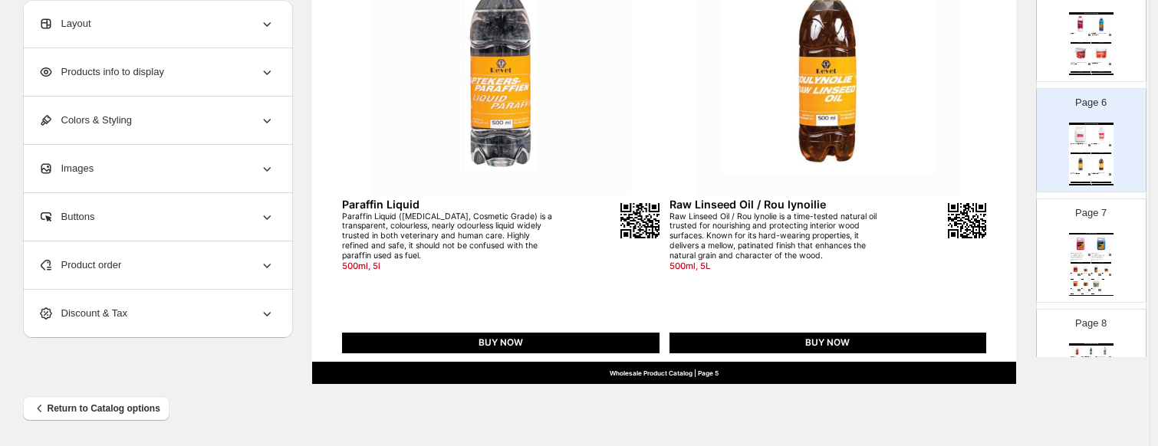
scroll to position [614, 0]
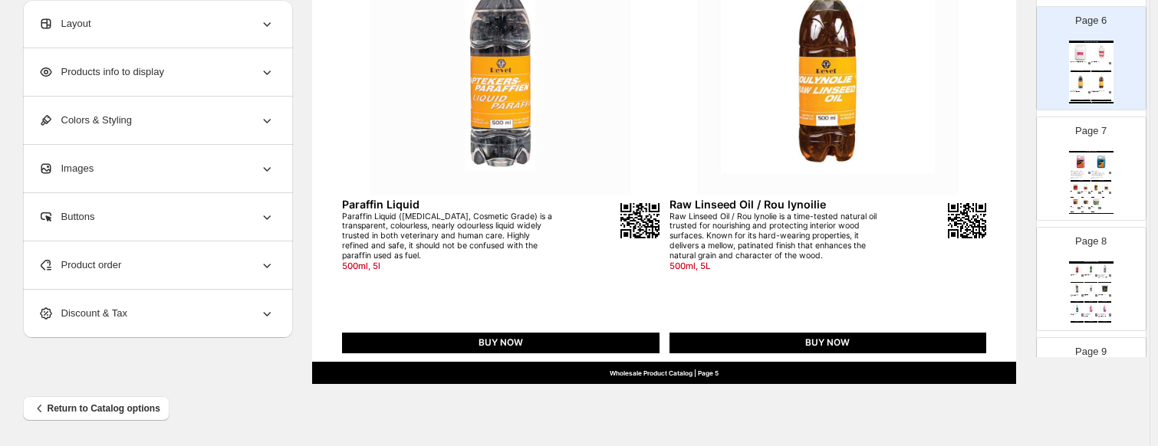
click at [993, 183] on img at bounding box center [1076, 187] width 10 height 8
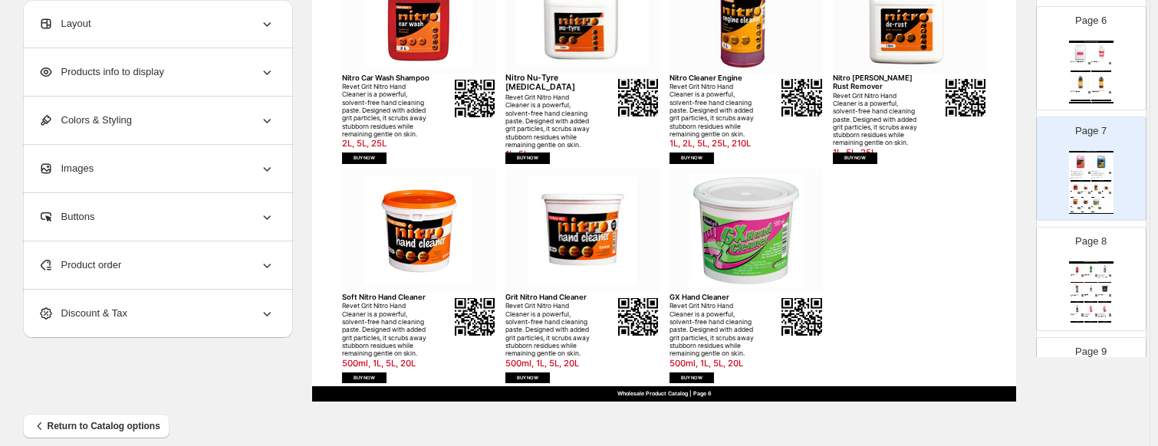
scroll to position [665, 0]
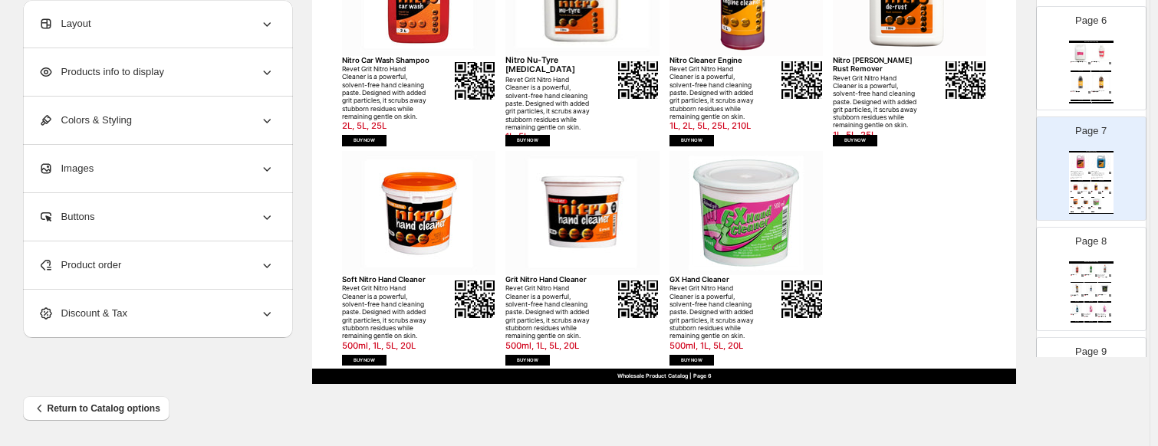
click at [993, 272] on div "Page 8 Revet Product Catalog Hand Soap Revet Hand Soap is a liquid anti-bacteri…" at bounding box center [1085, 273] width 97 height 103
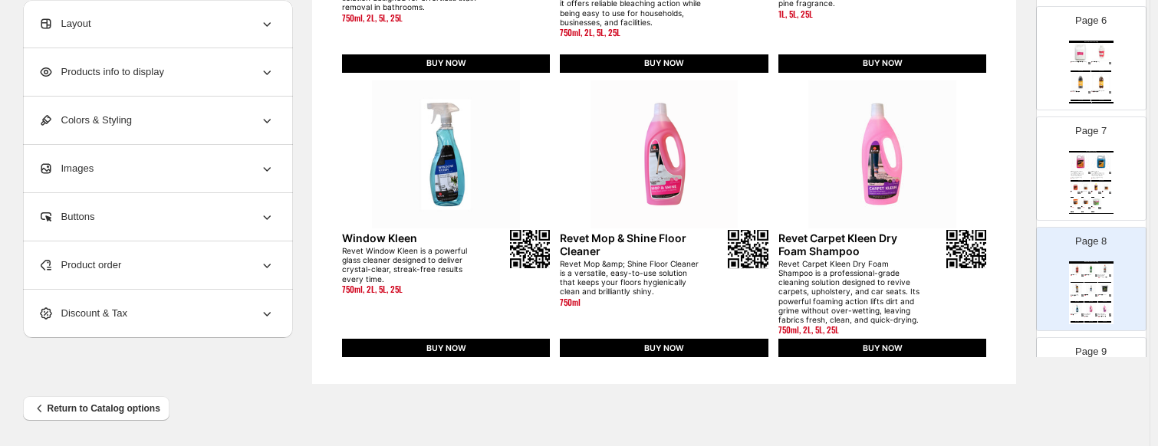
click at [993, 193] on div "Nitro Cleaner Engine Revet Grit Nitro Hand Cleaner is a powerful, solvent-free …" at bounding box center [1097, 192] width 10 height 2
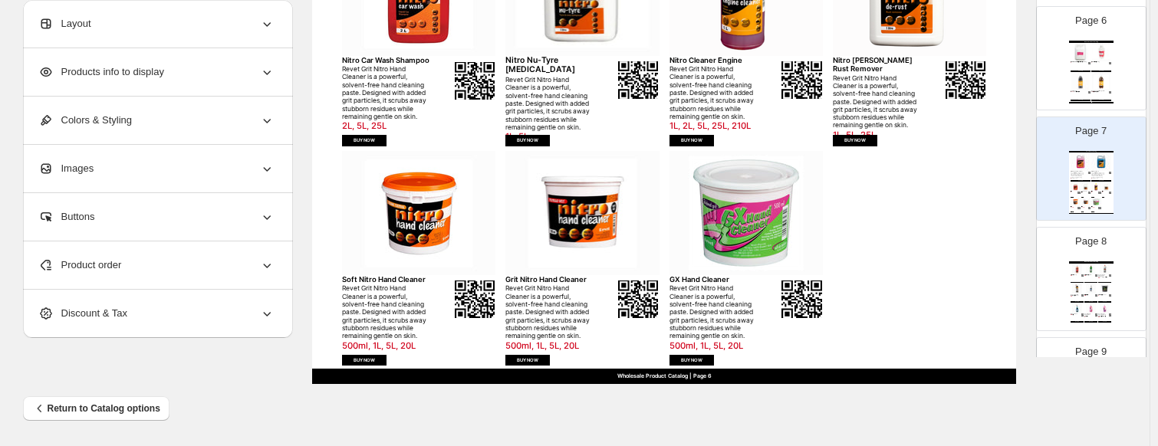
scroll to position [844, 0]
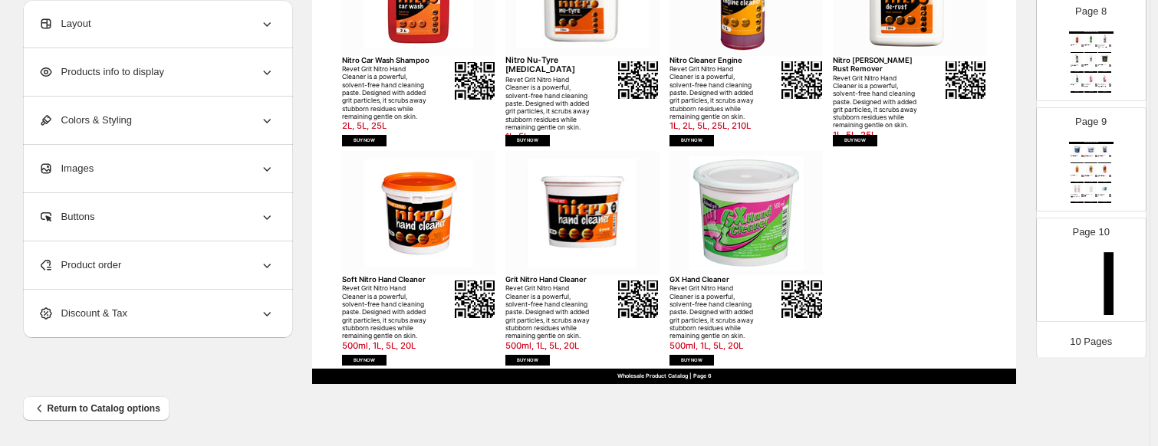
click at [993, 184] on img at bounding box center [1105, 189] width 13 height 10
type input "*"
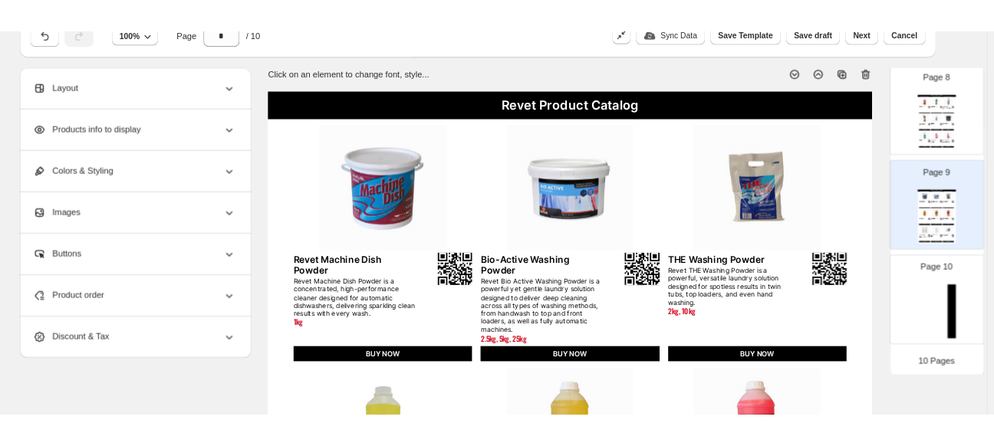
scroll to position [0, 0]
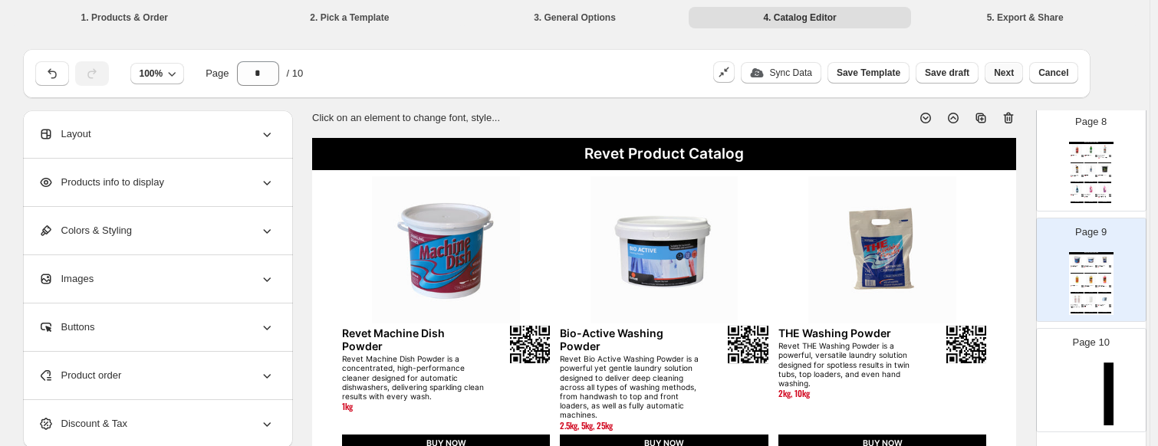
click at [993, 74] on span "Next" at bounding box center [1004, 73] width 20 height 12
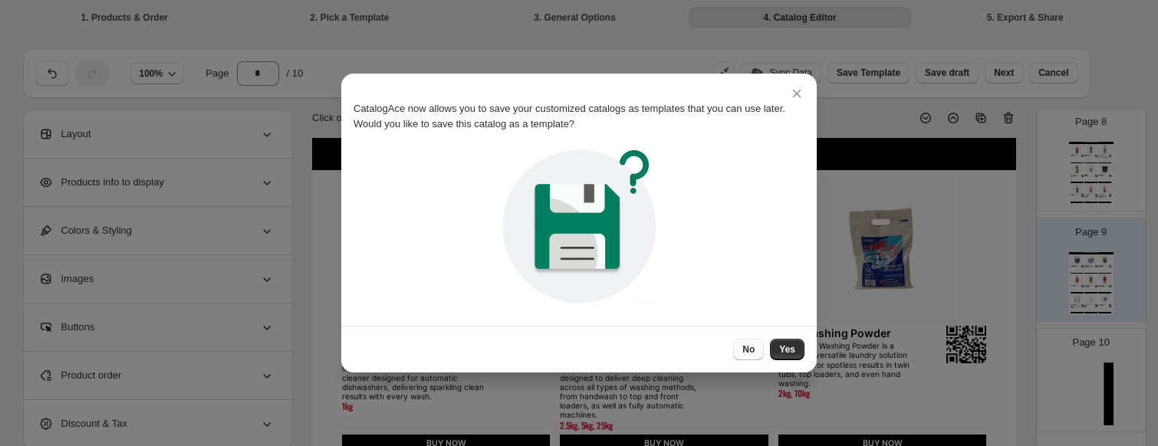
click at [762, 354] on button "No" at bounding box center [748, 349] width 31 height 21
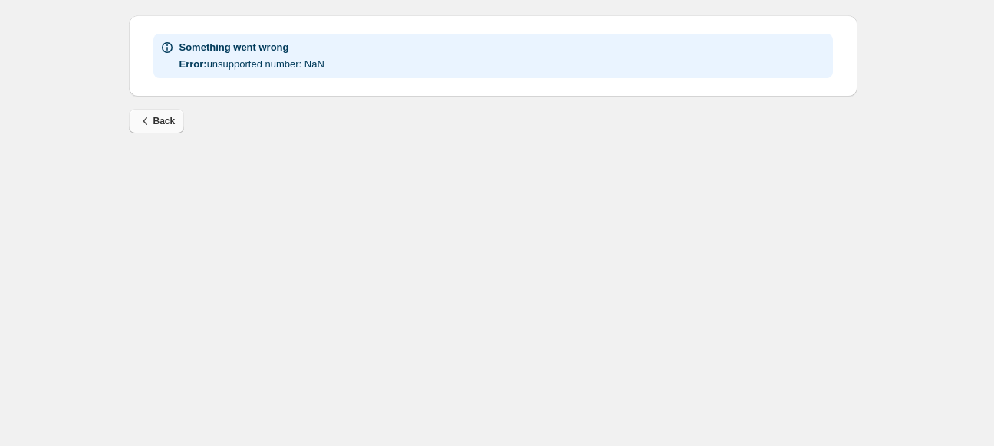
click at [153, 120] on span "Back" at bounding box center [157, 121] width 38 height 15
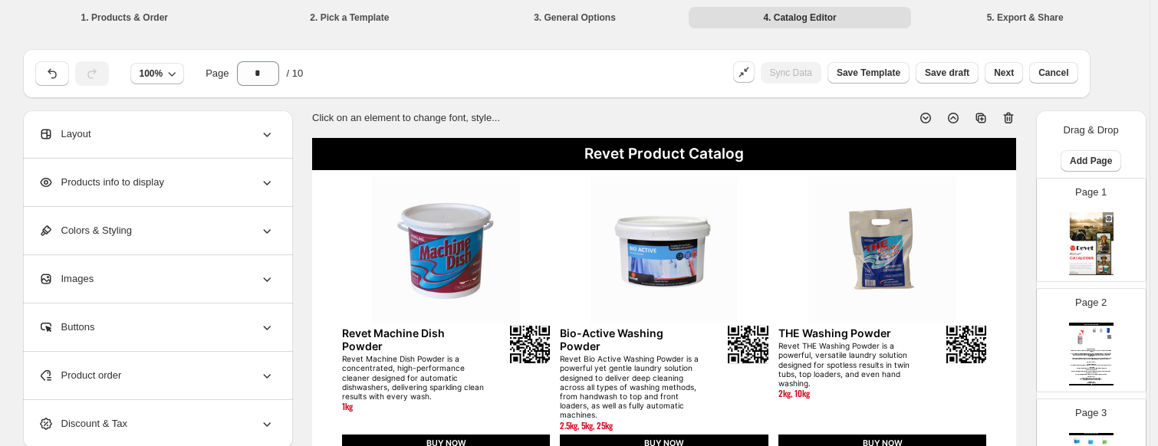
click at [993, 323] on div "Revet Product Catalog" at bounding box center [1091, 324] width 44 height 3
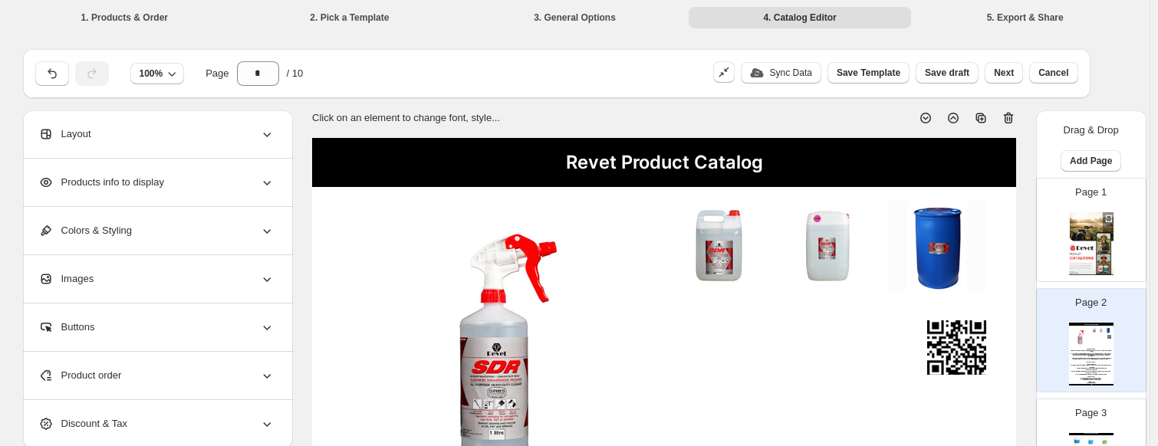
click at [993, 115] on icon at bounding box center [1009, 119] width 10 height 12
type input "*"
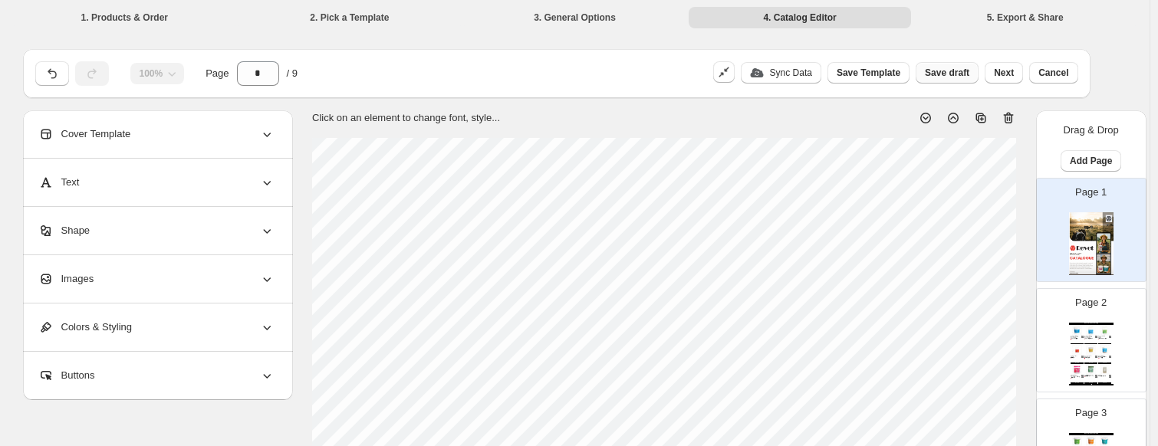
click at [957, 71] on span "Save draft" at bounding box center [947, 73] width 44 height 12
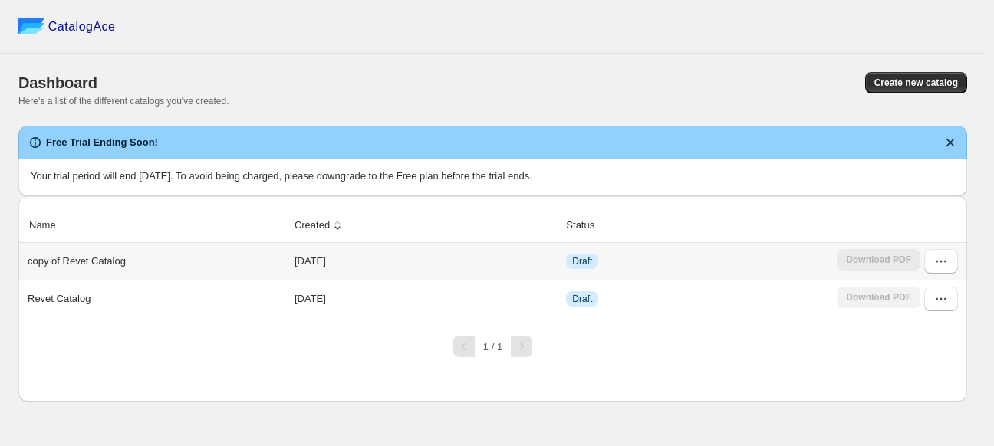
click at [964, 266] on td "Download PDF" at bounding box center [899, 261] width 135 height 37
click at [940, 266] on icon "button" at bounding box center [941, 261] width 15 height 15
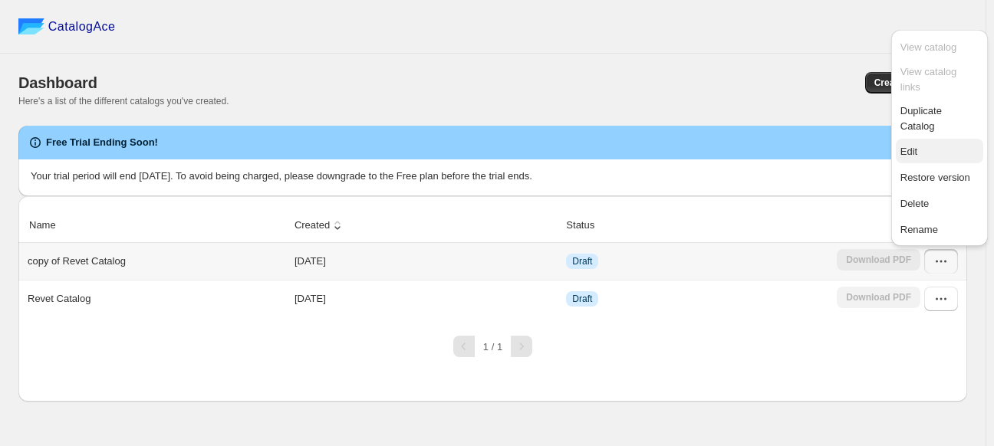
click at [924, 144] on span "Edit" at bounding box center [940, 151] width 78 height 15
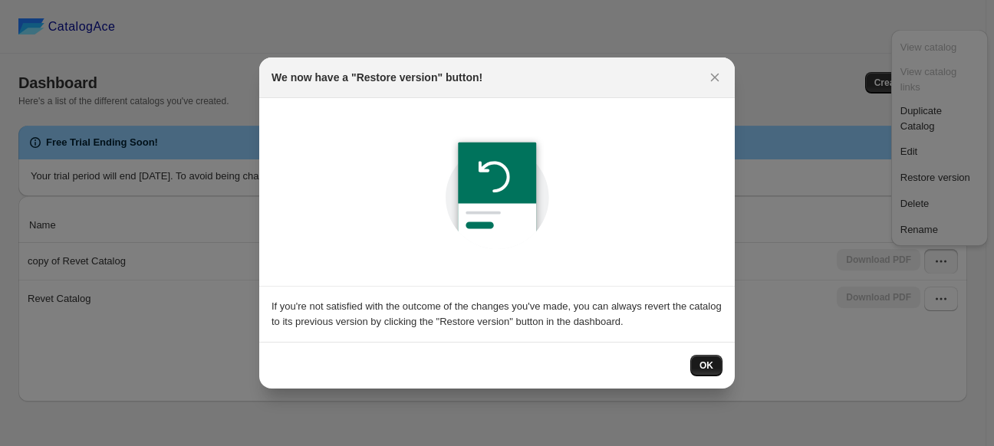
click at [700, 371] on button "OK" at bounding box center [706, 365] width 32 height 21
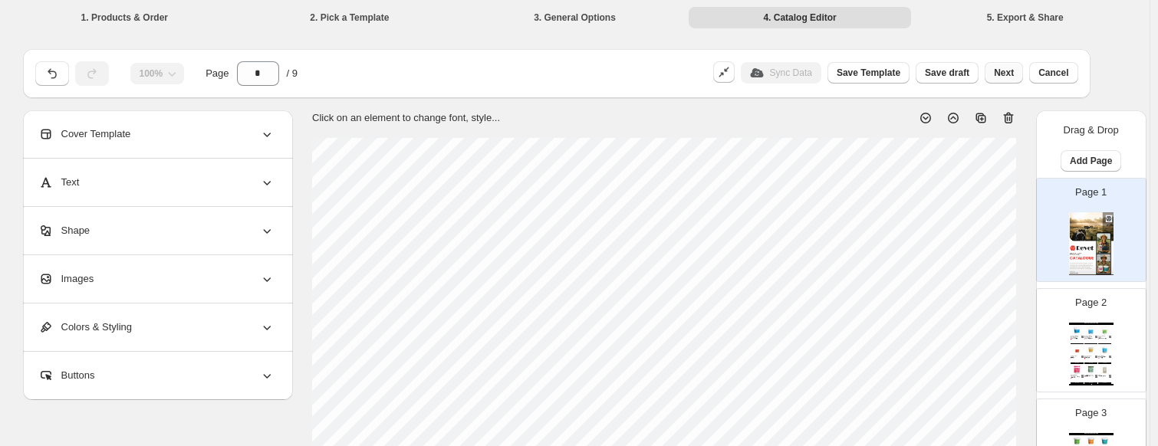
click at [993, 74] on span "Next" at bounding box center [1004, 73] width 20 height 12
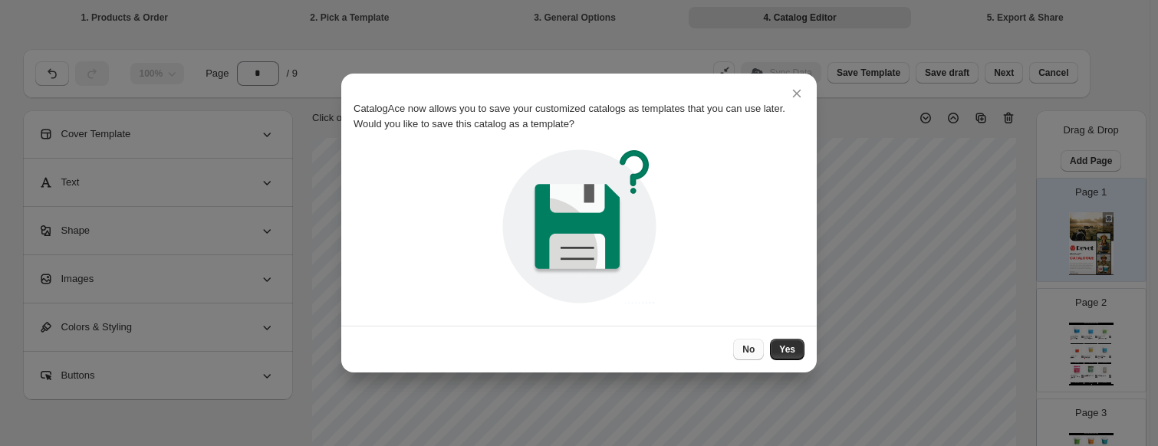
click at [751, 344] on span "No" at bounding box center [749, 350] width 12 height 12
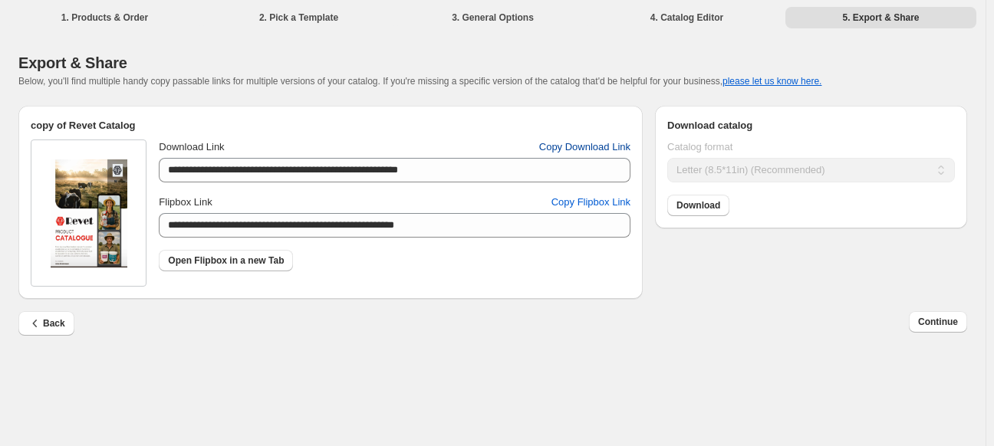
click at [558, 150] on span "Copy Download Link" at bounding box center [584, 147] width 91 height 15
